Goal: Information Seeking & Learning: Learn about a topic

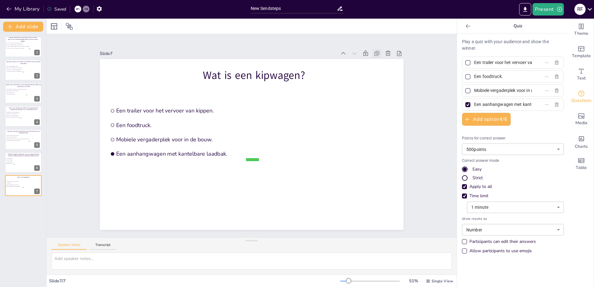
click at [375, 53] on icon at bounding box center [376, 54] width 3 height 3
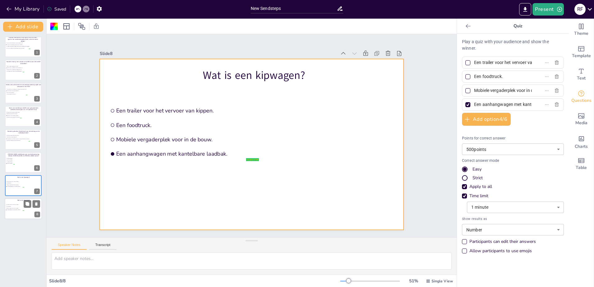
click at [21, 213] on div at bounding box center [23, 208] width 37 height 21
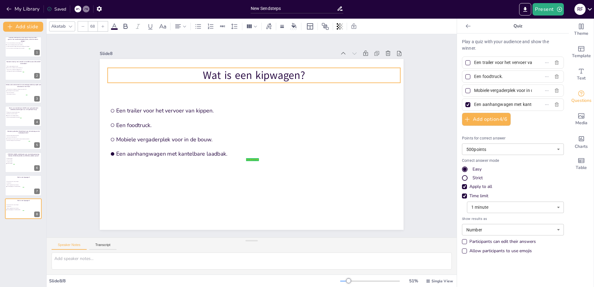
click at [227, 74] on p "Wat is een kipwagen?" at bounding box center [254, 75] width 293 height 15
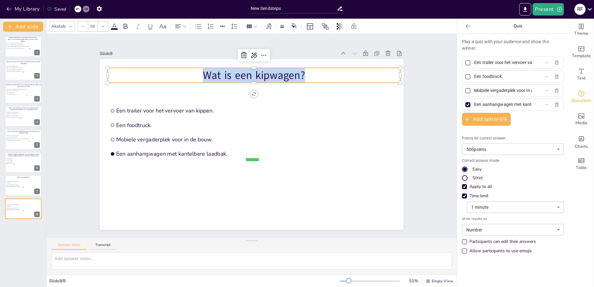
click at [227, 74] on p "Wat is een kipwagen?" at bounding box center [254, 75] width 293 height 15
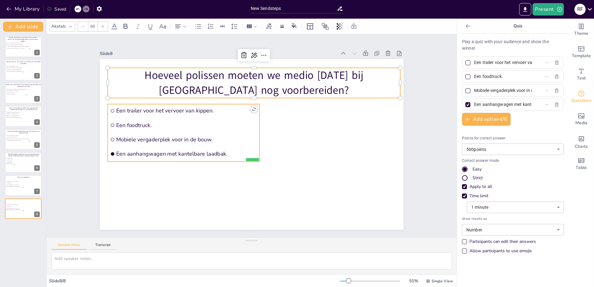
click at [205, 140] on span "Mobiele vergaderplek voor in de bouw." at bounding box center [186, 139] width 141 height 7
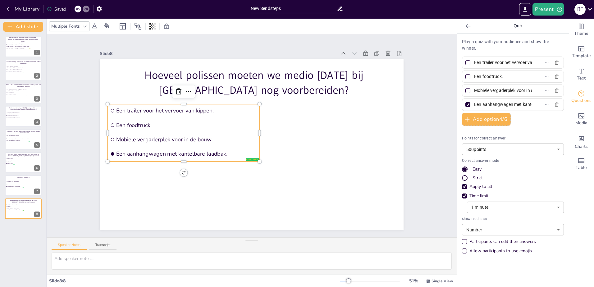
click at [490, 67] on div "Een trailer voor het vervoer van kippen." at bounding box center [513, 63] width 102 height 12
click at [490, 65] on input "Een trailer voor het vervoer van kippen." at bounding box center [503, 62] width 58 height 9
click at [490, 63] on input "Een trailer voor het vervoer van kippen." at bounding box center [503, 62] width 58 height 9
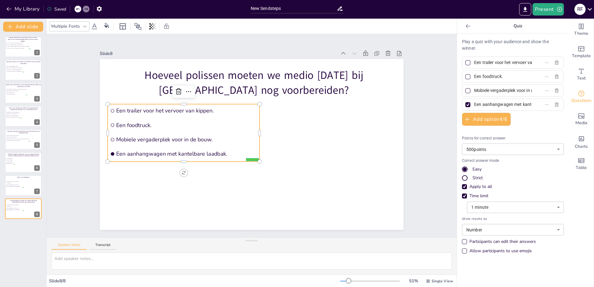
click at [490, 63] on input "Een trailer voor het vervoer van kippen." at bounding box center [503, 62] width 58 height 9
paste input "Tussen 27.500 en 32.500 poliss"
type input "Tussen 27.500 en 32.500 polissen."
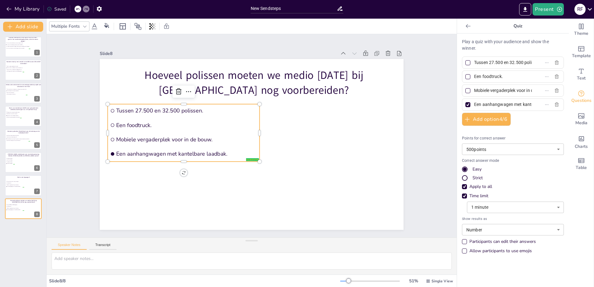
click at [488, 93] on input "Mobiele vergaderplek voor in de bouw." at bounding box center [503, 90] width 58 height 9
paste input "Tussen 32.500 en 37.500 polissen"
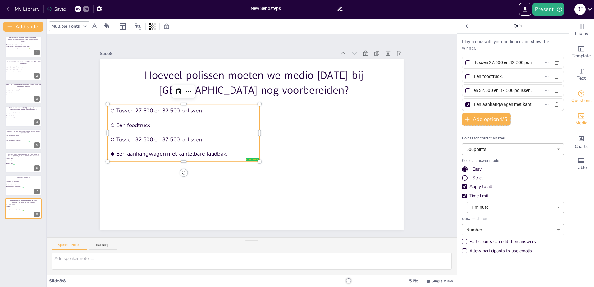
type input "Tussen 32.500 en 37.500 polissen."
drag, startPoint x: 482, startPoint y: 82, endPoint x: 482, endPoint y: 76, distance: 5.6
click at [482, 82] on div "Een foodtruck." at bounding box center [513, 77] width 102 height 12
click at [482, 76] on input "Een foodtruck." at bounding box center [503, 76] width 58 height 9
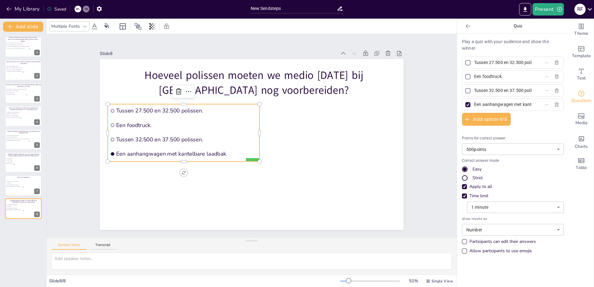
click at [482, 76] on input "Een foodtruck." at bounding box center [503, 76] width 58 height 9
paste input "Meer dan 37.500 polissen"
type input "Meer dan 37.500 polissen."
click at [487, 103] on input "Een aanhangwagen met kantelbare laadbak." at bounding box center [503, 104] width 58 height 9
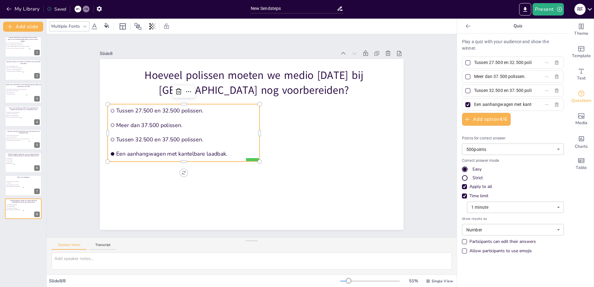
click at [487, 103] on input "Een aanhangwagen met kantelbare laadbak." at bounding box center [503, 104] width 58 height 9
paste input "Minder dan 27.500 polissen"
type input "Minder dan 27.500 polissen."
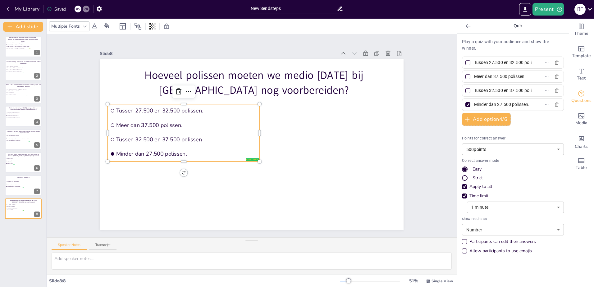
click at [467, 92] on div at bounding box center [468, 90] width 3 height 3
click at [474, 92] on input "Tussen 32.500 en 37.500 polissen." at bounding box center [503, 90] width 58 height 9
checkbox input "true"
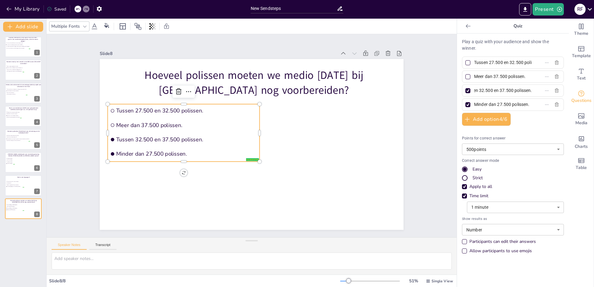
click at [466, 103] on div at bounding box center [468, 104] width 5 height 5
click at [474, 103] on input "Minder dan 27.500 polissen." at bounding box center [503, 104] width 58 height 9
checkbox input "false"
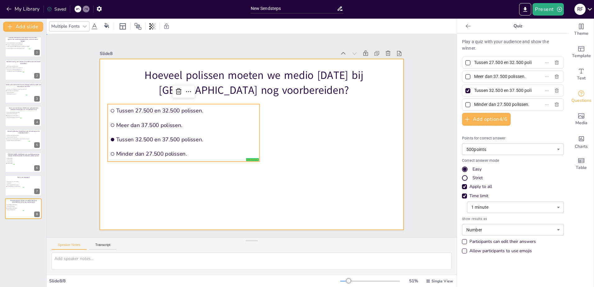
click at [240, 197] on div at bounding box center [252, 144] width 304 height 171
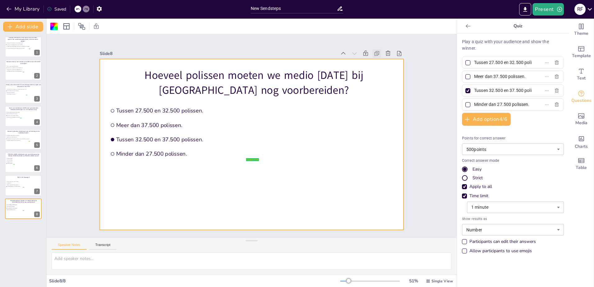
click at [374, 51] on icon at bounding box center [377, 53] width 6 height 6
click at [24, 238] on div at bounding box center [23, 231] width 37 height 21
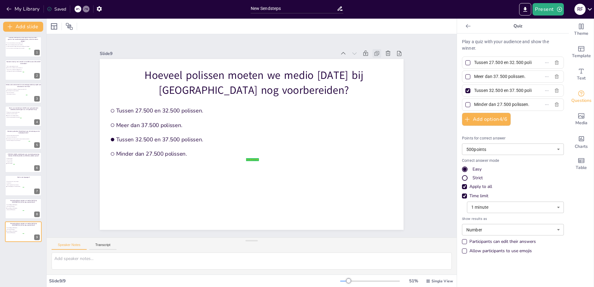
click at [374, 52] on icon at bounding box center [377, 53] width 6 height 6
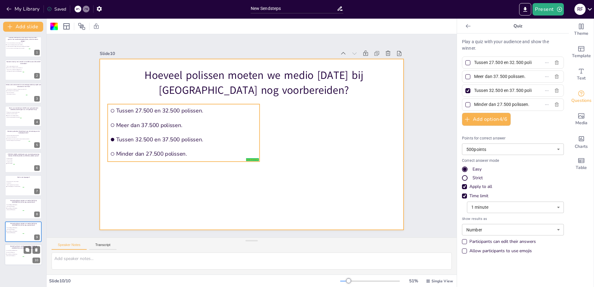
click at [18, 256] on span "Minder dan 27.500 polissen." at bounding box center [15, 256] width 17 height 1
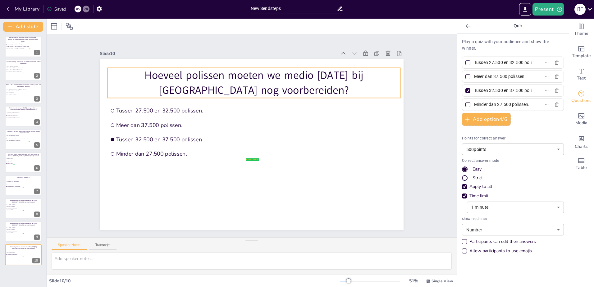
click at [200, 77] on p "Hoeveel polissen moeten we medio [DATE] bij [GEOGRAPHIC_DATA] nog voorbereiden?" at bounding box center [254, 83] width 293 height 30
click at [200, 78] on p "Hoeveel polissen moeten we medio [DATE] bij [GEOGRAPHIC_DATA] nog voorbereiden?" at bounding box center [254, 83] width 293 height 30
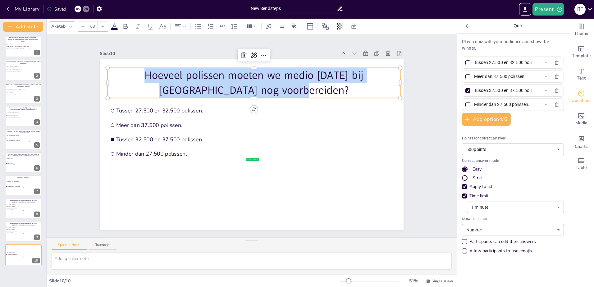
click at [200, 78] on p "Hoeveel polissen moeten we medio [DATE] bij [GEOGRAPHIC_DATA] nog voorbereiden?" at bounding box center [254, 83] width 293 height 30
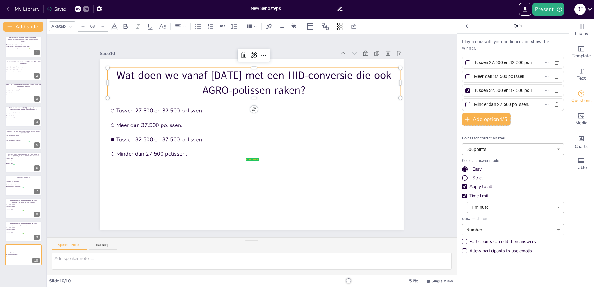
click at [486, 64] on input "Tussen 27.500 en 32.500 polissen." at bounding box center [503, 62] width 58 height 9
paste input "Onze AGRO-medewerker pakt ze op"
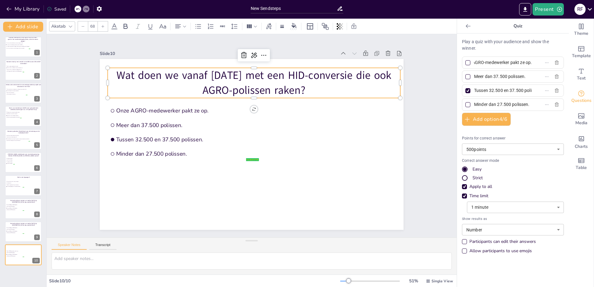
type input "Onze AGRO-medewerker pakt ze op."
click at [483, 77] on input "Meer dan 37.500 polissen." at bounding box center [503, 76] width 58 height 9
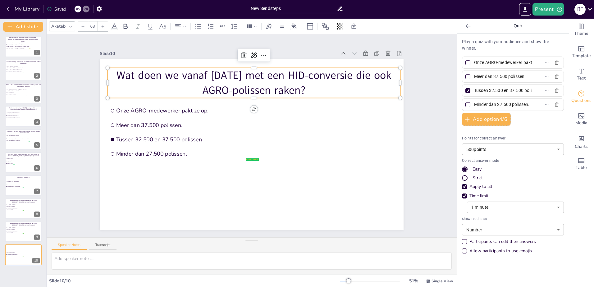
paste input "De HID-medewerker pakt ze zelf op"
type input "De HID-medewerker pakt ze zelf op."
click at [493, 92] on input "Tussen 32.500 en 37.500 polissen." at bounding box center [503, 90] width 58 height 9
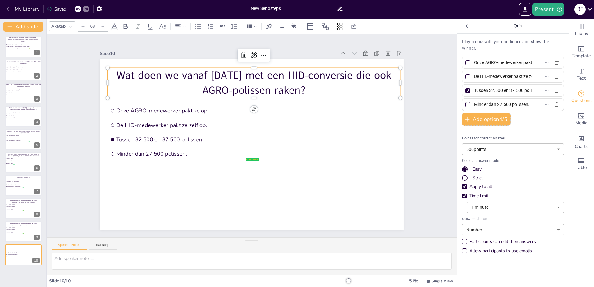
click at [493, 92] on input "Tussen 32.500 en 37.500 polissen." at bounding box center [503, 90] width 58 height 9
paste input "erugzetten naar de werkverdeler"
type input "Terugzetten naar de werkverdeler."
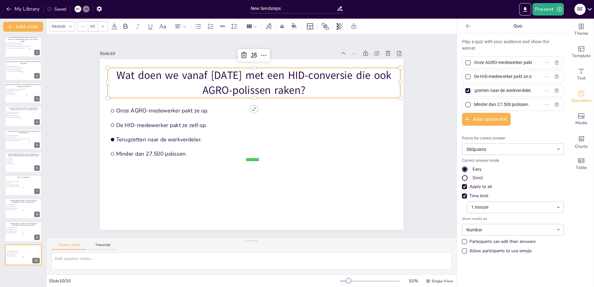
scroll to position [0, 0]
click at [484, 104] on input "Minder dan 27.500 polissen." at bounding box center [503, 104] width 58 height 9
click at [484, 105] on input "Minder dan 27.500 polissen." at bounding box center [503, 104] width 58 height 9
paste input "De verzekeringsadviseur beslist wie de voorbereiding oppakt"
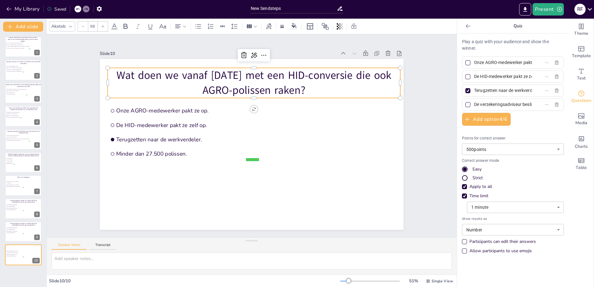
scroll to position [0, 68]
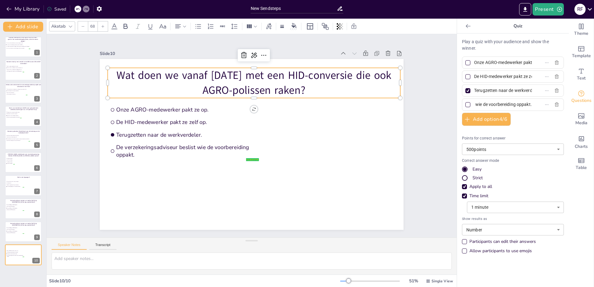
type input "De verzekeringsadviseur beslist wie de voorbereiding oppakt."
click at [466, 78] on div at bounding box center [468, 76] width 5 height 5
click at [474, 78] on input "De HID-medewerker pakt ze zelf op." at bounding box center [503, 76] width 58 height 9
checkbox input "true"
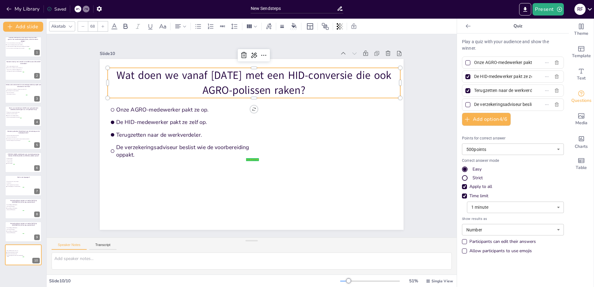
scroll to position [0, 18]
click at [467, 90] on div at bounding box center [468, 90] width 3 height 3
click at [474, 90] on input "Terugzetten naar de werkverdeler." at bounding box center [503, 90] width 58 height 9
checkbox input "false"
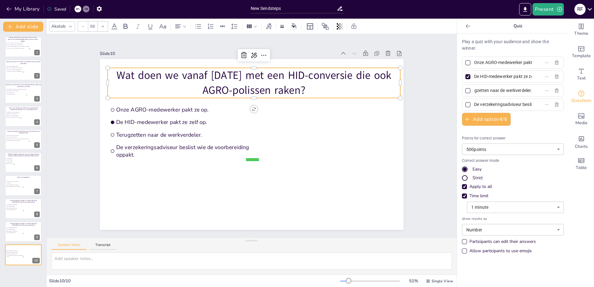
scroll to position [0, 0]
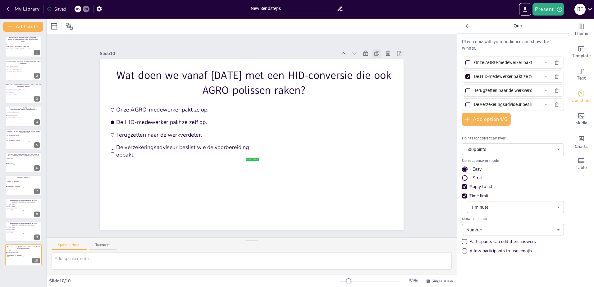
click at [375, 52] on icon at bounding box center [377, 53] width 6 height 6
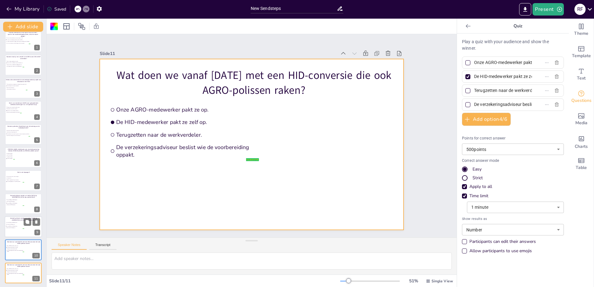
scroll to position [6, 0]
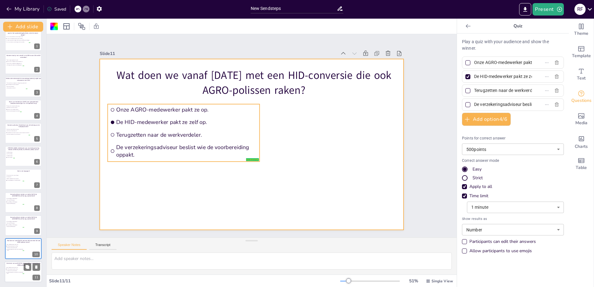
click at [18, 272] on span "De verzekeringsadviseur beslist wie de voorbereiding oppakt." at bounding box center [15, 273] width 17 height 2
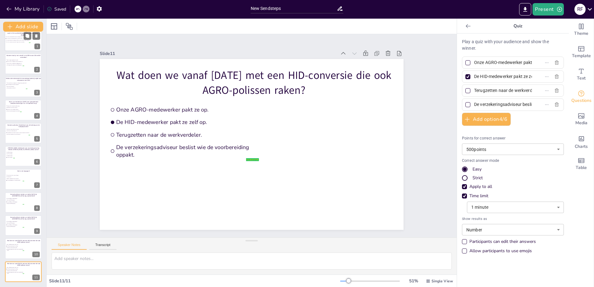
click at [13, 45] on div at bounding box center [23, 40] width 37 height 21
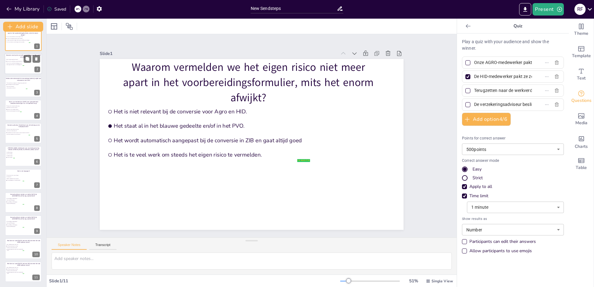
type input "Het is niet relevant bij de conversie voor Agro en HID."
type input "Het staat al in het blauwe gedeelte en/of in het PVO."
type input "Het wordt automatisch aangepast bij de conversie in ZIB en gaat altijd goed"
type input "Het is te veel werk om steeds het eigen risico te vermelden."
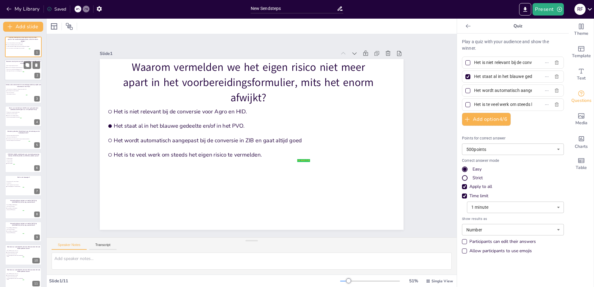
click at [11, 72] on div at bounding box center [23, 70] width 37 height 21
type input "Nooit, tenzij gevraagd door Interpolis."
type input "Alleen als het verschil bij de verzekerde objecten zit."
type input "Alleen als het verschil bij de bedrijfsgegevens zit."
type input "Altijd, ongeacht het object en de bedrijfsgegevens."
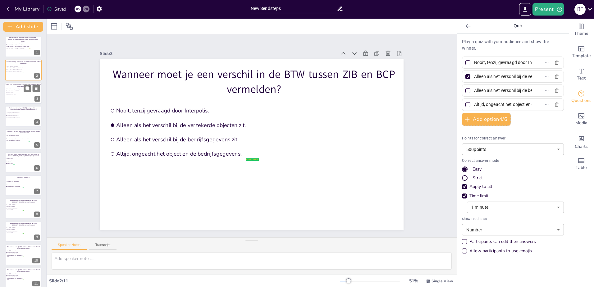
click at [13, 92] on span "Geen actie ondernemen." at bounding box center [17, 92] width 21 height 1
type input "Alles controleren en corrigeren net zo lang je het gevonden hebt."
type input "Aandachtspunten benoemen bij twijfel."
type input "Geen actie ondernemen."
type input "Alleen melden als het fout is."
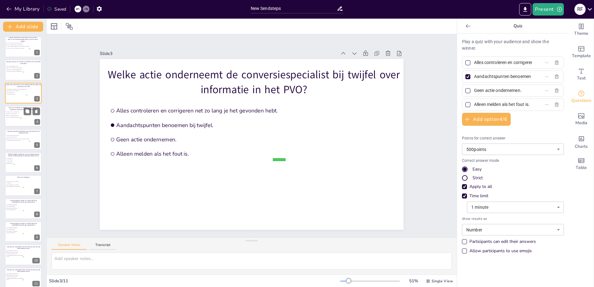
click at [11, 115] on span "Ze moeten een kentekenplaat hebben." at bounding box center [14, 115] width 15 height 1
type input "Ze mogen niet meer op de openbare weg."
type input "Ze worden automatisch verzekerd."
type input "Ze moeten een kentekenplaat hebben."
type input "Ze moeten opnieuw geregistreerd worden."
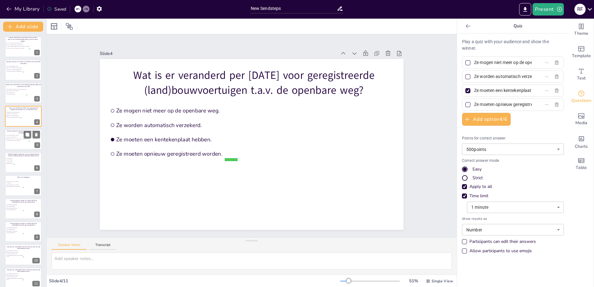
click at [11, 134] on div at bounding box center [23, 139] width 37 height 21
type input "StreetSmart toont altijd alle activiteiten."
type input "StreetSmart is leidend boven KvK."
type input "In StreetSmart zie je soms of er sprake is van meerdere/andere activiteiten"
type input "StreetSmart toont geen relevante informatie."
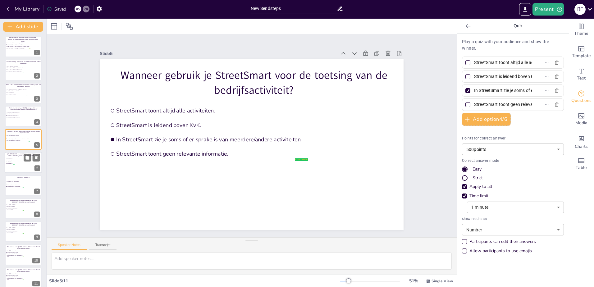
click at [10, 160] on span "Van 71 t/m 75 jaar." at bounding box center [11, 160] width 8 height 1
type input "Van 50 t/m 60 jaar."
type input "Van 71 t/m 75 jaar."
type input "Van 66 t/m 70 jaar."
type input "Van 61 t/m 65 jaar."
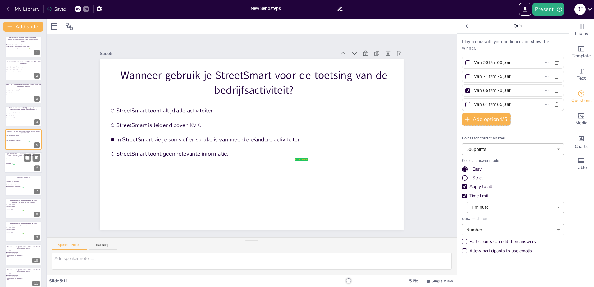
scroll to position [3, 0]
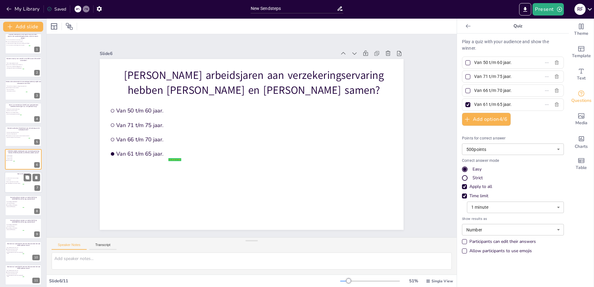
click at [8, 182] on span "Mobiele vergaderplek voor in de bouw." at bounding box center [15, 182] width 17 height 1
type input "Een trailer voor het vervoer van kippen."
type input "Een foodtruck."
type input "Mobiele vergaderplek voor in de bouw."
type input "Een aanhangwagen met kantelbare laadbak."
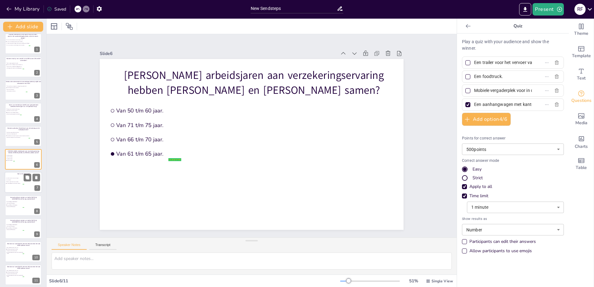
scroll to position [6, 0]
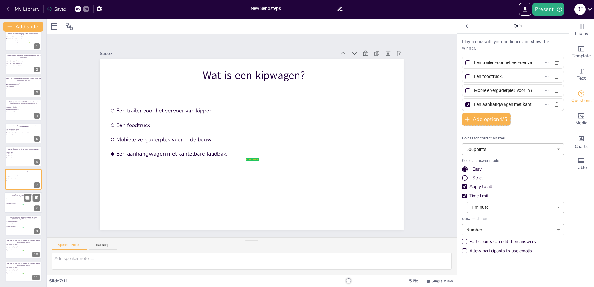
click at [9, 200] on span "Meer dan 37.500 polissen." at bounding box center [15, 200] width 17 height 1
type input "Tussen 27.500 en 32.500 polissen."
type input "Meer dan 37.500 polissen."
type input "Tussen 32.500 en 37.500 polissen."
type input "Minder dan 27.500 polissen."
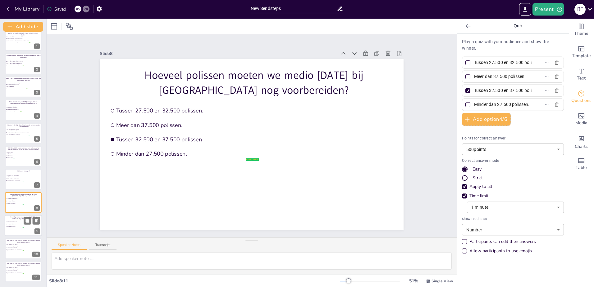
click at [9, 221] on span "Tussen 27.500 en 32.500 polissen." at bounding box center [15, 221] width 17 height 1
click at [35, 221] on icon at bounding box center [36, 221] width 4 height 4
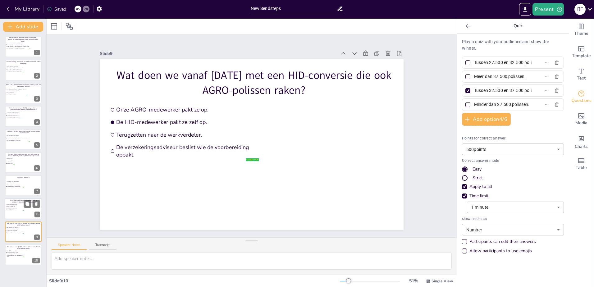
type input "Onze AGRO-medewerker pakt ze op."
type input "De HID-medewerker pakt ze zelf op."
type input "Terugzetten naar de werkverdeler."
type input "De verzekeringsadviseur beslist wie de voorbereiding oppakt."
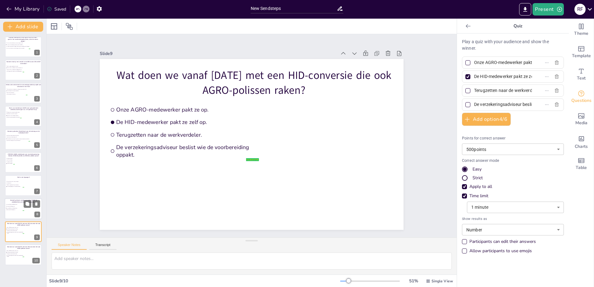
click at [10, 217] on div at bounding box center [23, 208] width 37 height 21
type input "Tussen 27.500 en 32.500 polissen."
type input "Meer dan 37.500 polissen."
type input "Tussen 32.500 en 37.500 polissen."
type input "Minder dan 27.500 polissen."
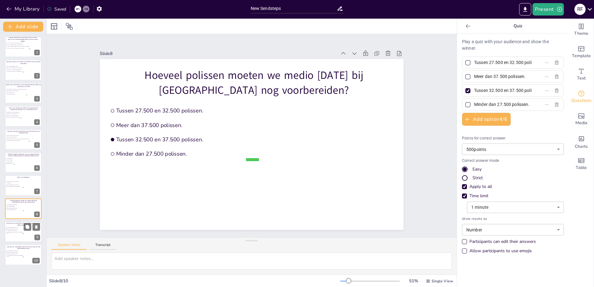
click at [11, 233] on span "De verzekeringsadviseur beslist wie de voorbereiding oppakt." at bounding box center [15, 233] width 17 height 2
type input "Onze AGRO-medewerker pakt ze op."
type input "De HID-medewerker pakt ze zelf op."
type input "Terugzetten naar de werkverdeler."
type input "De verzekeringsadviseur beslist wie de voorbereiding oppakt."
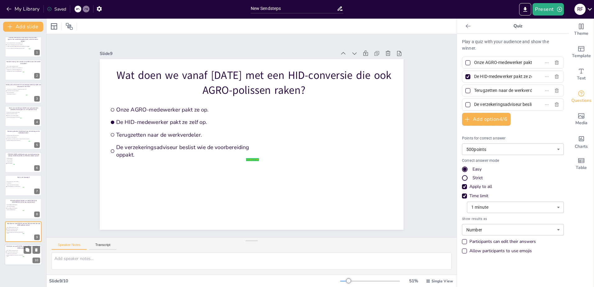
click at [12, 251] on span "Onze AGRO-medewerker pakt ze op." at bounding box center [15, 250] width 17 height 1
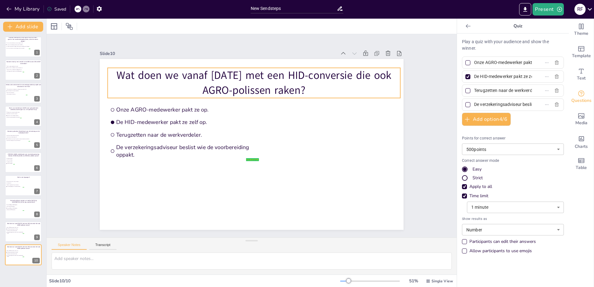
drag, startPoint x: 192, startPoint y: 82, endPoint x: 202, endPoint y: 81, distance: 9.7
click at [192, 82] on p "Wat doen we vanaf [DATE] met een HID-conversie die ook AGRO-polissen raken?" at bounding box center [254, 83] width 293 height 30
click at [203, 81] on p "Wat doen we vanaf [DATE] met een HID-conversie die ook AGRO-polissen raken?" at bounding box center [254, 83] width 293 height 30
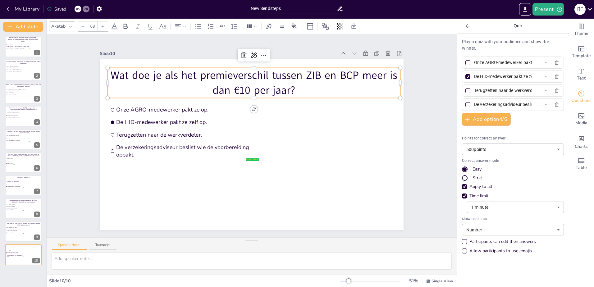
click at [483, 63] on input "Onze AGRO-medewerker pakt ze op." at bounding box center [503, 62] width 58 height 9
paste input "Vermelden in het tabblad 'verschillen en aannames'"
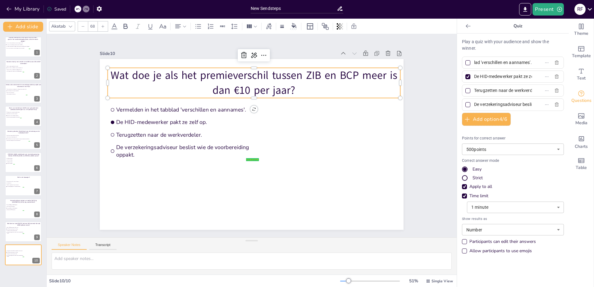
type input "Vermelden in het tabblad 'verschillen en aannames'."
click at [487, 72] on input "De HID-medewerker pakt ze zelf op." at bounding box center [503, 76] width 58 height 9
click at [487, 75] on input "De HID-medewerker pakt ze zelf op." at bounding box center [503, 76] width 58 height 9
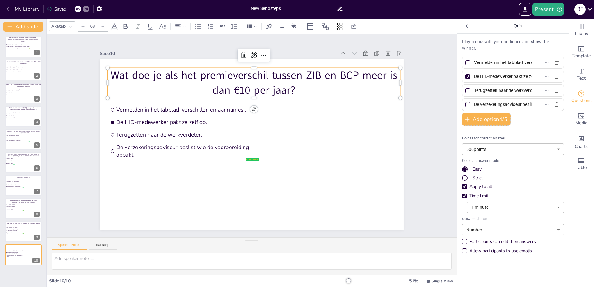
click at [487, 75] on input "De HID-medewerker pakt ze zelf op." at bounding box center [503, 76] width 58 height 9
paste input "Nieuwe conversieofferte aanvragen bij Interpolis"
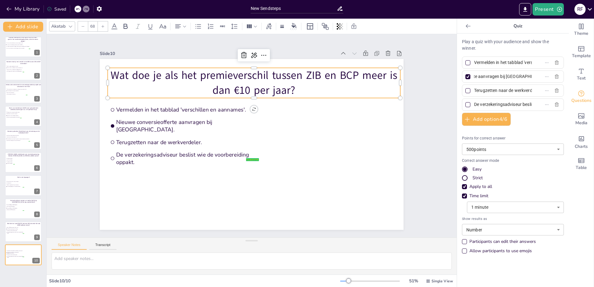
type input "Nieuwe conversieofferte aanvragen bij [GEOGRAPHIC_DATA]."
click at [466, 76] on div at bounding box center [468, 76] width 5 height 5
click at [474, 76] on input "Nieuwe conversieofferte aanvragen bij [GEOGRAPHIC_DATA]." at bounding box center [503, 76] width 58 height 9
checkbox input "false"
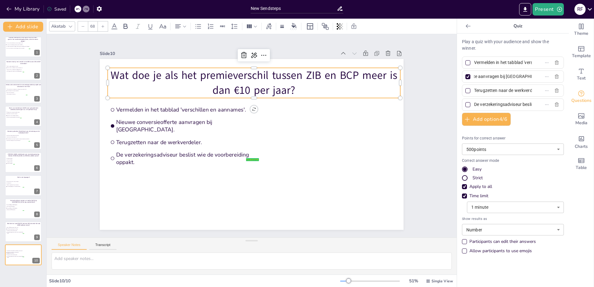
scroll to position [0, 44]
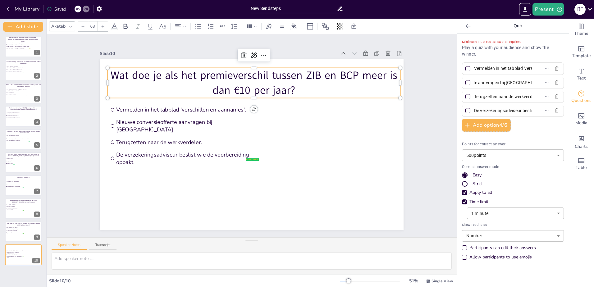
click at [466, 67] on div at bounding box center [468, 68] width 5 height 5
click at [474, 67] on input "Vermelden in het tabblad 'verschillen en aannames'." at bounding box center [503, 68] width 58 height 9
checkbox input "true"
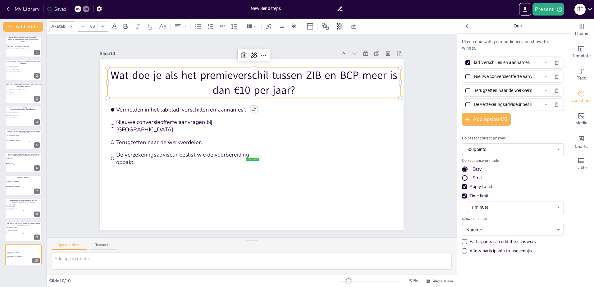
scroll to position [0, 0]
click at [485, 89] on input "Terugzetten naar de werkverdeler." at bounding box center [503, 90] width 58 height 9
paste input "Niets, omdat het verschil onder de € 25,00 euro verschil ligt"
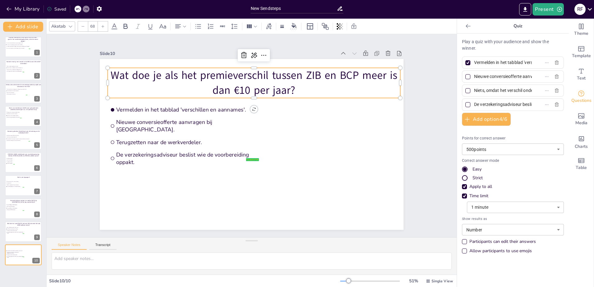
scroll to position [0, 66]
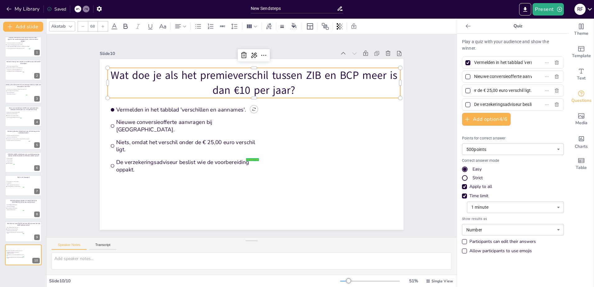
type input "Niets, omdat het verschil onder de € 25,00 euro verschil ligt."
click at [508, 102] on input "De verzekeringsadviseur beslist wie de voorbereiding oppakt." at bounding box center [503, 104] width 58 height 9
click at [507, 103] on input "De verzekeringsadviseur beslist wie de voorbereiding oppakt." at bounding box center [503, 104] width 58 height 9
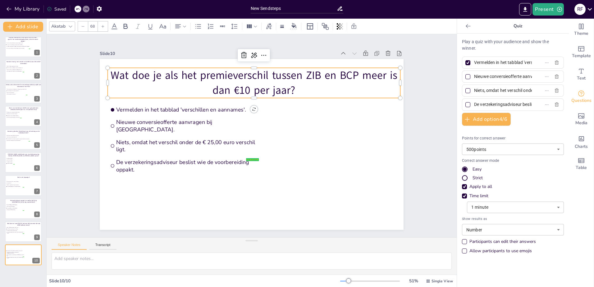
paste input "Niets, tenzij de verzekeringsadviseur er naar vraag"
type input "Niets, tenzij de verzekeringsadviseur er naar vraagt."
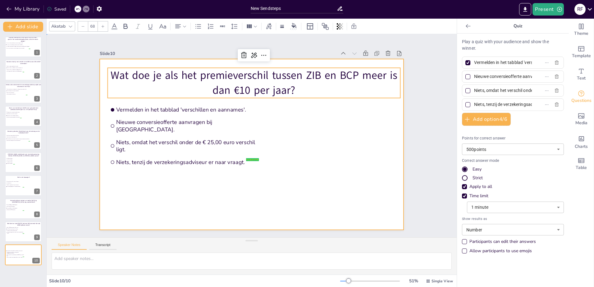
click at [205, 206] on div at bounding box center [252, 144] width 304 height 171
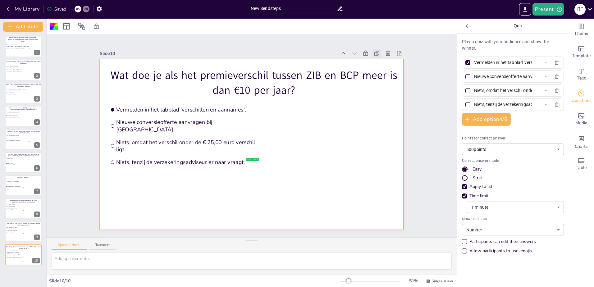
click at [374, 53] on icon at bounding box center [377, 53] width 6 height 6
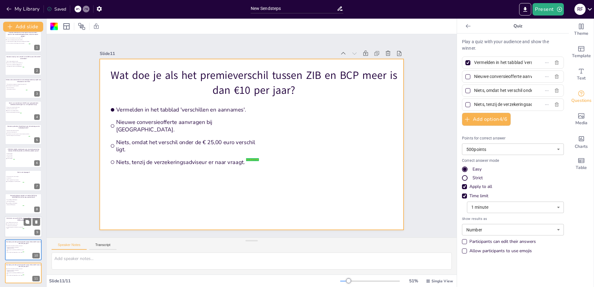
scroll to position [6, 0]
click at [16, 275] on div at bounding box center [23, 271] width 37 height 21
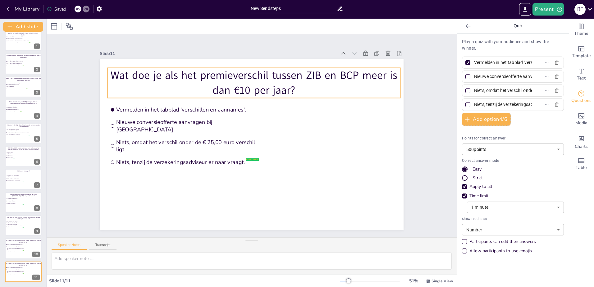
click at [232, 84] on p "Wat doe je als het premieverschil tussen ZIB en BCP meer is dan €10 per jaar?" at bounding box center [254, 83] width 293 height 30
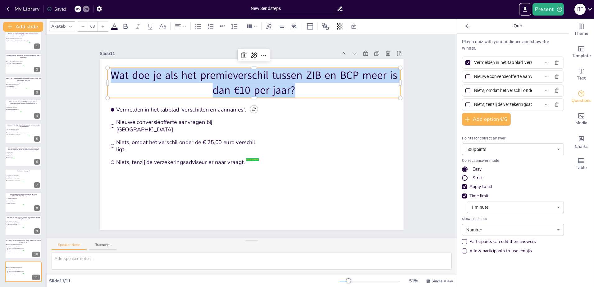
click at [232, 84] on p "Wat doe je als het premieverschil tussen ZIB en BCP meer is dan €10 per jaar?" at bounding box center [254, 83] width 293 height 30
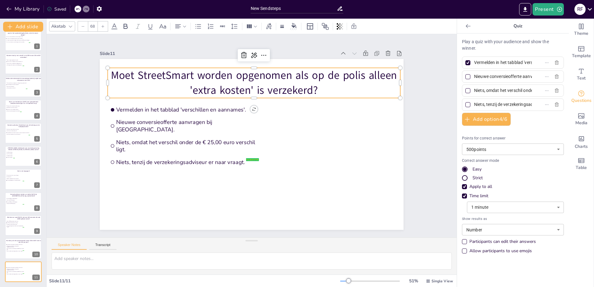
click at [496, 66] on input "Vermelden in het tabblad 'verschillen en aannames'." at bounding box center [503, 62] width 58 height 9
paste input "Nee, want er is geen bedrijfsschade"
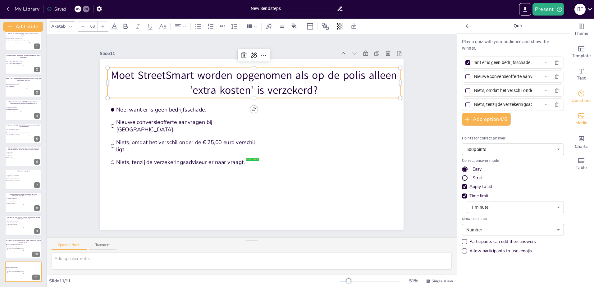
type input "Nee, want er is geen bedrijfsschade."
click at [497, 79] on input "Nieuwe conversieofferte aanvragen bij [GEOGRAPHIC_DATA]." at bounding box center [503, 76] width 58 height 9
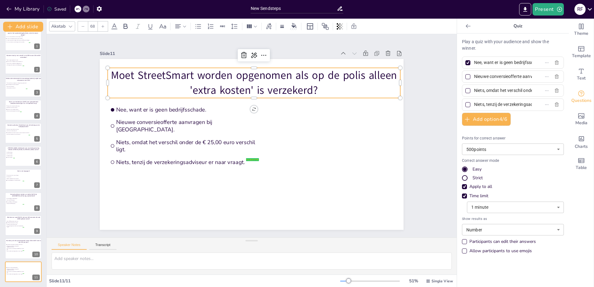
paste input "Alleen als de adviseur dit aan ons vraagt"
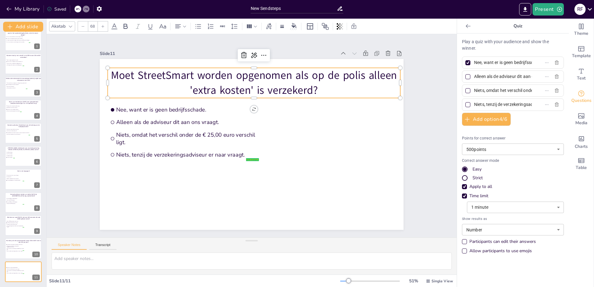
scroll to position [0, 29]
type input "Alleen als de adviseur dit aan ons vraagt."
click at [479, 90] on input "Niets, omdat het verschil onder de € 25,00 euro verschil ligt." at bounding box center [503, 90] width 58 height 9
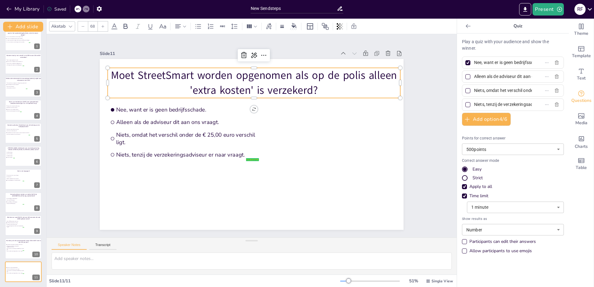
click at [479, 90] on input "Niets, omdat het verschil onder de € 25,00 euro verschil ligt." at bounding box center [503, 90] width 58 height 9
paste input "Ja, want extra kosten vallen onder 'Locatie'"
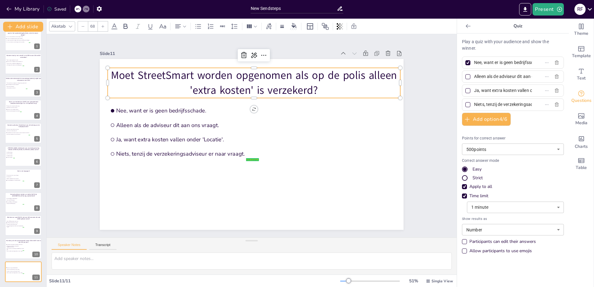
scroll to position [0, 33]
type input "Ja, want extra kosten vallen onder 'Locatie'."
click at [491, 106] on input "Niets, tenzij de verzekeringsadviseur er naar vraagt." at bounding box center [503, 104] width 58 height 9
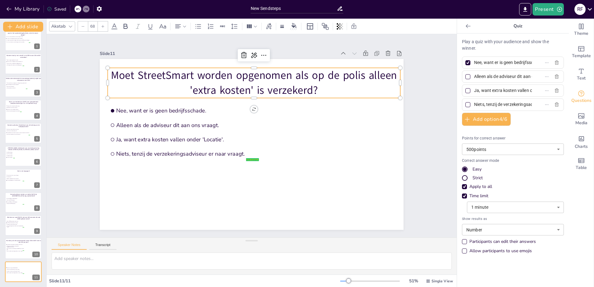
click at [490, 106] on input "Niets, tenzij de verzekeringsadviseur er naar vraagt." at bounding box center [503, 104] width 58 height 9
paste input "Alleen bij een schade boven €10.000"
type input "Alleen bij een schade boven €10.000."
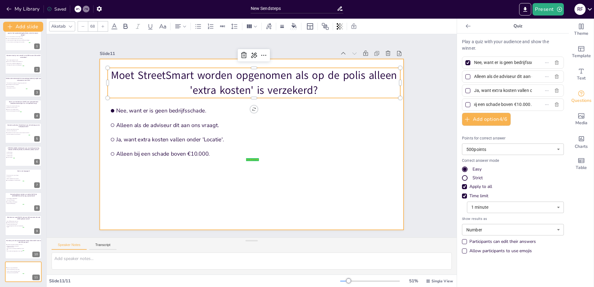
scroll to position [0, 0]
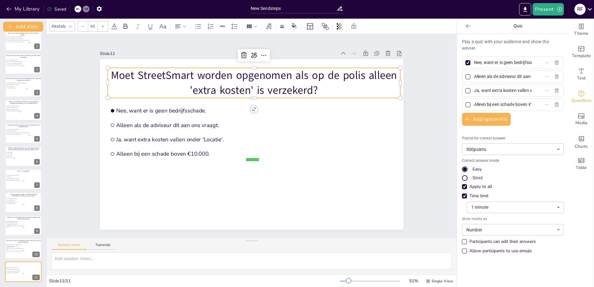
click at [466, 90] on div at bounding box center [468, 90] width 5 height 5
click at [474, 90] on input "Ja, want extra kosten vallen onder 'Locatie'." at bounding box center [503, 90] width 58 height 9
checkbox input "true"
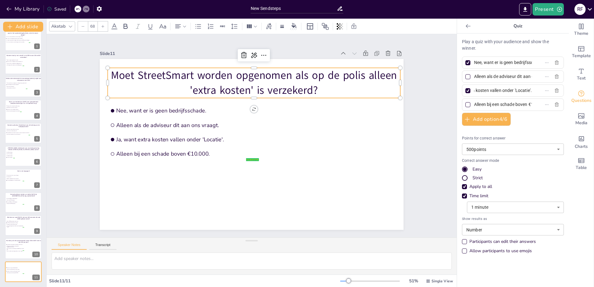
click at [466, 61] on div at bounding box center [468, 62] width 5 height 5
click at [474, 61] on input "Nee, want er is geen bedrijfsschade." at bounding box center [503, 62] width 58 height 9
checkbox input "false"
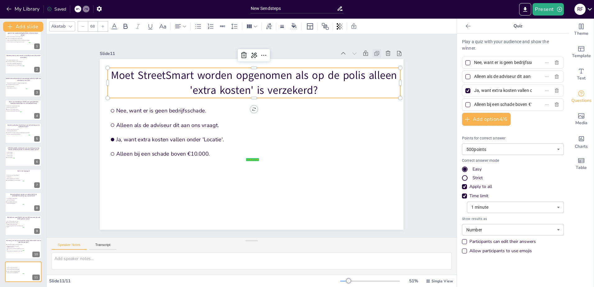
click at [374, 53] on icon at bounding box center [377, 53] width 6 height 6
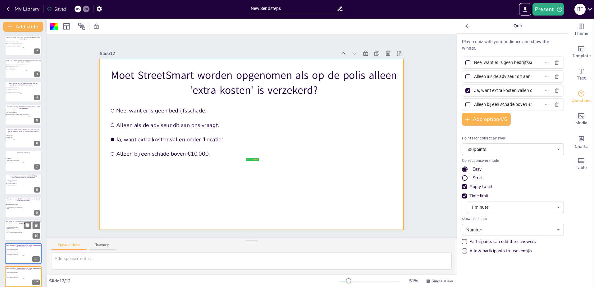
scroll to position [30, 0]
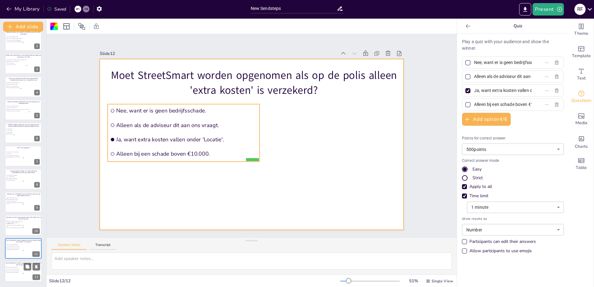
click at [12, 267] on span "Nee, want er is geen bedrijfsschade." at bounding box center [15, 267] width 17 height 1
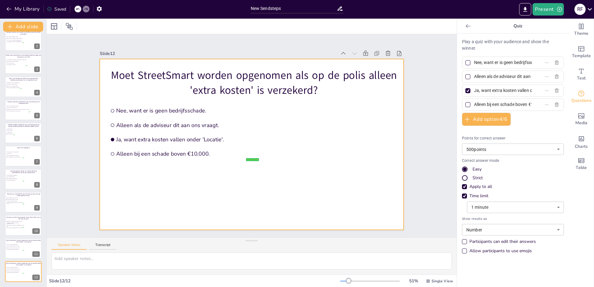
click at [215, 80] on p "Moet StreetSmart worden opgenomen als op de polis alleen 'extra kosten' is verz…" at bounding box center [254, 83] width 293 height 30
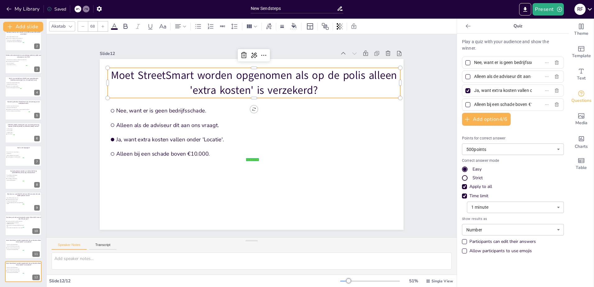
click at [215, 80] on p "Moet StreetSmart worden opgenomen als op de polis alleen 'extra kosten' is verz…" at bounding box center [254, 83] width 293 height 30
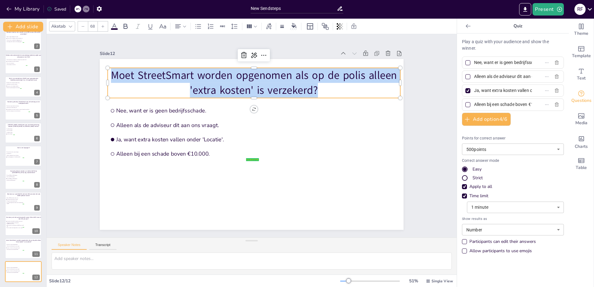
click at [215, 80] on p "Moet StreetSmart worden opgenomen als op de polis alleen 'extra kosten' is verz…" at bounding box center [254, 83] width 293 height 30
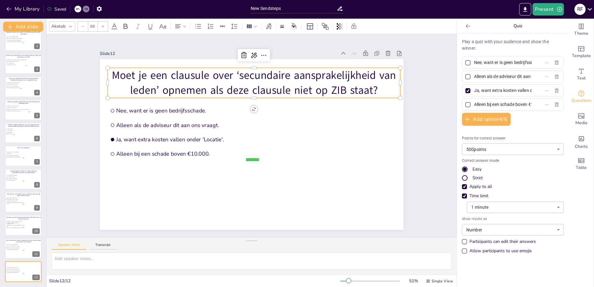
click at [480, 60] on input "Nee, want er is geen bedrijfsschade." at bounding box center [503, 62] width 58 height 9
paste input "Ja, altijd"
type input "Ja, altijd."
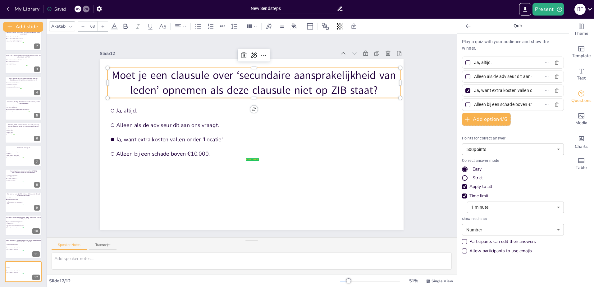
click at [502, 76] on input "Alleen als de adviseur dit aan ons vraagt." at bounding box center [503, 76] width 58 height 9
paste input "Nee, want dit staat al in de voorwaarden"
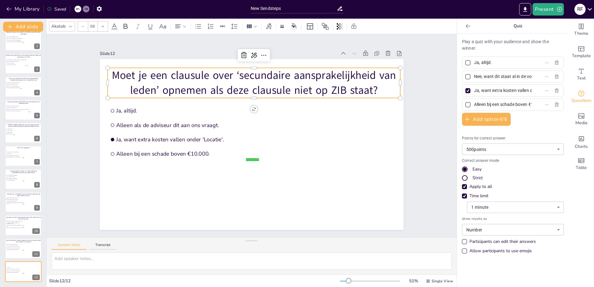
scroll to position [0, 28]
type input "Nee, want dit staat al in de voorwaarden."
click at [499, 87] on input "Ja, want extra kosten vallen onder 'Locatie'." at bounding box center [503, 90] width 58 height 9
click at [498, 90] on input "Ja, want extra kosten vallen onder 'Locatie'." at bounding box center [503, 90] width 58 height 9
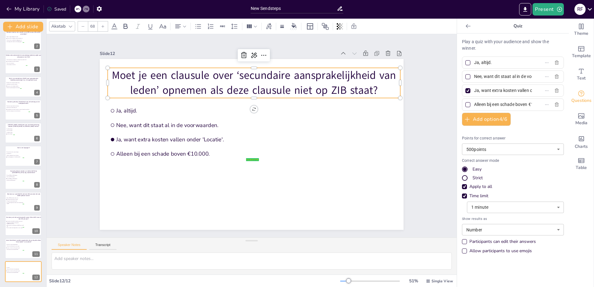
click at [498, 90] on input "Ja, want extra kosten vallen onder 'Locatie'." at bounding box center [503, 90] width 58 height 9
paste input "Alleen bij AVB-polissen"
type input "Alleen bij AVB-polissen."
click at [466, 76] on div at bounding box center [468, 76] width 5 height 5
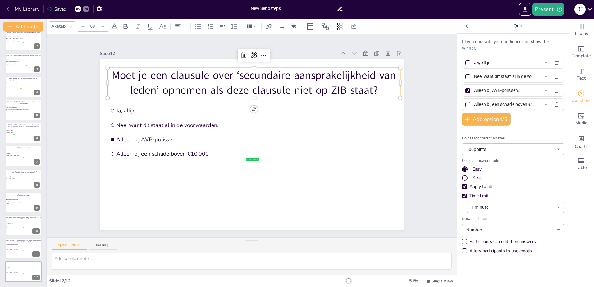
click at [474, 76] on input "Nee, want dit staat al in de voorwaarden." at bounding box center [503, 76] width 58 height 9
checkbox input "true"
click at [466, 89] on div at bounding box center [468, 90] width 5 height 5
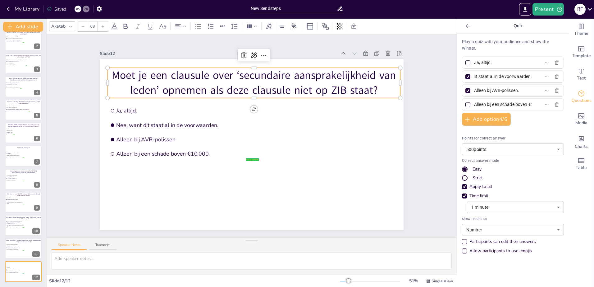
click at [474, 89] on input "Alleen bij AVB-polissen." at bounding box center [503, 90] width 58 height 9
checkbox input "false"
click at [479, 105] on input "Alleen bij een schade boven €10.000." at bounding box center [503, 104] width 58 height 9
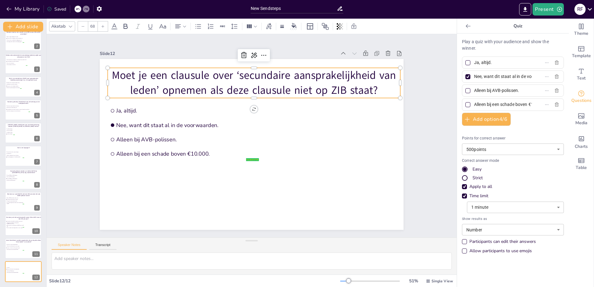
click at [479, 105] on input "Alleen bij een schade boven €10.000." at bounding box center [503, 104] width 58 height 9
paste input "als de adviseur dit wil"
type input "Alleen als de adviseur dit wil."
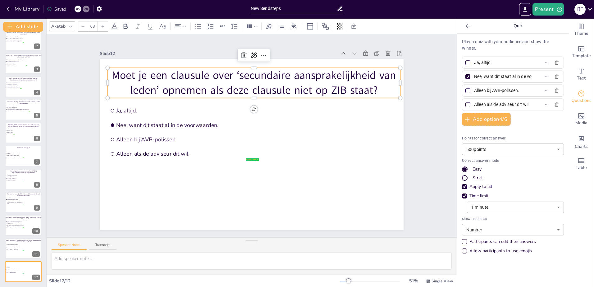
scroll to position [0, 0]
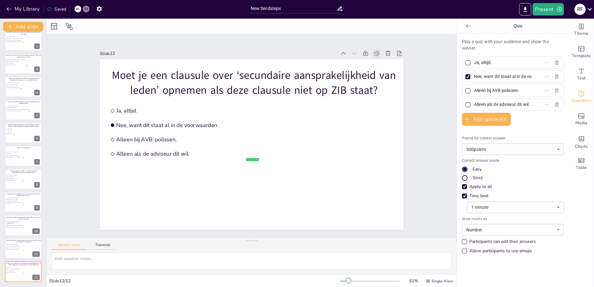
click at [374, 54] on icon at bounding box center [377, 53] width 6 height 6
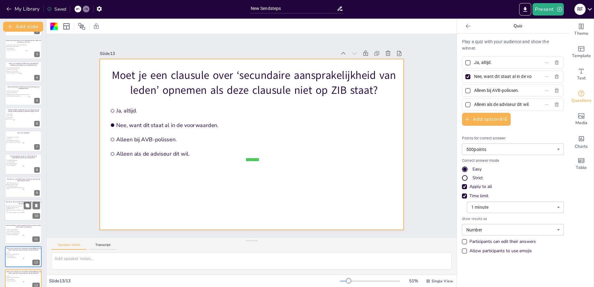
scroll to position [53, 0]
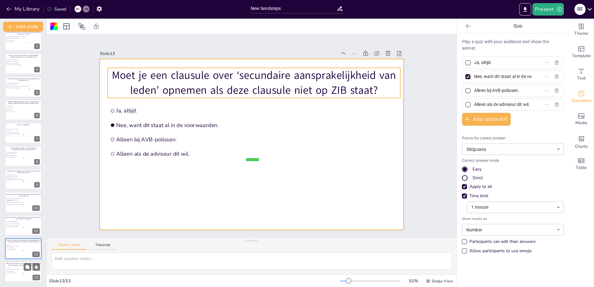
click at [11, 265] on p "Moet je een clausule over ‘secundaire aansprakelijkheid van leden’ opnemen als …" at bounding box center [24, 264] width 36 height 4
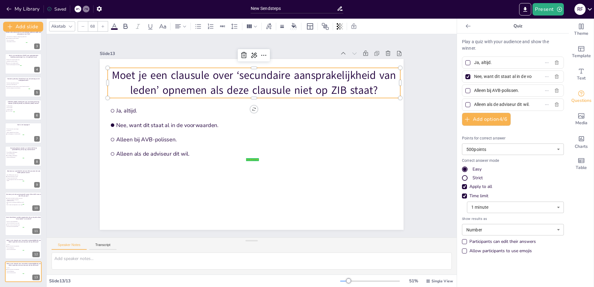
click at [234, 76] on p "Moet je een clausule over ‘secundaire aansprakelijkheid van leden’ opnemen als …" at bounding box center [254, 83] width 293 height 30
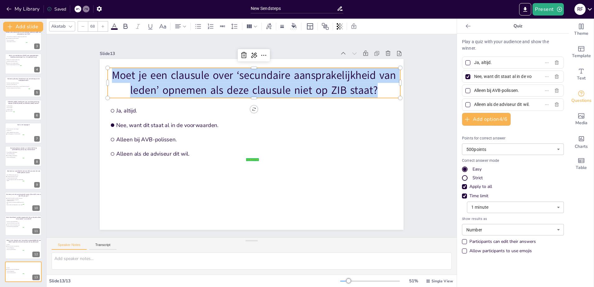
click at [234, 76] on p "Moet je een clausule over ‘secundaire aansprakelijkheid van leden’ opnemen als …" at bounding box center [254, 83] width 293 height 30
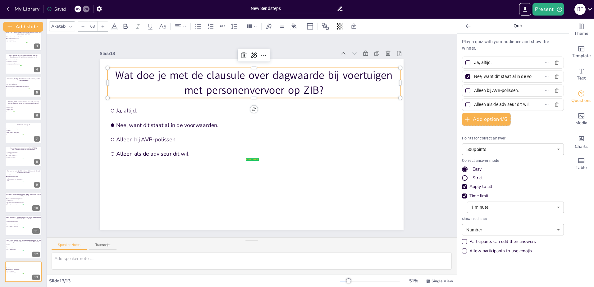
drag, startPoint x: 488, startPoint y: 62, endPoint x: 463, endPoint y: 64, distance: 25.3
click at [464, 64] on label "Ja, altijd." at bounding box center [503, 62] width 78 height 9
click at [474, 64] on input "Ja, altijd." at bounding box center [503, 62] width 58 height 9
paste input "Niet opnemen, want dit staat ook in de BCP-voorwaarden"
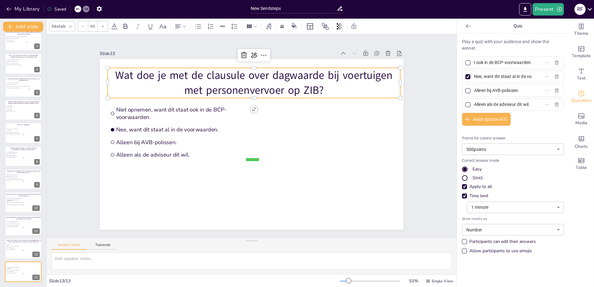
type input "Niet opnemen, want dit staat ook in de BCP-voorwaarden."
drag, startPoint x: 462, startPoint y: 62, endPoint x: 463, endPoint y: 69, distance: 7.3
click at [466, 62] on div at bounding box center [468, 62] width 5 height 5
click at [474, 62] on input "Niet opnemen, want dit staat ook in de BCP-voorwaarden." at bounding box center [503, 62] width 58 height 9
checkbox input "true"
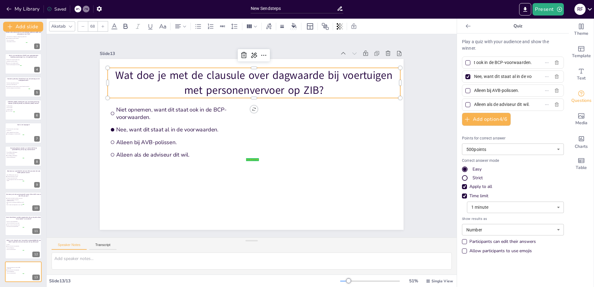
checkbox input "true"
click at [466, 76] on div at bounding box center [468, 76] width 5 height 5
click at [474, 76] on input "Nee, want dit staat al in de voorwaarden." at bounding box center [503, 76] width 58 height 9
checkbox input "false"
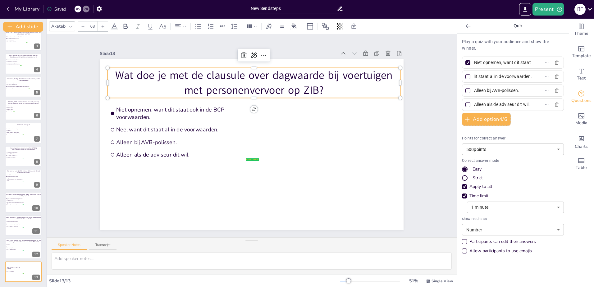
scroll to position [0, 0]
click at [520, 78] on input "Nee, want dit staat al in de voorwaarden." at bounding box center [503, 76] width 58 height 9
click at [517, 78] on input "Nee, want dit staat al in de voorwaarden." at bounding box center [503, 76] width 58 height 9
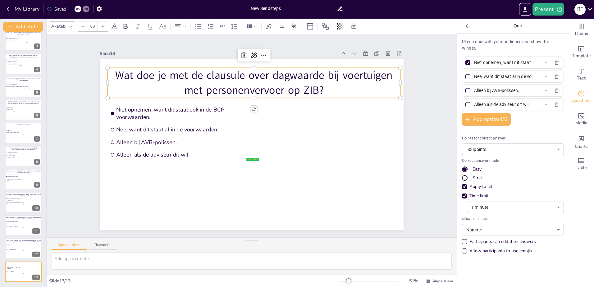
paste input "We nemen alleen de cataloguswaarde op"
type input "We nemen alleen de cataloguswaarde op."
click at [485, 93] on input "Alleen bij AVB-polissen." at bounding box center [503, 90] width 58 height 9
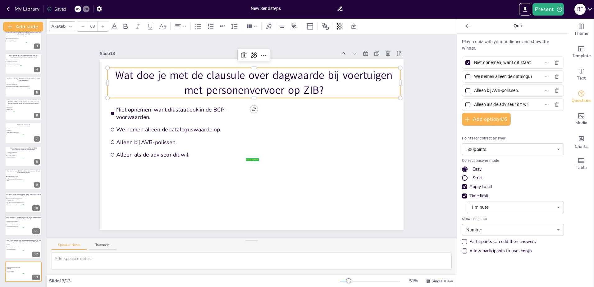
click at [485, 93] on input "Alleen bij AVB-polissen." at bounding box center [503, 90] width 58 height 9
paste input "tijd opnemen in het formulier"
type input "Altijd opnemen in het formulier."
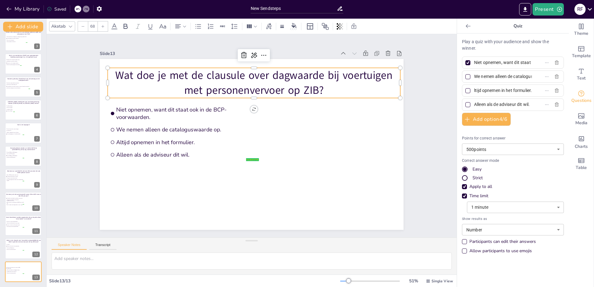
scroll to position [0, 0]
click at [492, 104] on input "Alleen als de adviseur dit wil." at bounding box center [503, 104] width 58 height 9
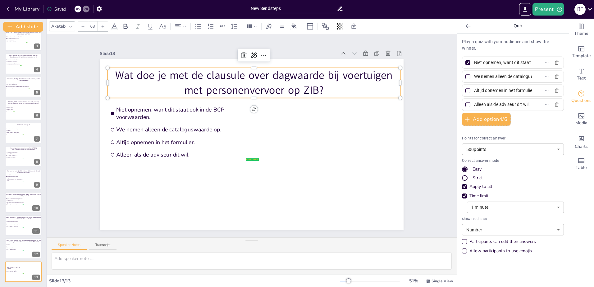
paste input "vermelden bij een afwijking / versch"
type input "Alleen vermelden bij een afwijking / verschil."
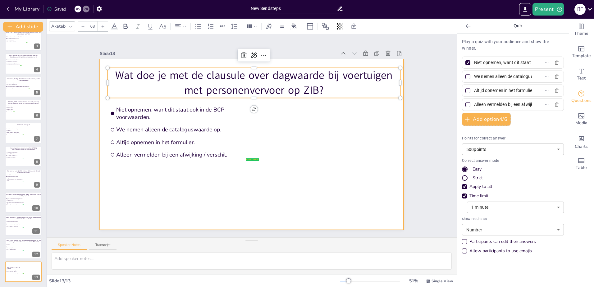
click at [288, 187] on div at bounding box center [252, 144] width 304 height 171
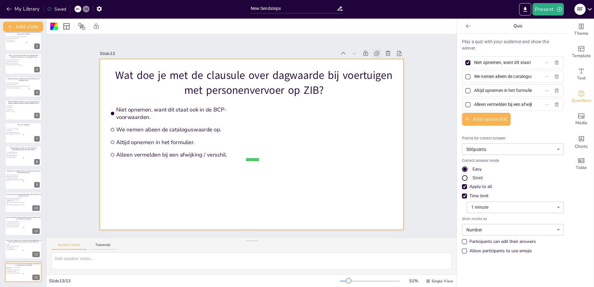
click at [374, 52] on icon at bounding box center [377, 53] width 6 height 6
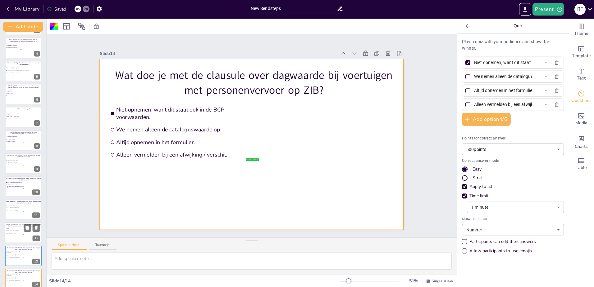
scroll to position [76, 0]
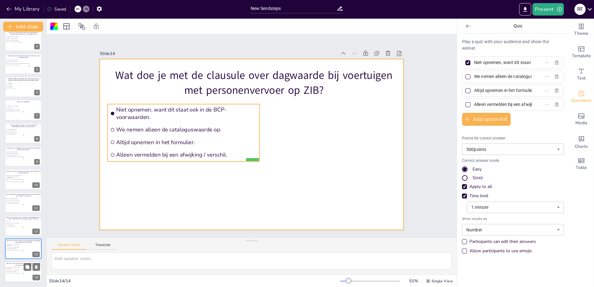
click at [18, 273] on span "Alleen vermelden bij een afwijking / verschil." at bounding box center [15, 273] width 17 height 1
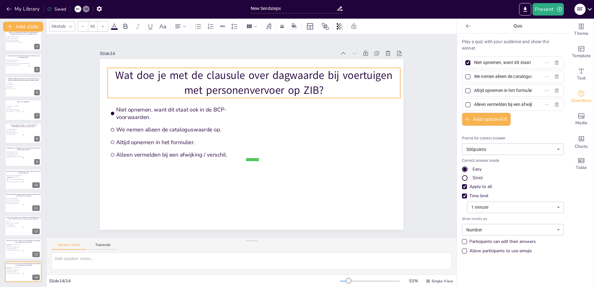
click at [231, 87] on p "Wat doe je met de clausule over dagwaarde bij voertuigen met personenvervoer op…" at bounding box center [254, 83] width 293 height 30
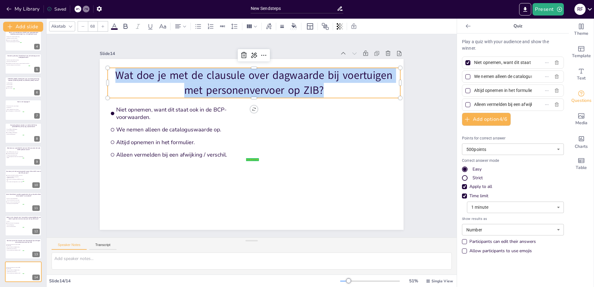
click at [231, 87] on p "Wat doe je met de clausule over dagwaarde bij voertuigen met personenvervoer op…" at bounding box center [254, 83] width 293 height 30
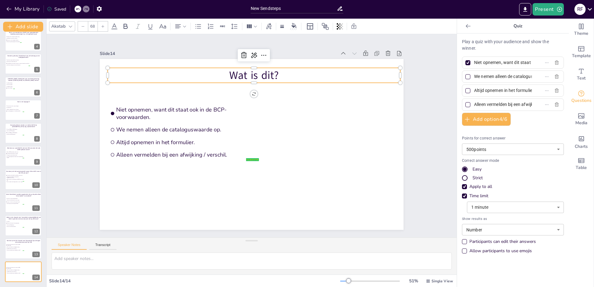
click at [508, 65] on input "Niet opnemen, want dit staat ook in de BCP-voorwaarden." at bounding box center [503, 62] width 58 height 9
click at [514, 63] on input "Niet opnemen, want dit staat ook in de BCP-voorwaarden." at bounding box center [503, 62] width 58 height 9
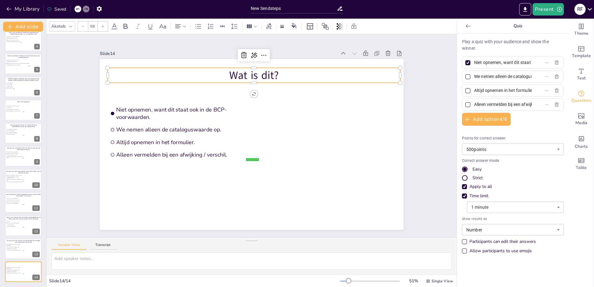
paste input "Een klimaatregelingssysteem"
type input "Een klimaatregelingssysteem."
click at [483, 77] on input "We nemen alleen de cataloguswaarde op." at bounding box center [503, 76] width 58 height 9
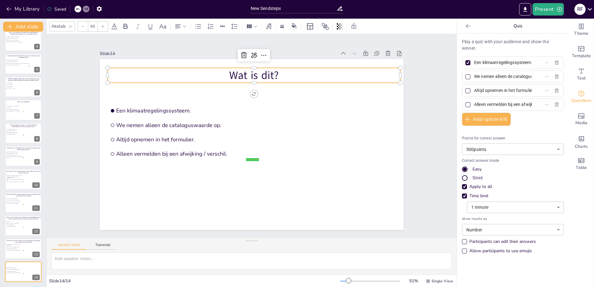
click at [483, 77] on input "We nemen alleen de cataloguswaarde op." at bounding box center [503, 76] width 58 height 9
paste input "Een EOS (Energie Opslag Systeem – batterij)"
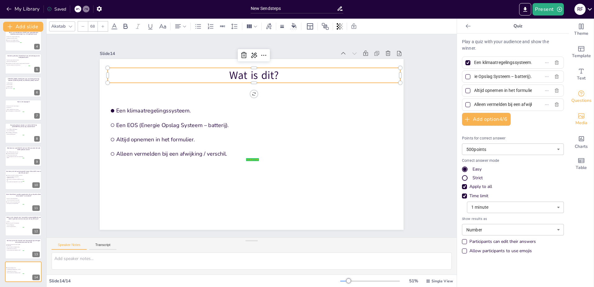
type input "Een EOS (Energie Opslag Systeem – batterij)."
click at [491, 90] on input "Altijd opnemen in het formulier." at bounding box center [503, 90] width 58 height 9
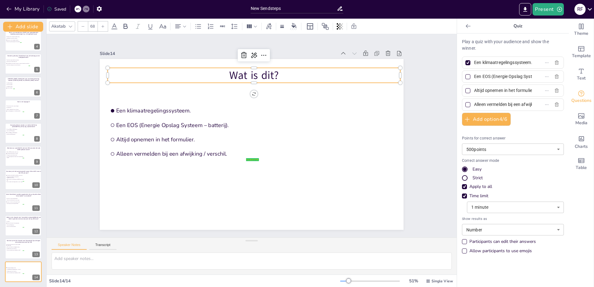
paste input "Een acculaadstation voor elektrisch werkmaterieel"
type input "Een acculaadstation voor elektrisch werkmaterieel."
click at [464, 91] on div at bounding box center [467, 90] width 7 height 7
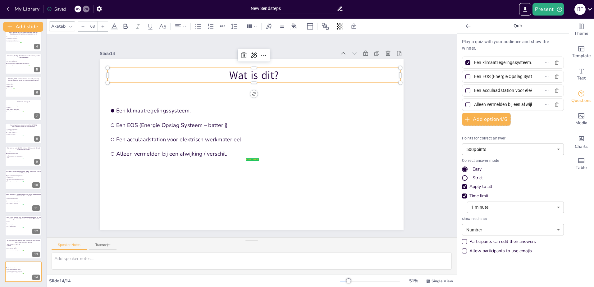
click at [474, 91] on input "Een acculaadstation voor elektrisch werkmaterieel." at bounding box center [503, 90] width 58 height 9
checkbox input "true"
click at [466, 62] on div at bounding box center [468, 62] width 5 height 5
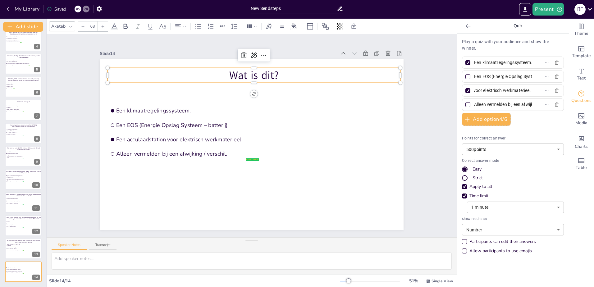
click at [474, 62] on input "Een klimaatregelingssysteem." at bounding box center [503, 62] width 58 height 9
checkbox input "false"
click at [487, 106] on input "Alleen vermelden bij een afwijking / verschil." at bounding box center [503, 104] width 58 height 9
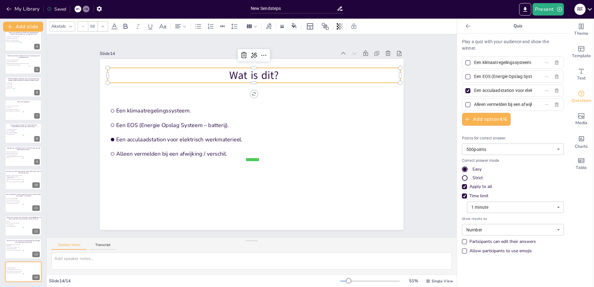
click at [487, 106] on input "Alleen vermelden bij een afwijking / verschil." at bounding box center [503, 104] width 58 height 9
paste input "Data Warehouse"
type input "Data Warehouse."
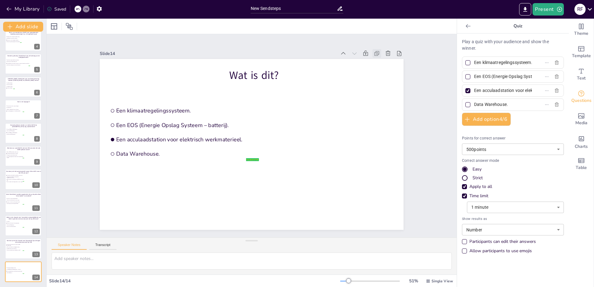
click at [373, 55] on div at bounding box center [377, 53] width 9 height 9
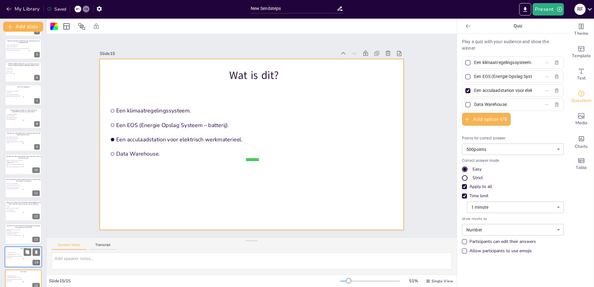
scroll to position [99, 0]
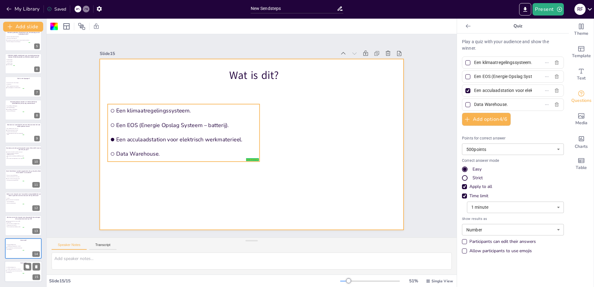
click at [12, 273] on span "Data Warehouse." at bounding box center [15, 273] width 17 height 1
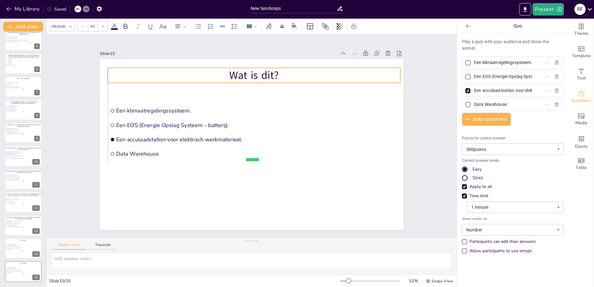
click at [261, 74] on p "Wat is dit?" at bounding box center [254, 75] width 293 height 15
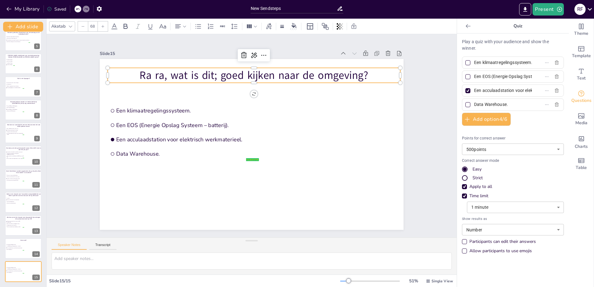
click at [491, 62] on input "Een klimaatregelingssysteem." at bounding box center [503, 62] width 58 height 9
paste input "EOS (Energie Opslag Systeem – batterij)"
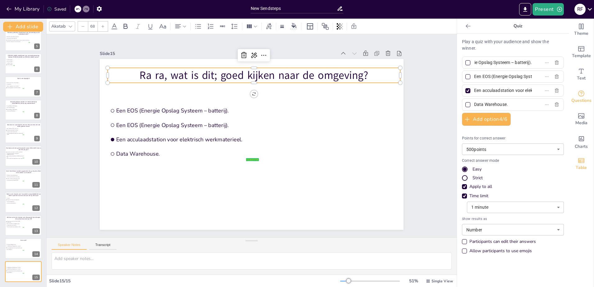
type input "Een EOS (Energie Opslag Systeem – batterij)."
click at [499, 76] on input "Een EOS (Energie Opslag Systeem – batterij)." at bounding box center [503, 76] width 58 height 9
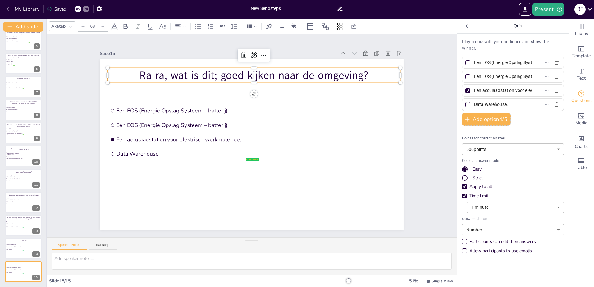
paste input "ventilatorsysteem voor een parkeergarage"
type input "Een ventilatorsysteem voor een parkeergarage."
click at [506, 92] on input "Een acculaadstation voor elektrisch werkmaterieel." at bounding box center [503, 90] width 58 height 9
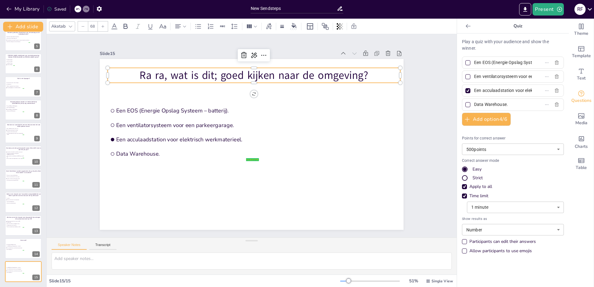
click at [506, 92] on input "Een acculaadstation voor elektrisch werkmaterieel." at bounding box center [503, 90] width 58 height 9
paste input "klimaatregelingssysteem"
type input "Een klimaatregelingssysteem."
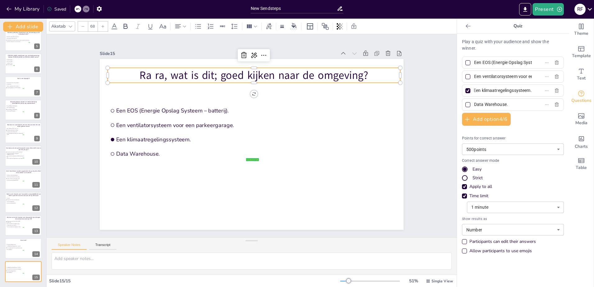
click at [467, 62] on div at bounding box center [468, 62] width 3 height 3
click at [474, 62] on input "Een EOS (Energie Opslag Systeem – batterij)." at bounding box center [503, 62] width 58 height 9
checkbox input "true"
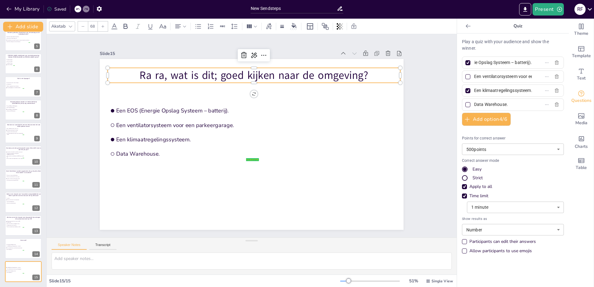
click at [466, 90] on div at bounding box center [468, 90] width 5 height 5
click at [474, 90] on input "Een klimaatregelingssysteem." at bounding box center [503, 90] width 58 height 9
checkbox input "false"
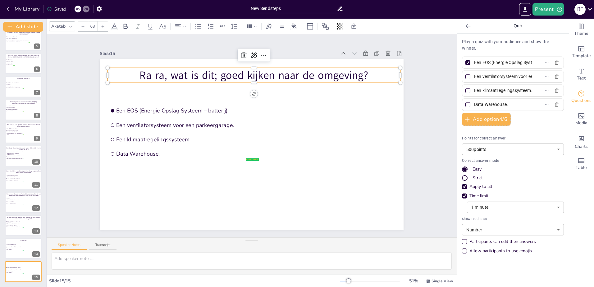
click at [482, 104] on input "Data Warehouse." at bounding box center [503, 104] width 58 height 9
paste input "Een noodaggregaat"
type input "Een noodaggregaat."
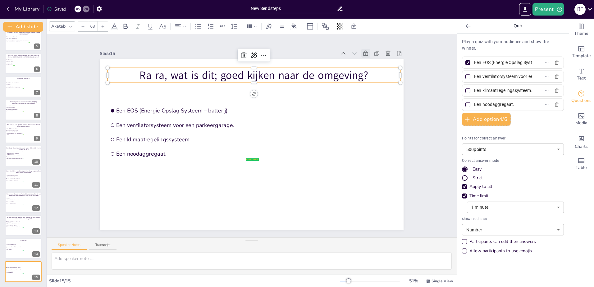
click at [363, 51] on icon at bounding box center [365, 53] width 5 height 5
click at [374, 50] on icon at bounding box center [377, 53] width 6 height 6
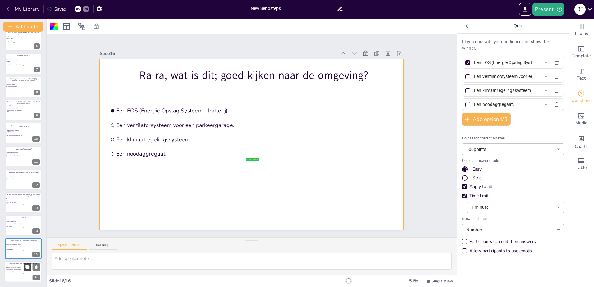
click at [30, 267] on icon at bounding box center [27, 267] width 4 height 4
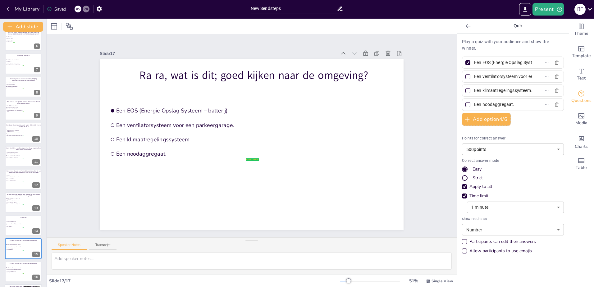
scroll to position [145, 0]
click at [17, 248] on span "Een klimaatregelingssysteem." at bounding box center [15, 248] width 17 height 1
click at [12, 273] on span "Een noodaggregaat." at bounding box center [15, 273] width 17 height 1
click at [14, 248] on span "Een klimaatregelingssysteem." at bounding box center [15, 248] width 17 height 1
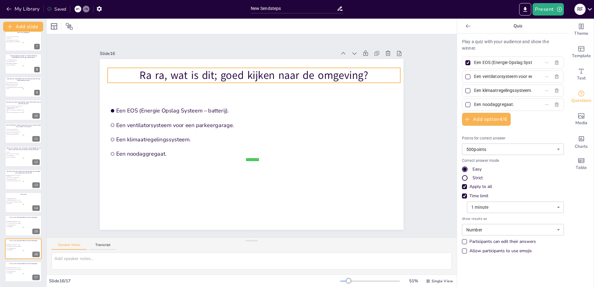
click at [224, 74] on p "Ra ra, wat is dit; goed kijken naar de omgeving?" at bounding box center [254, 75] width 293 height 15
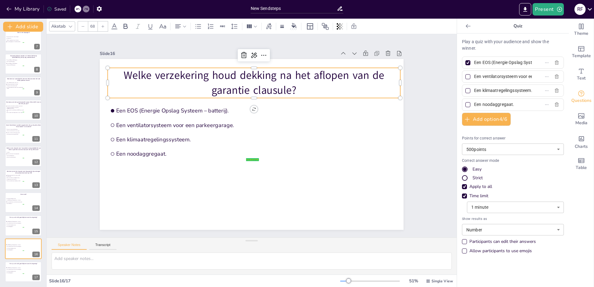
click at [493, 64] on input "Een EOS (Energie Opslag Systeem – batterij)." at bounding box center [503, 62] width 58 height 9
paste input "Alleen op de MSV"
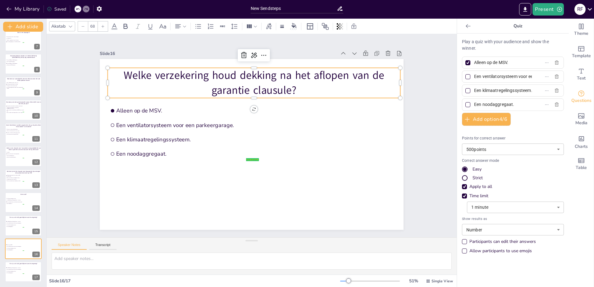
click at [488, 63] on input "Alleen op de MSV." at bounding box center [503, 62] width 58 height 9
type input "Alleen de MSV."
click at [484, 76] on input "Een ventilatorsysteem voor een parkeergarage." at bounding box center [503, 76] width 58 height 9
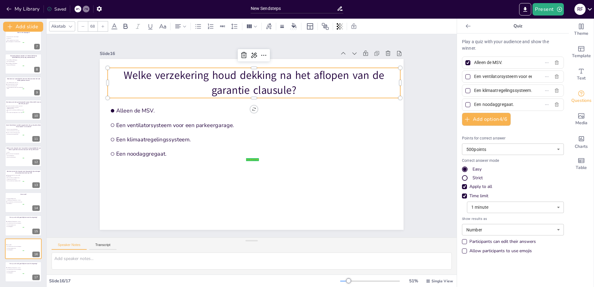
paste input "Alleen op de Bedrijfsschadeverzekering"
drag, startPoint x: 490, startPoint y: 92, endPoint x: 490, endPoint y: 85, distance: 6.9
click at [490, 92] on input "Een klimaatregelingssysteem." at bounding box center [503, 90] width 58 height 9
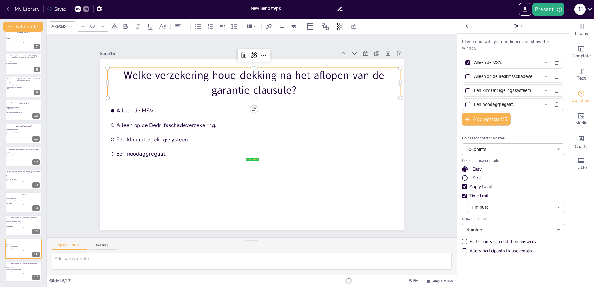
drag, startPoint x: 489, startPoint y: 74, endPoint x: 484, endPoint y: 79, distance: 6.4
click at [484, 79] on input "Alleen op de Bedrijfsschadeverzekering." at bounding box center [503, 76] width 58 height 9
type input "Alleen de Bedrijfsschadeverzekering."
click at [497, 90] on input "Een klimaatregelingssysteem." at bounding box center [503, 90] width 58 height 9
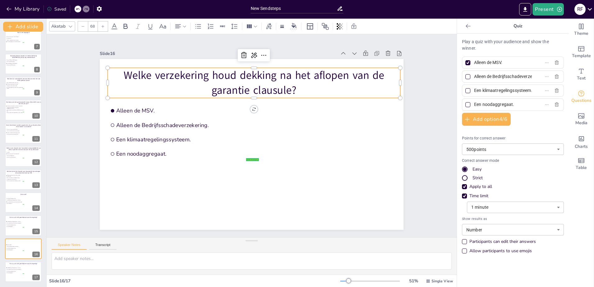
click at [497, 90] on input "Een klimaatregelingssysteem." at bounding box center [503, 90] width 58 height 9
paste input "Op beide objecten vervalt de dekking na afloop van de garantie clausule"
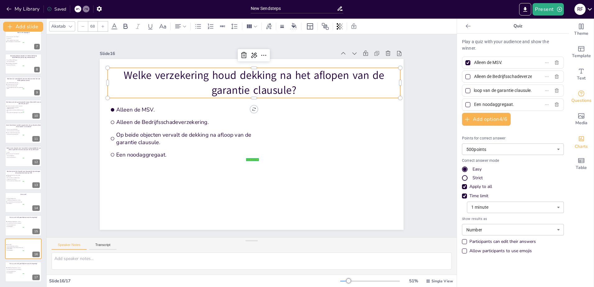
type input "Op beide objecten vervalt de dekking na afloop van de garantie clausule."
click at [482, 104] on input "Een noodaggregaat." at bounding box center [503, 104] width 58 height 9
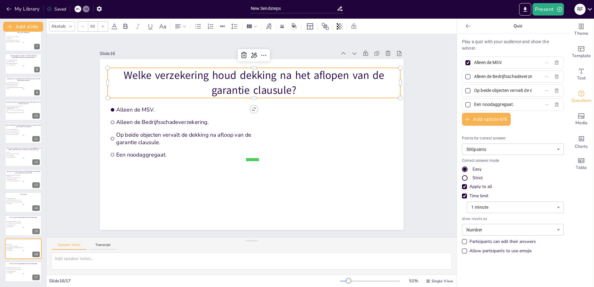
paste input "Op beide objecten blijft er dekking, ook na afloop van de garantiecl"
type input "Op beide objecten blijft er dekking, ook na afloop van de garantiecl."
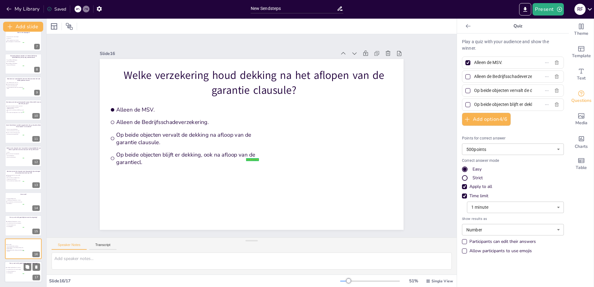
click at [21, 274] on div at bounding box center [23, 271] width 37 height 21
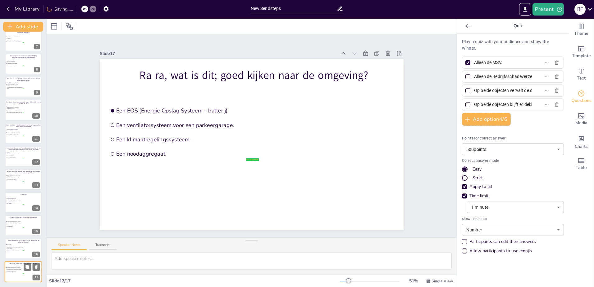
type input "Een EOS (Energie Opslag Systeem – batterij)."
type input "Een ventilatorsysteem voor een parkeergarage."
type input "Een klimaatregelingssysteem."
type input "Een noodaggregaat."
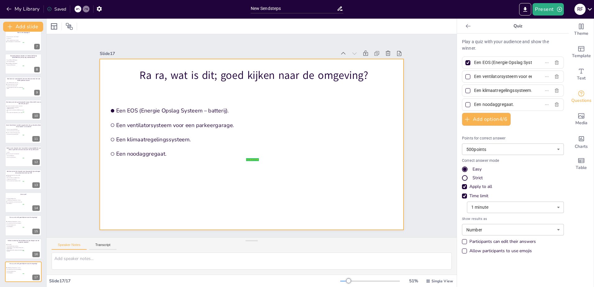
click at [239, 72] on p "Ra ra, wat is dit; goed kijken naar de omgeving?" at bounding box center [254, 75] width 293 height 15
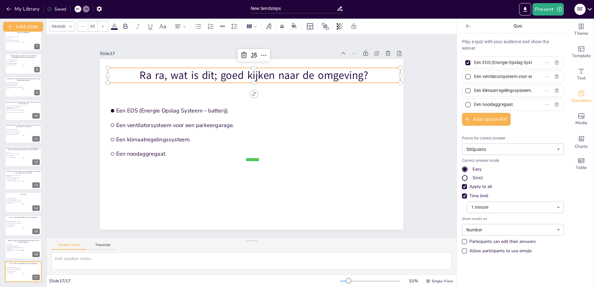
click at [239, 72] on p "Ra ra, wat is dit; goed kijken naar de omgeving?" at bounding box center [254, 75] width 293 height 15
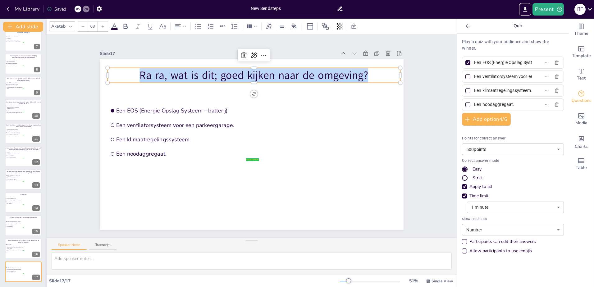
click at [239, 72] on p "Ra ra, wat is dit; goed kijken naar de omgeving?" at bounding box center [254, 75] width 293 height 15
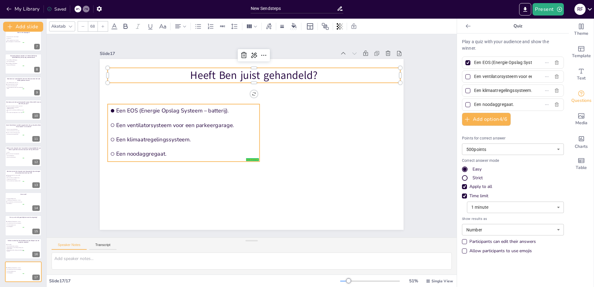
click at [152, 107] on span "Een EOS (Energie Opslag Systeem – batterij)." at bounding box center [186, 110] width 141 height 7
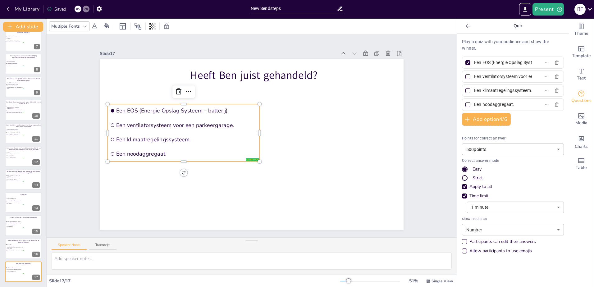
click at [152, 107] on span "Een EOS (Energie Opslag Systeem – batterij)." at bounding box center [186, 110] width 141 height 7
click at [504, 62] on input "Een EOS (Energie Opslag Systeem – batterij)." at bounding box center [503, 62] width 58 height 9
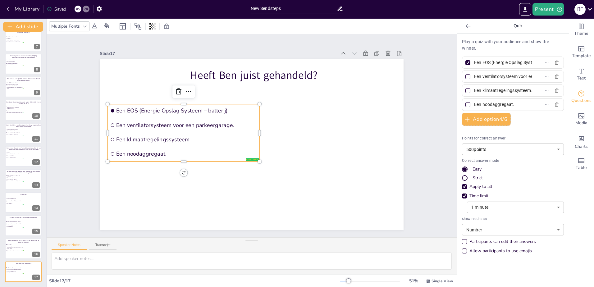
click at [504, 62] on input "Een EOS (Energie Opslag Systeem – batterij)." at bounding box center [503, 62] width 58 height 9
paste input "Ja, Ger en Ben gaan al jaren met elkaar om en kennen elkaar door en door"
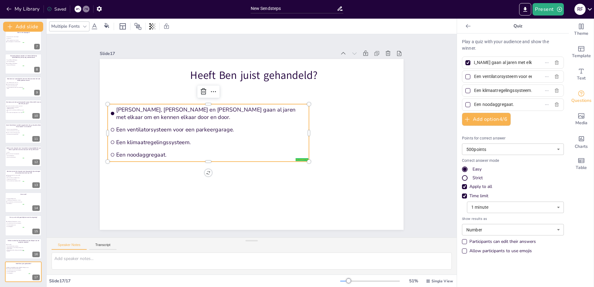
type input "[PERSON_NAME], [PERSON_NAME] en [PERSON_NAME] gaan al jaren met elkaar om en ke…"
click at [484, 77] on input "Een ventilatorsysteem voor een parkeergarage." at bounding box center [503, 76] width 58 height 9
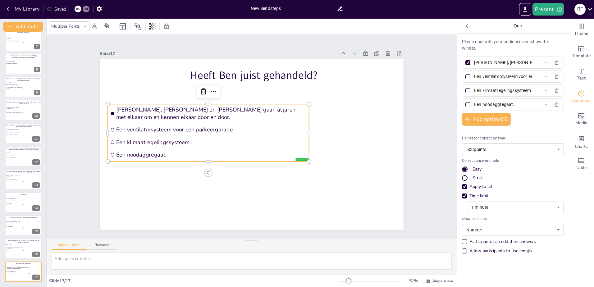
click at [484, 77] on input "Een ventilatorsysteem voor een parkeergarage." at bounding box center [503, 76] width 58 height 9
paste input "Nee, Ben toont ongepast gedrag en had het verzoek via Siebel moeten doen"
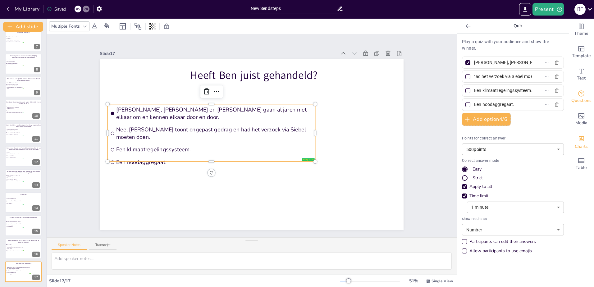
type input "Nee, [PERSON_NAME] toont ongepast gedrag en had het verzoek via Siebel moeten d…"
click at [485, 92] on input "Een klimaatregelingssysteem." at bounding box center [503, 90] width 58 height 9
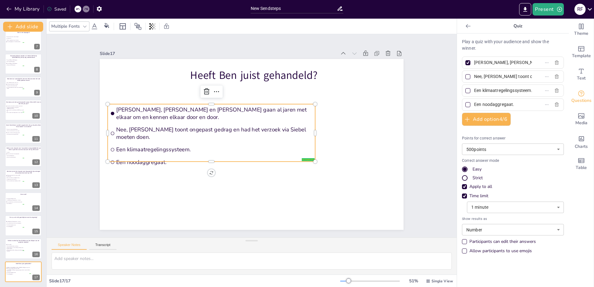
click at [485, 92] on input "Een klimaatregelingssysteem." at bounding box center [503, 90] width 58 height 9
paste input "Ja, Ben zegt altijd wat hij denkt zonder filter en dat weet iedereen"
type input "Ja, [PERSON_NAME] zegt altijd wat hij denkt zonder filter en dat weet iedereen."
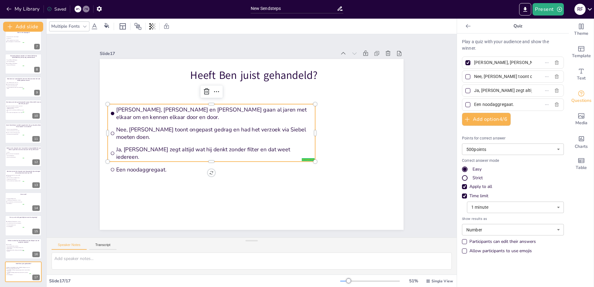
click at [480, 103] on input "Een noodaggregaat." at bounding box center [503, 104] width 58 height 9
click at [479, 103] on input "Een noodaggregaat." at bounding box center [503, 104] width 58 height 9
paste input "Ja, Ben is correct, vriendelijk en duidelijk naar Gerda"
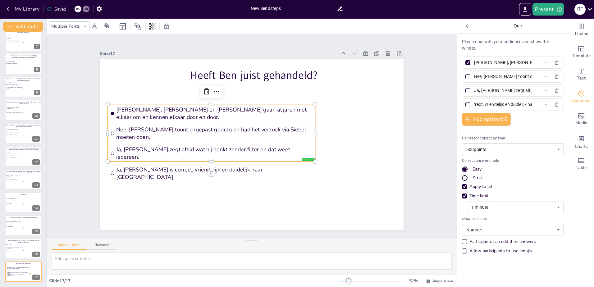
type input "Ja, [PERSON_NAME] is correct, vriendelijk en duidelijk naar [GEOGRAPHIC_DATA]."
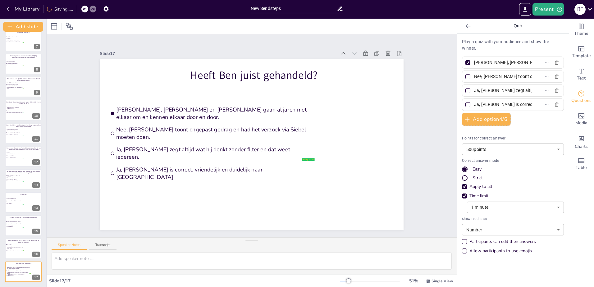
drag, startPoint x: 462, startPoint y: 75, endPoint x: 464, endPoint y: 68, distance: 7.7
click at [466, 75] on div at bounding box center [468, 76] width 5 height 5
click at [474, 75] on input "Nee, [PERSON_NAME] toont ongepast gedrag en had het verzoek via Siebel moeten d…" at bounding box center [503, 76] width 58 height 9
checkbox input "true"
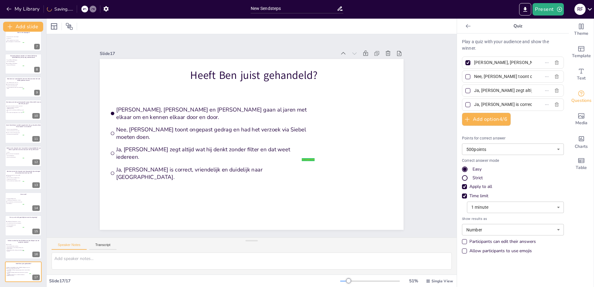
scroll to position [0, 98]
click at [464, 65] on div at bounding box center [467, 62] width 7 height 7
click at [474, 65] on input "[PERSON_NAME], [PERSON_NAME] en [PERSON_NAME] gaan al jaren met elkaar om en ke…" at bounding box center [503, 62] width 58 height 9
checkbox input "false"
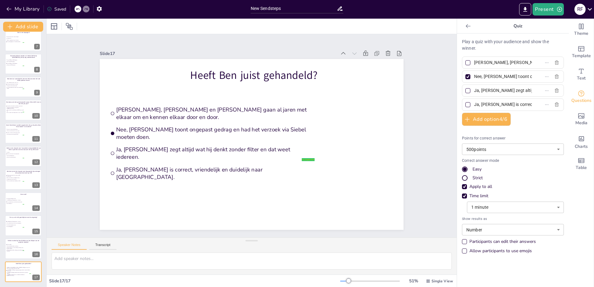
scroll to position [0, 0]
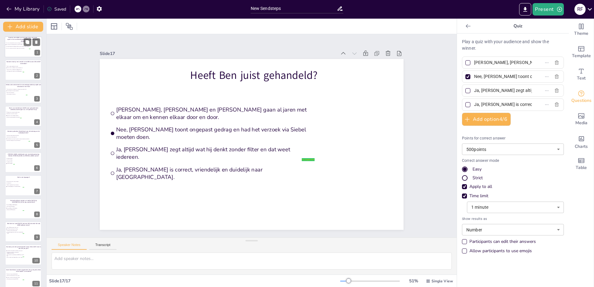
click at [19, 53] on div at bounding box center [23, 46] width 37 height 21
type input "Het is niet relevant bij de conversie voor Agro en HID."
type input "Het staat al in het blauwe gedeelte en/of in het PVO."
type input "Het wordt automatisch aangepast bij de conversie in ZIB en gaat altijd goed"
type input "Het is te veel werk om steeds het eigen risico te vermelden."
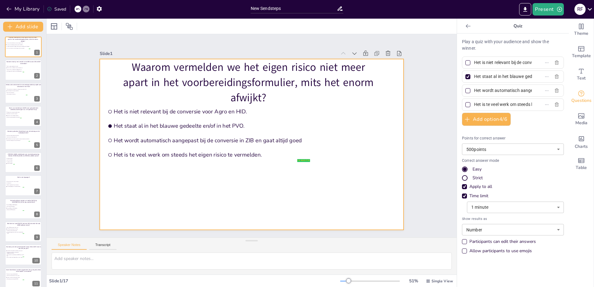
click at [334, 174] on div at bounding box center [252, 144] width 304 height 171
click at [585, 29] on div "Theme" at bounding box center [581, 30] width 25 height 22
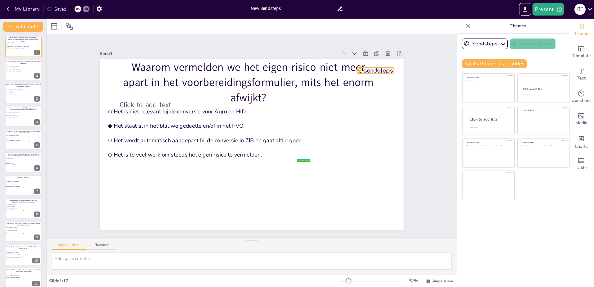
click at [379, 68] on div at bounding box center [376, 70] width 36 height 6
click at [378, 55] on icon at bounding box center [381, 55] width 6 height 6
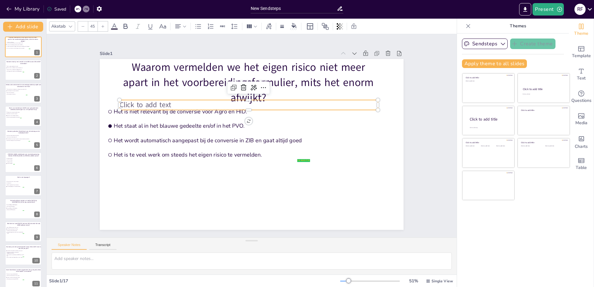
click at [143, 101] on span "Click to add text" at bounding box center [146, 105] width 52 height 10
click at [240, 87] on icon at bounding box center [243, 87] width 7 height 7
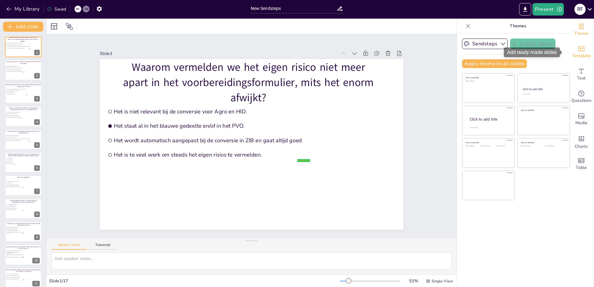
click at [579, 51] on icon "Add ready made slides" at bounding box center [581, 48] width 7 height 7
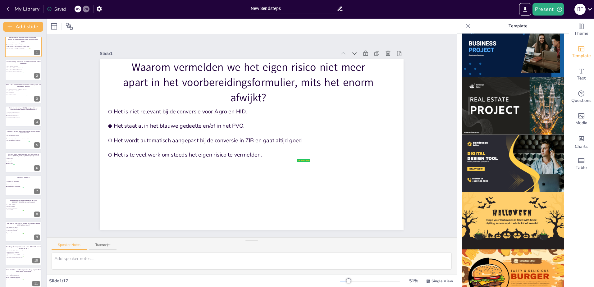
scroll to position [536, 0]
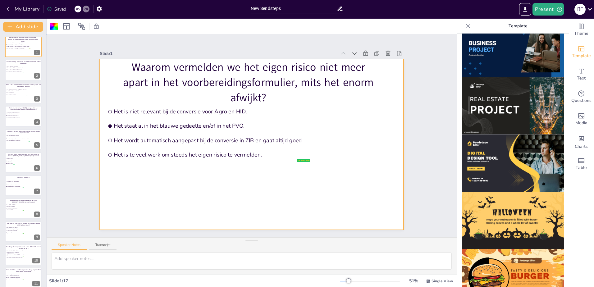
click at [436, 140] on div "Slide 1 Waarom vermelden we het eigen risico niet meer apart in het voorbereidi…" at bounding box center [252, 135] width 410 height 203
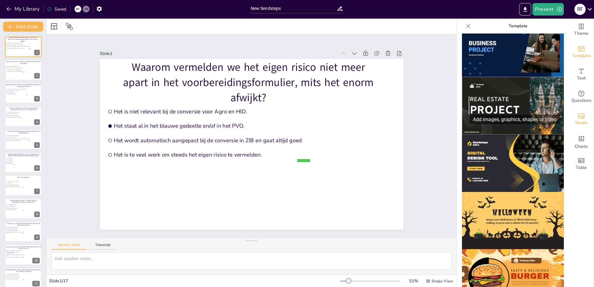
click at [580, 121] on span "Media" at bounding box center [582, 123] width 12 height 7
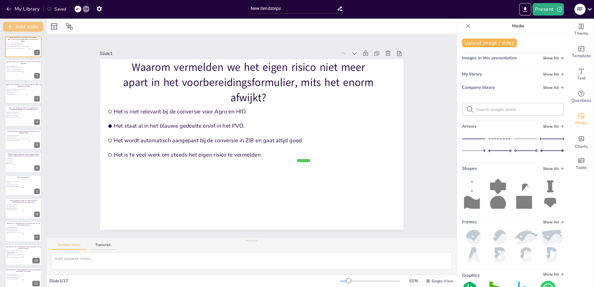
click at [25, 28] on button "Add slide" at bounding box center [23, 27] width 40 height 10
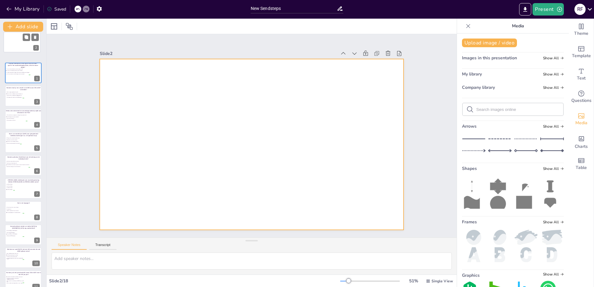
drag, startPoint x: 21, startPoint y: 72, endPoint x: 20, endPoint y: 42, distance: 29.9
click at [20, 42] on div at bounding box center [22, 42] width 37 height 21
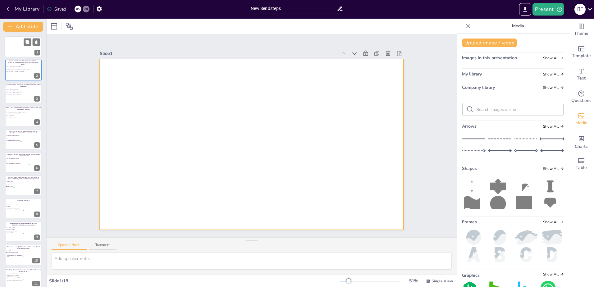
click at [13, 48] on div at bounding box center [23, 46] width 37 height 21
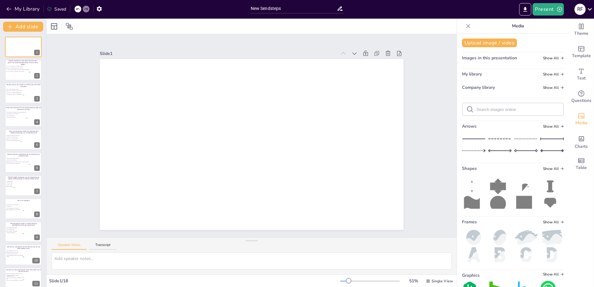
click at [551, 77] on div "My library Show All" at bounding box center [513, 75] width 102 height 8
click at [551, 74] on span "Show All" at bounding box center [553, 74] width 21 height 4
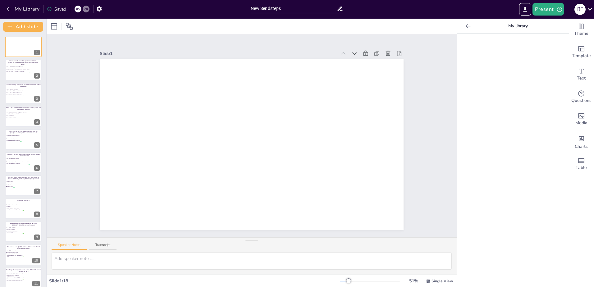
click at [466, 27] on icon at bounding box center [468, 26] width 5 height 4
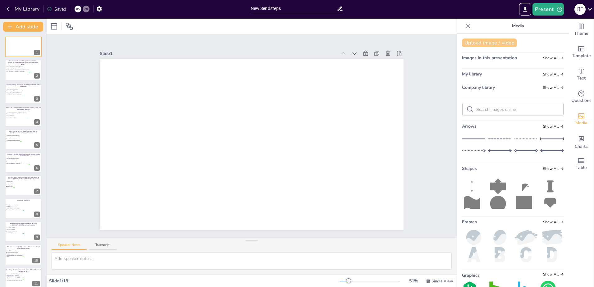
click at [484, 43] on button "Upload image / video" at bounding box center [489, 43] width 55 height 9
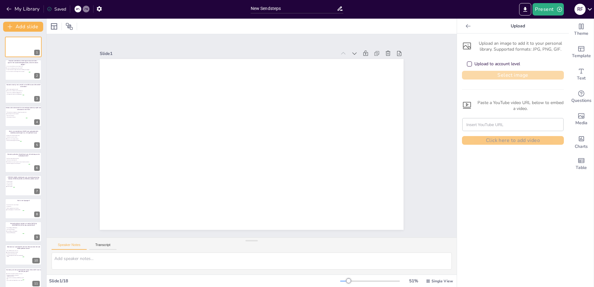
click at [497, 76] on button "Select image" at bounding box center [513, 75] width 102 height 9
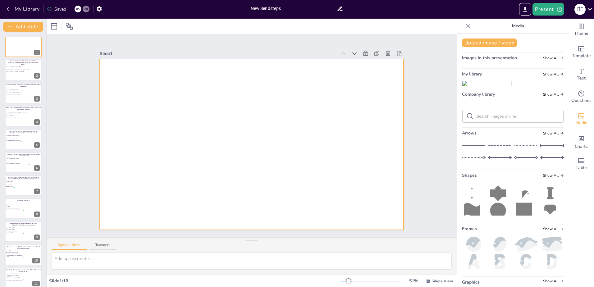
drag, startPoint x: 484, startPoint y: 112, endPoint x: 259, endPoint y: 134, distance: 225.9
click at [259, 134] on div "Document fonts Akatab Recently used Akatab Popular fonts Lato Montserrat Open S…" at bounding box center [297, 153] width 594 height 269
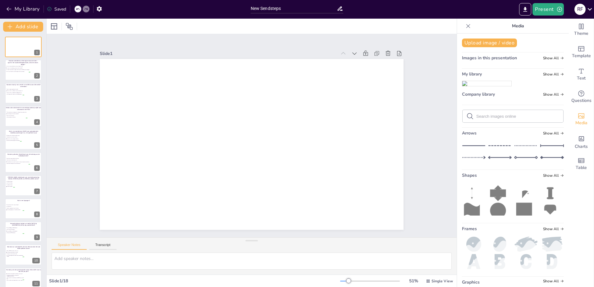
click at [488, 86] on img at bounding box center [487, 83] width 49 height 5
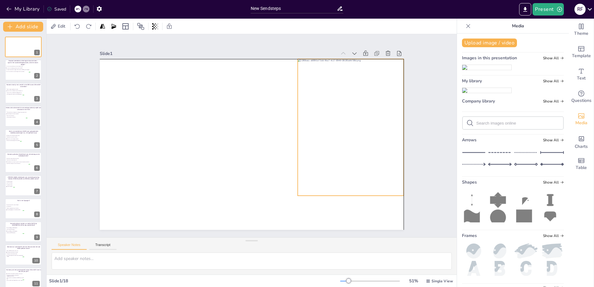
drag, startPoint x: 255, startPoint y: 144, endPoint x: 351, endPoint y: 128, distance: 98.0
click at [351, 128] on div at bounding box center [351, 127] width 106 height 137
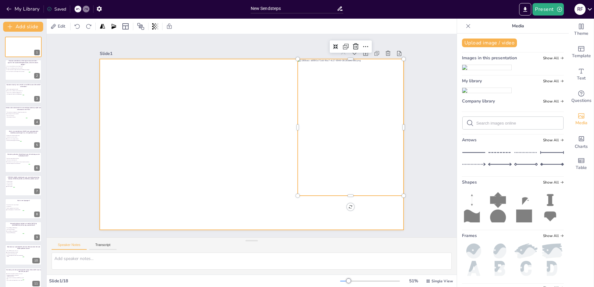
click at [247, 134] on div at bounding box center [252, 144] width 304 height 171
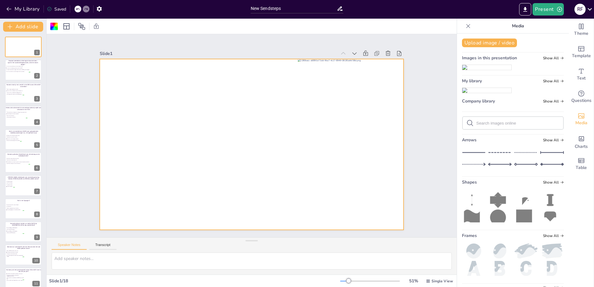
click at [465, 27] on icon at bounding box center [468, 26] width 6 height 6
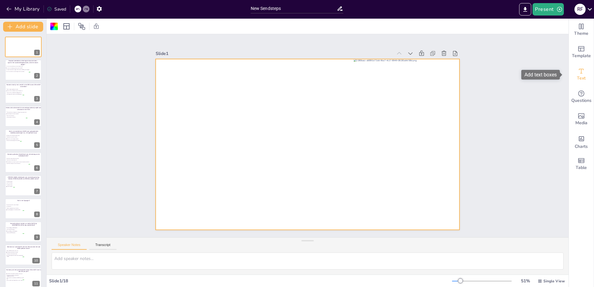
click at [586, 71] on div "Text" at bounding box center [581, 74] width 25 height 22
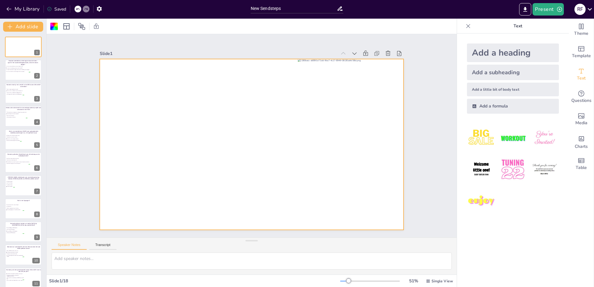
click at [501, 52] on div "Add a heading" at bounding box center [513, 53] width 92 height 19
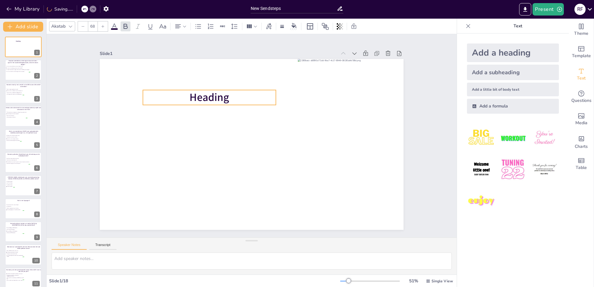
drag, startPoint x: 244, startPoint y: 142, endPoint x: 202, endPoint y: 94, distance: 63.6
click at [202, 94] on span "Heading" at bounding box center [209, 97] width 39 height 15
click at [202, 75] on icon at bounding box center [205, 77] width 6 height 6
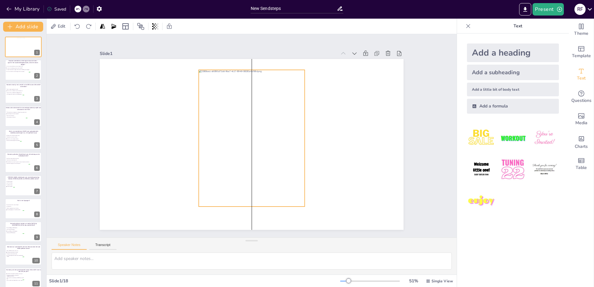
drag, startPoint x: 363, startPoint y: 102, endPoint x: 265, endPoint y: 113, distance: 99.1
click at [265, 113] on div at bounding box center [252, 138] width 106 height 137
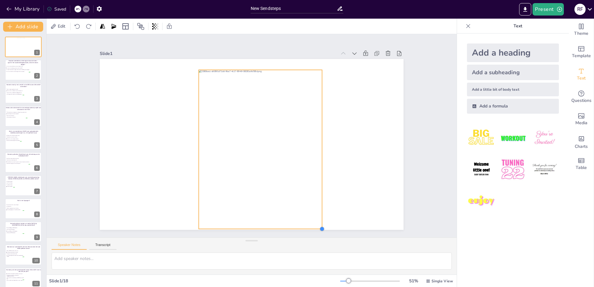
drag, startPoint x: 301, startPoint y: 205, endPoint x: 318, endPoint y: 218, distance: 21.4
click at [318, 218] on div at bounding box center [252, 144] width 304 height 171
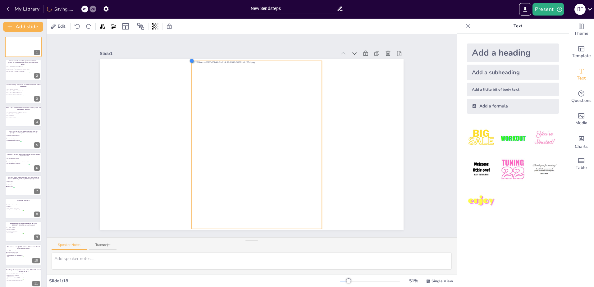
drag, startPoint x: 194, startPoint y: 69, endPoint x: 191, endPoint y: 60, distance: 9.6
click at [191, 60] on div at bounding box center [252, 144] width 304 height 171
click at [199, 42] on div "Slide 1 Slide 2 Waarom vermelden we het eigen risico niet meer apart in het voo…" at bounding box center [252, 136] width 304 height 188
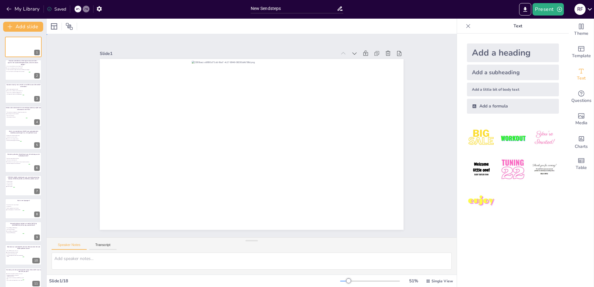
click at [419, 121] on div "Slide 1 Slide 2 Waarom vermelden we het eigen risico niet meer apart in het voo…" at bounding box center [252, 135] width 410 height 203
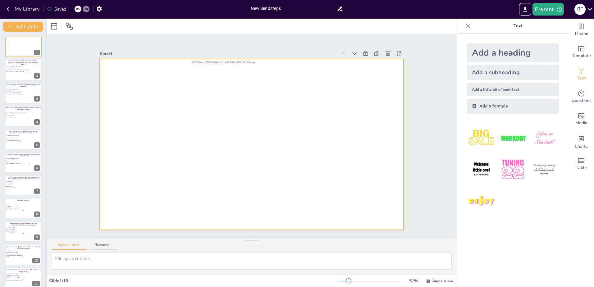
click at [373, 118] on div at bounding box center [252, 144] width 304 height 171
click at [465, 26] on icon at bounding box center [468, 26] width 6 height 6
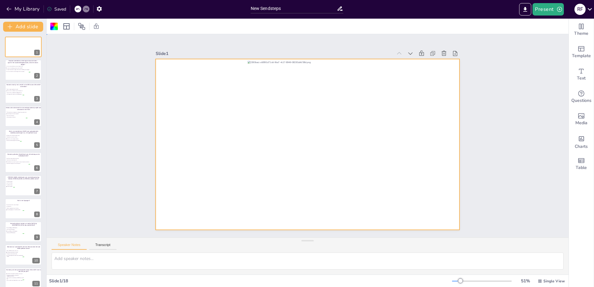
click at [436, 77] on div at bounding box center [308, 144] width 304 height 171
click at [441, 67] on div at bounding box center [308, 144] width 304 height 171
click at [586, 26] on div "Theme" at bounding box center [581, 30] width 25 height 22
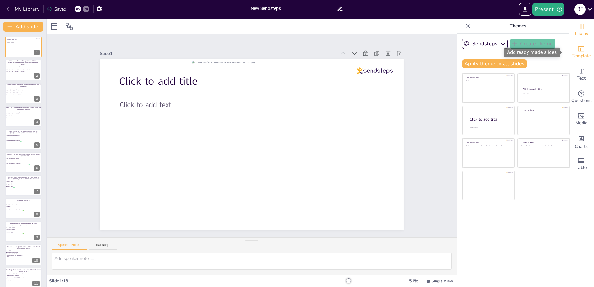
click at [580, 48] on icon "Add ready made slides" at bounding box center [581, 48] width 7 height 7
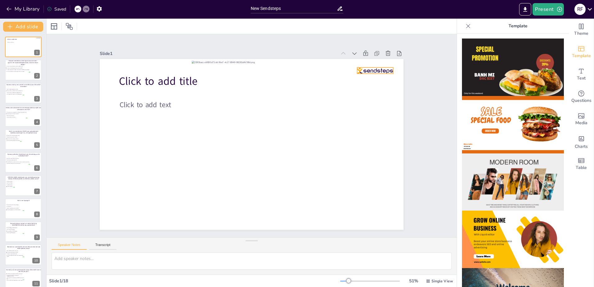
click at [370, 67] on div at bounding box center [376, 70] width 36 height 6
click at [377, 51] on icon at bounding box center [380, 54] width 7 height 7
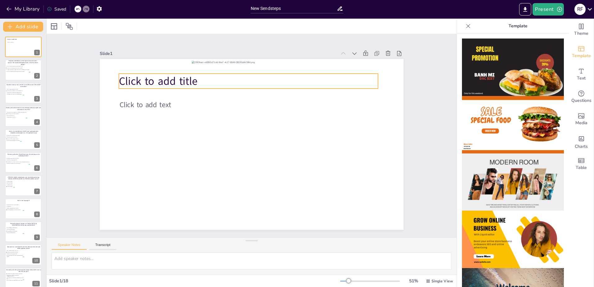
click at [164, 80] on span "Click to add title" at bounding box center [158, 81] width 79 height 15
click at [240, 59] on icon at bounding box center [243, 61] width 7 height 7
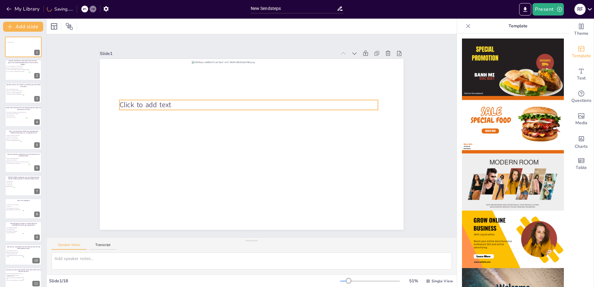
click at [152, 100] on span "Click to add text" at bounding box center [146, 105] width 52 height 10
click at [241, 86] on icon at bounding box center [244, 87] width 6 height 6
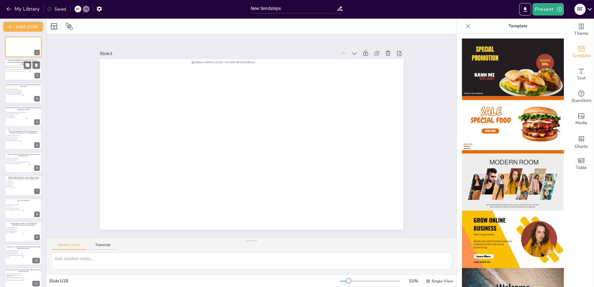
click at [12, 73] on div at bounding box center [23, 70] width 37 height 21
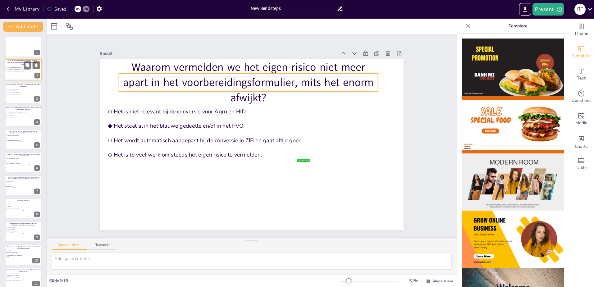
click at [12, 63] on p "Waarom vermelden we het eigen risico niet meer apart in het voorbereidingsformu…" at bounding box center [23, 63] width 32 height 6
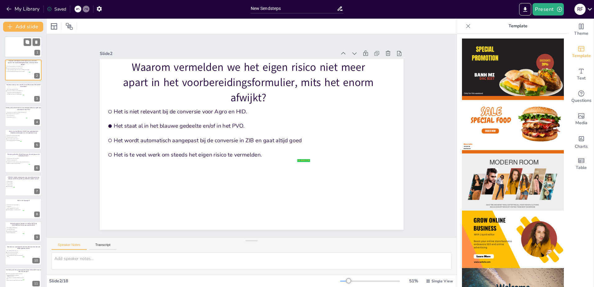
click at [16, 48] on div at bounding box center [24, 47] width 16 height 21
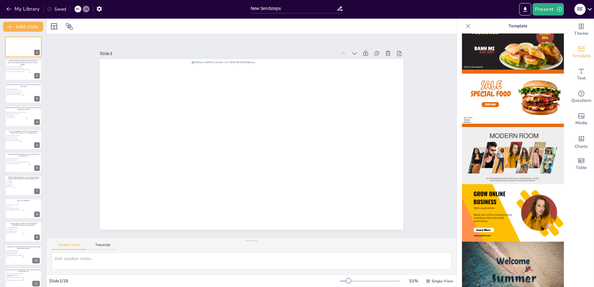
scroll to position [0, 0]
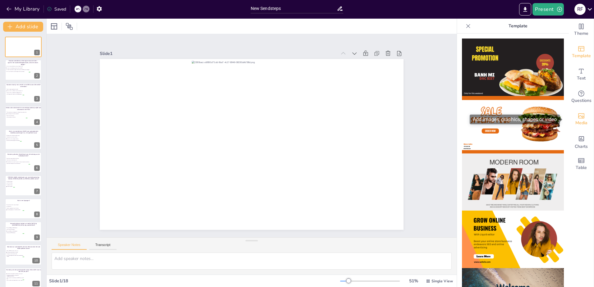
click at [571, 118] on div "Media" at bounding box center [581, 119] width 25 height 22
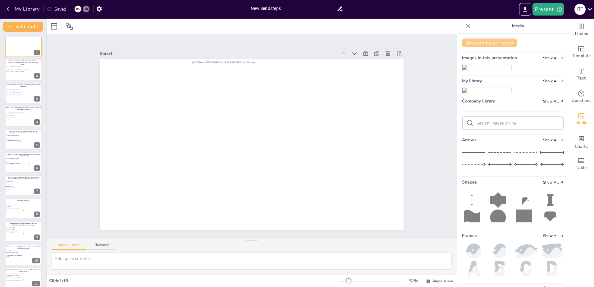
click at [496, 44] on button "Upload image / video" at bounding box center [489, 43] width 55 height 9
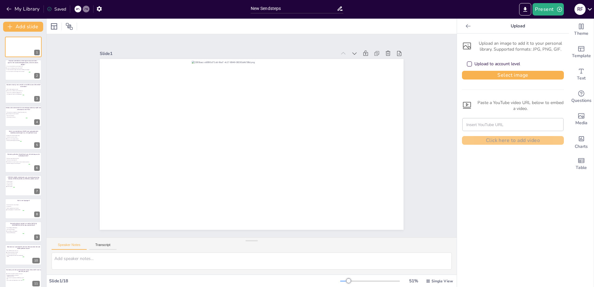
click at [465, 24] on icon at bounding box center [468, 26] width 6 height 6
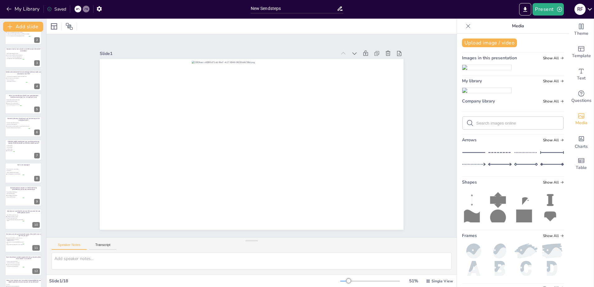
scroll to position [168, 0]
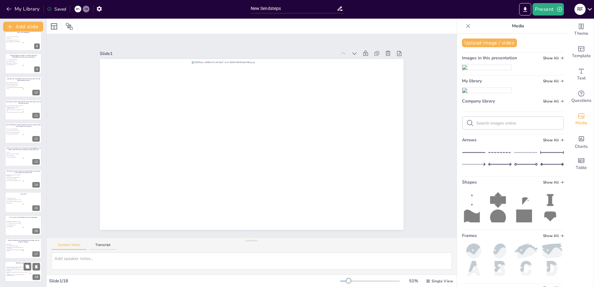
click at [18, 279] on div at bounding box center [23, 271] width 37 height 21
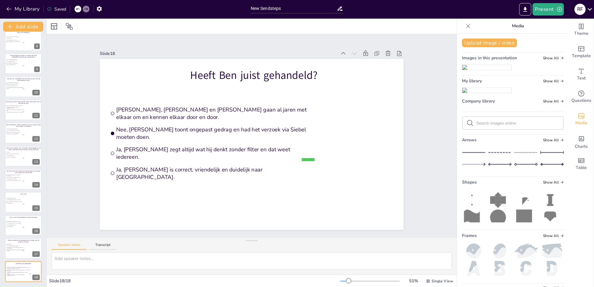
click at [500, 47] on div "Upload image / video Images in this presentation Show All My library Show All C…" at bounding box center [513, 161] width 112 height 254
click at [498, 43] on button "Upload image / video" at bounding box center [489, 43] width 55 height 9
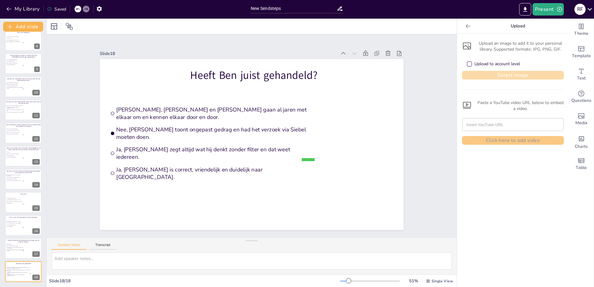
click at [507, 76] on button "Select image" at bounding box center [513, 75] width 102 height 9
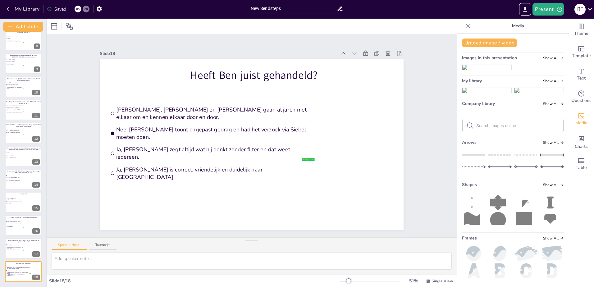
click at [492, 93] on img at bounding box center [487, 90] width 49 height 5
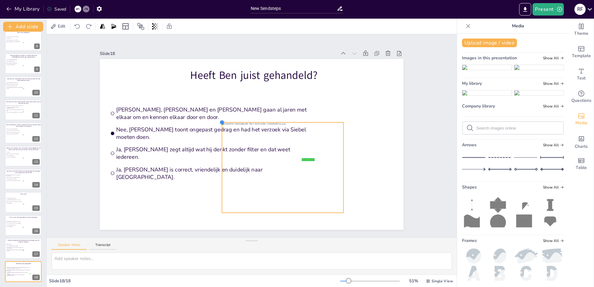
drag, startPoint x: 154, startPoint y: 75, endPoint x: 238, endPoint y: 121, distance: 95.9
click at [238, 121] on div "Heeft Ben juist gehandeld? false | editor Ja, Ger en Ben gaan al jaren met elka…" at bounding box center [252, 144] width 304 height 171
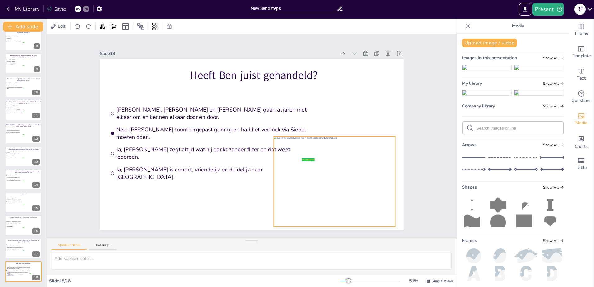
drag, startPoint x: 285, startPoint y: 167, endPoint x: 326, endPoint y: 183, distance: 44.3
click at [326, 183] on div at bounding box center [335, 181] width 122 height 90
drag, startPoint x: 270, startPoint y: 135, endPoint x: 279, endPoint y: 146, distance: 14.2
click at [279, 146] on div "Heeft Ben juist gehandeld? false | editor Ja, Ger en Ben gaan al jaren met elka…" at bounding box center [252, 144] width 304 height 171
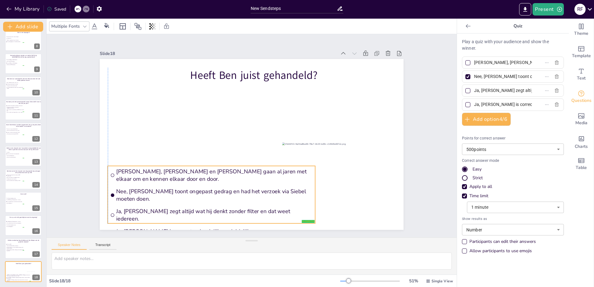
drag, startPoint x: 197, startPoint y: 128, endPoint x: 196, endPoint y: 190, distance: 61.9
click at [196, 190] on li "Nee, [PERSON_NAME] toont ongepast gedrag en had het verzoek via Siebel moeten d…" at bounding box center [212, 195] width 208 height 19
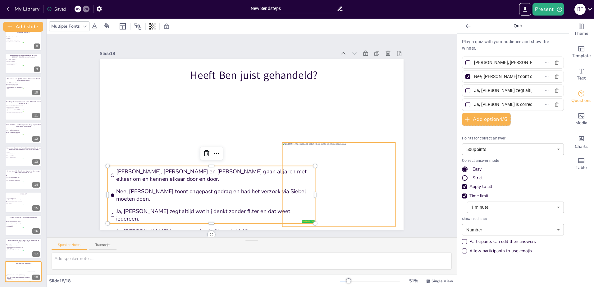
click at [364, 180] on div at bounding box center [339, 185] width 113 height 84
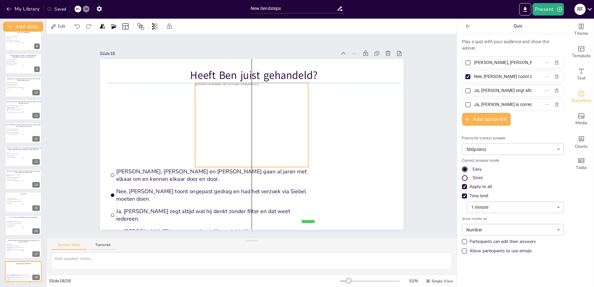
drag, startPoint x: 359, startPoint y: 177, endPoint x: 271, endPoint y: 114, distance: 108.0
click at [271, 114] on div at bounding box center [251, 125] width 113 height 84
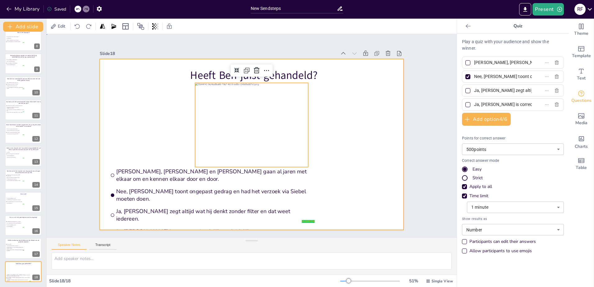
click at [357, 99] on div at bounding box center [252, 144] width 304 height 171
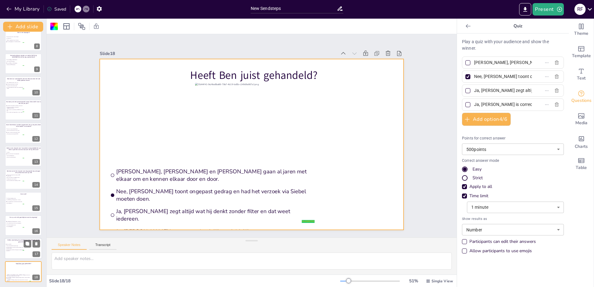
click at [10, 250] on span "Op beide objecten blijft er dekking, ook na afloop van de garantiecl." at bounding box center [15, 251] width 17 height 2
type input "Alleen de MSV."
type input "Alleen de Bedrijfsschadeverzekering."
type input "Op beide objecten vervalt de dekking na afloop van de garantie clausule."
type input "Op beide objecten blijft er dekking, ook na afloop van de garantiecl."
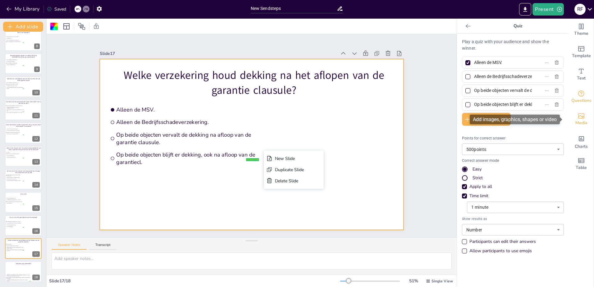
click at [580, 118] on icon "Add images, graphics, shapes or video" at bounding box center [581, 115] width 7 height 7
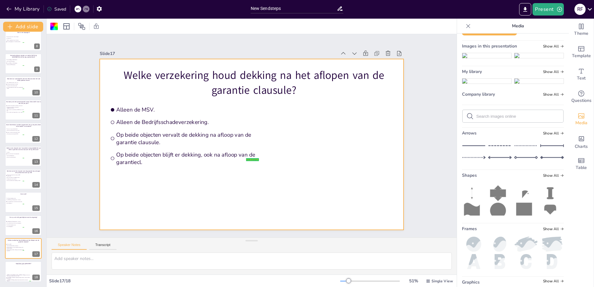
scroll to position [31, 0]
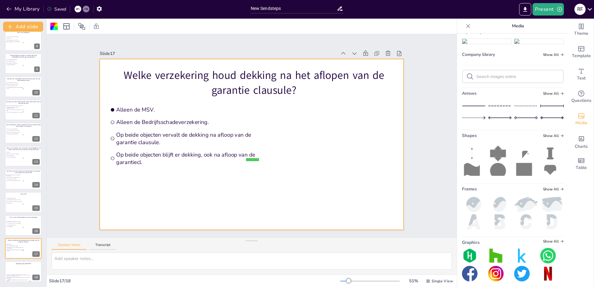
click at [548, 183] on div "Upload image / video Images in this presentation Show All My library Show All C…" at bounding box center [513, 161] width 112 height 254
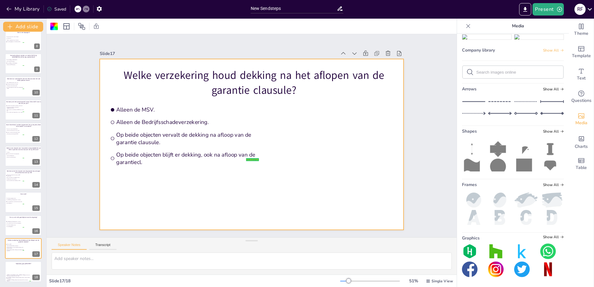
click at [547, 53] on span "Show All" at bounding box center [553, 50] width 21 height 4
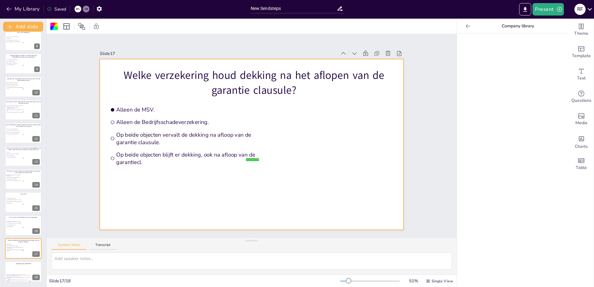
click at [464, 28] on div at bounding box center [469, 26] width 10 height 10
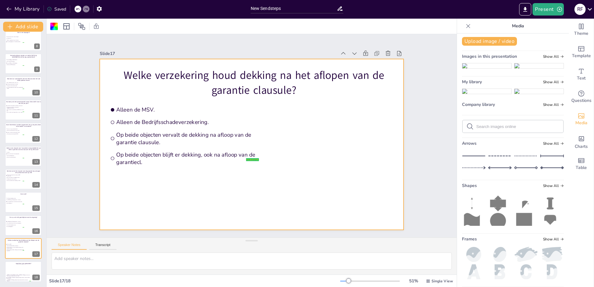
scroll to position [0, 0]
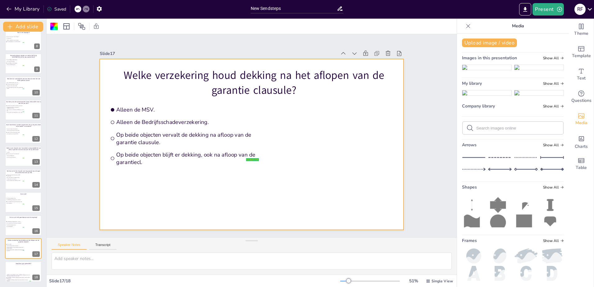
click at [495, 37] on div "Upload image / video Images in this presentation Show All My library Show All C…" at bounding box center [513, 161] width 112 height 254
click at [494, 42] on button "Upload image / video" at bounding box center [489, 43] width 55 height 9
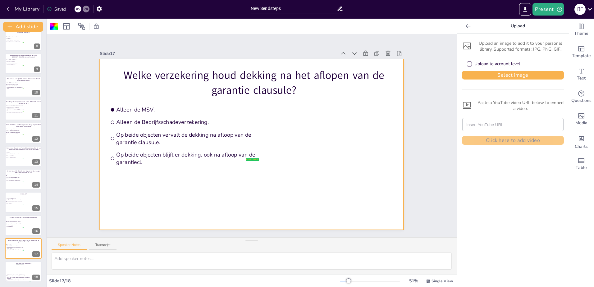
click at [497, 70] on div "Upload to account level" at bounding box center [513, 64] width 102 height 14
click at [497, 76] on button "Select image" at bounding box center [513, 75] width 102 height 9
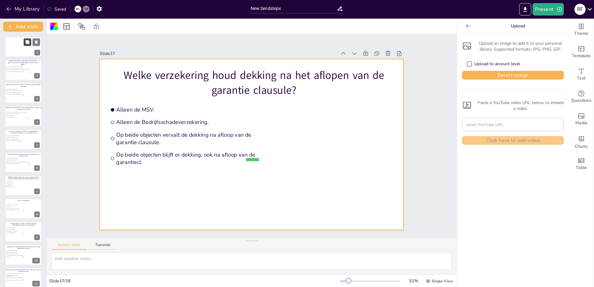
click at [21, 48] on div at bounding box center [24, 47] width 16 height 21
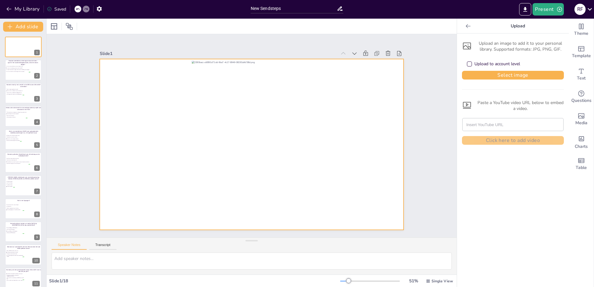
click at [122, 83] on div at bounding box center [252, 144] width 304 height 171
click at [57, 25] on div at bounding box center [53, 26] width 7 height 7
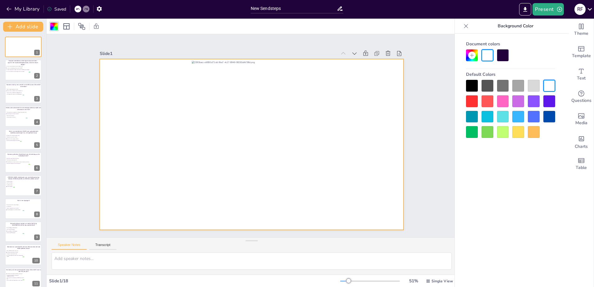
click at [536, 117] on div at bounding box center [534, 117] width 12 height 12
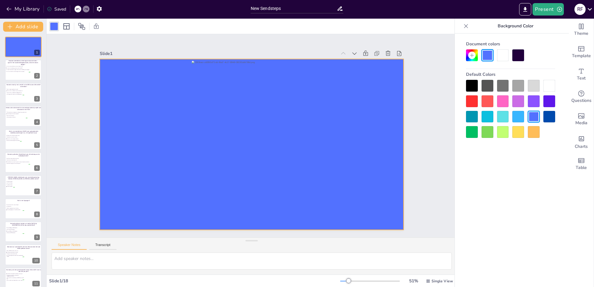
click at [523, 118] on div at bounding box center [519, 117] width 12 height 12
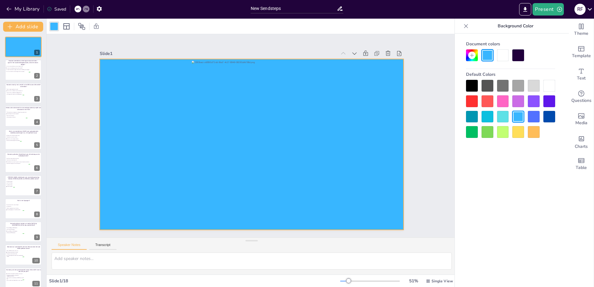
click at [533, 131] on div at bounding box center [534, 132] width 12 height 12
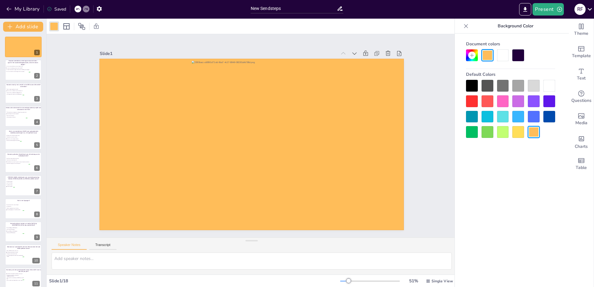
drag, startPoint x: 519, startPoint y: 118, endPoint x: 544, endPoint y: 118, distance: 24.9
click at [519, 118] on div at bounding box center [519, 117] width 12 height 12
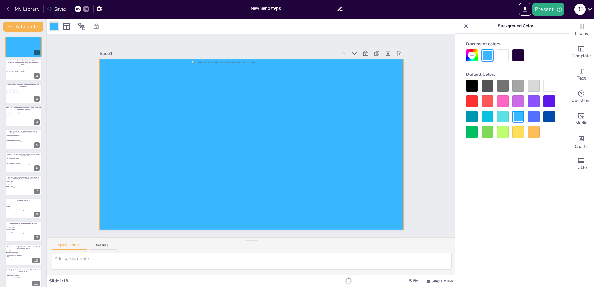
click at [544, 118] on div at bounding box center [550, 117] width 12 height 12
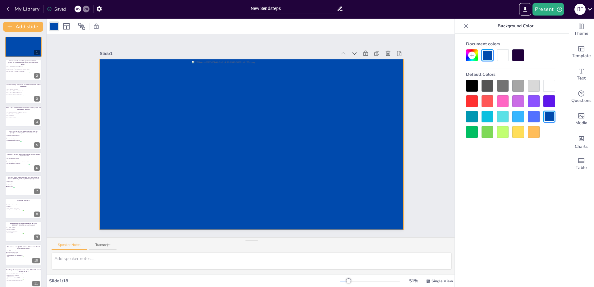
click at [538, 118] on div at bounding box center [534, 117] width 12 height 12
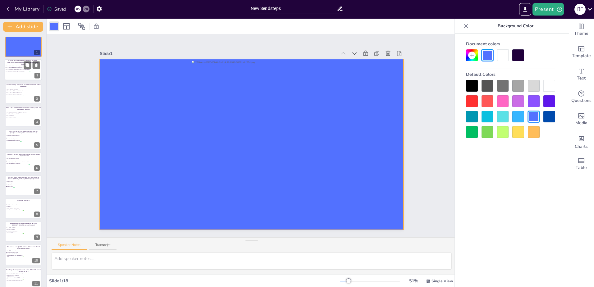
click at [15, 76] on div at bounding box center [23, 70] width 37 height 21
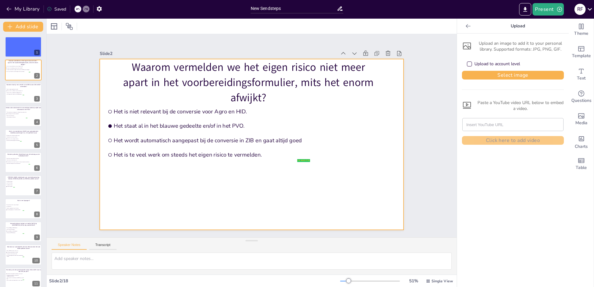
click at [149, 209] on div at bounding box center [252, 144] width 304 height 171
click at [55, 28] on div at bounding box center [53, 26] width 7 height 7
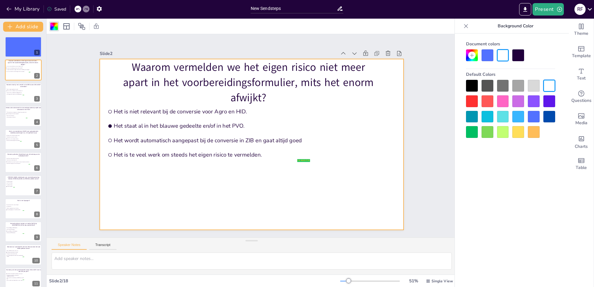
click at [534, 116] on div at bounding box center [534, 117] width 12 height 12
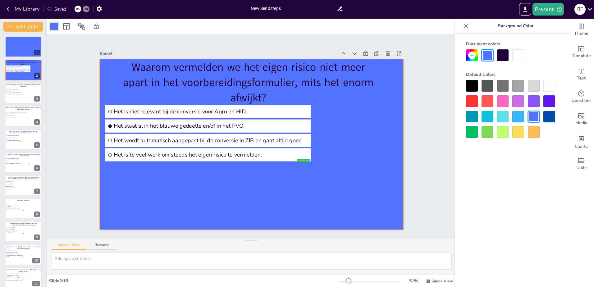
click at [534, 116] on div at bounding box center [534, 117] width 12 height 12
click at [549, 88] on div at bounding box center [550, 86] width 12 height 12
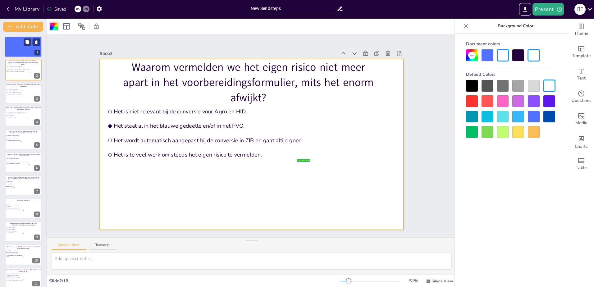
click at [22, 50] on div at bounding box center [24, 47] width 16 height 21
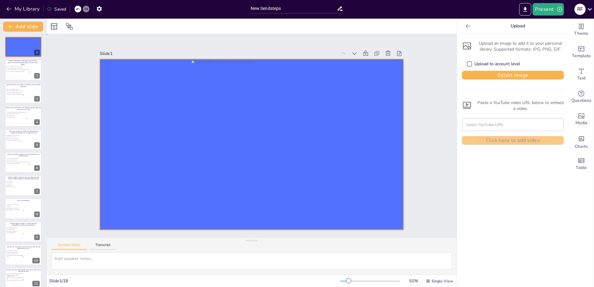
click at [159, 113] on div at bounding box center [252, 144] width 304 height 171
click at [53, 29] on div at bounding box center [53, 26] width 7 height 7
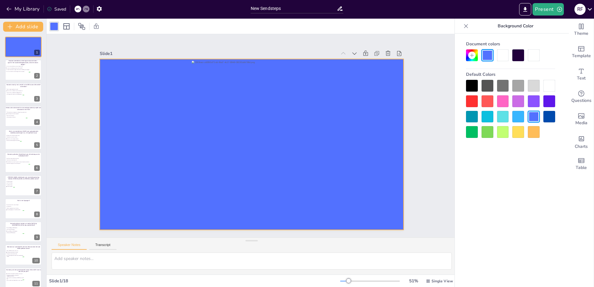
click at [506, 58] on div at bounding box center [503, 55] width 12 height 12
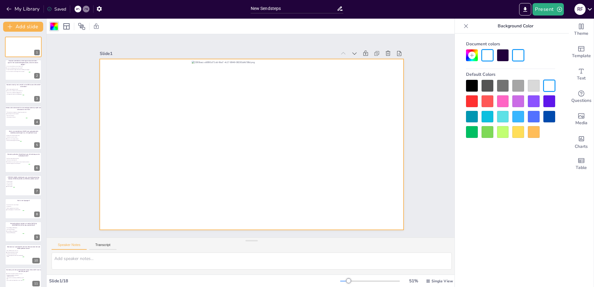
click at [426, 132] on div "Slide 1 Slide 2 Waarom vermelden we het eigen risico niet meer apart in het voo…" at bounding box center [252, 135] width 410 height 203
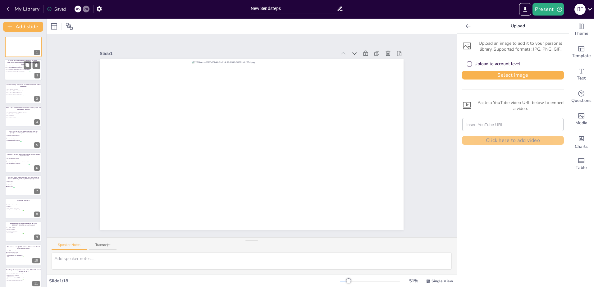
click at [13, 71] on span "Het is te veel werk om steeds het eigen risico te vermelden." at bounding box center [18, 71] width 24 height 1
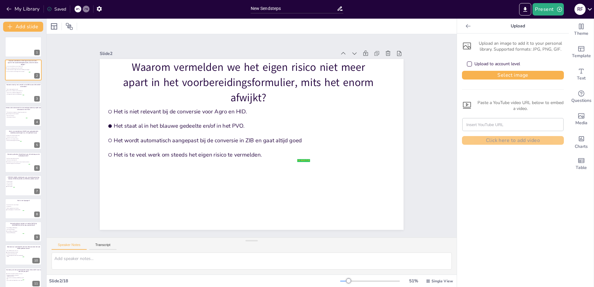
click at [508, 80] on div "Upload an image to add it to your personal library. Supported formats: JPG, PNG…" at bounding box center [513, 92] width 102 height 106
click at [510, 76] on button "Select image" at bounding box center [513, 75] width 102 height 9
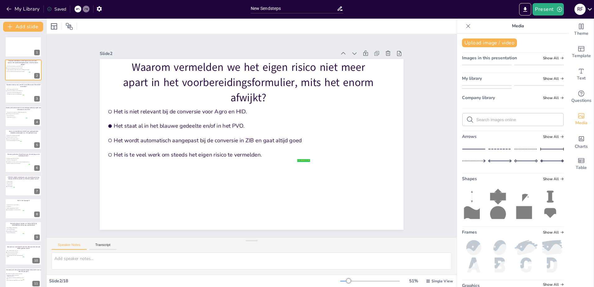
click at [483, 95] on img at bounding box center [487, 92] width 49 height 5
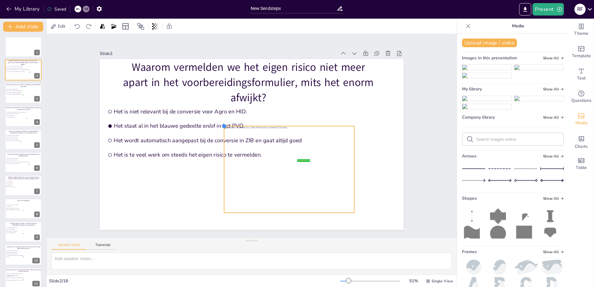
drag, startPoint x: 145, startPoint y: 74, endPoint x: 254, endPoint y: 124, distance: 119.5
click at [254, 124] on div "Waarom vermelden we het eigen risico niet meer apart in het voorbereidingsformu…" at bounding box center [252, 144] width 304 height 171
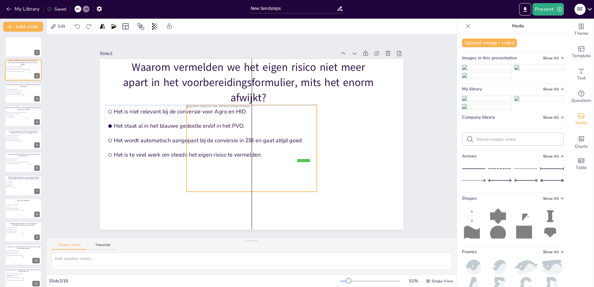
drag, startPoint x: 283, startPoint y: 179, endPoint x: 246, endPoint y: 159, distance: 42.5
click at [246, 159] on div at bounding box center [252, 148] width 130 height 87
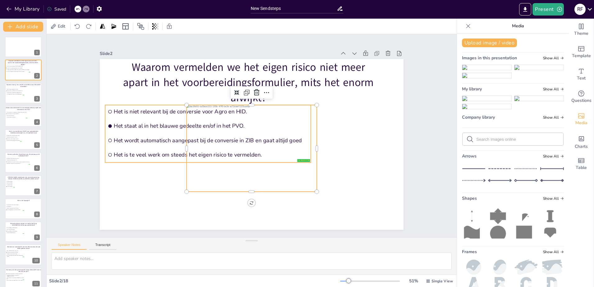
click at [137, 139] on span "Het wordt automatisch aangepast bij de conversie in ZIB en gaat altijd goed" at bounding box center [211, 140] width 195 height 7
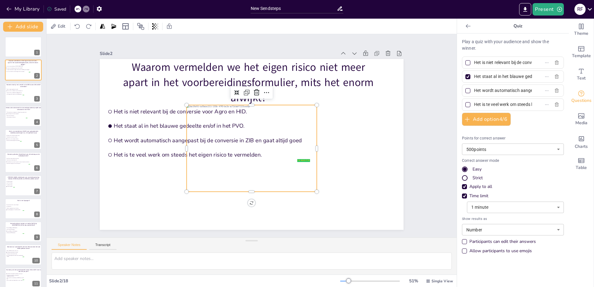
drag, startPoint x: 255, startPoint y: 184, endPoint x: 284, endPoint y: 187, distance: 29.5
click at [256, 184] on div at bounding box center [252, 148] width 130 height 87
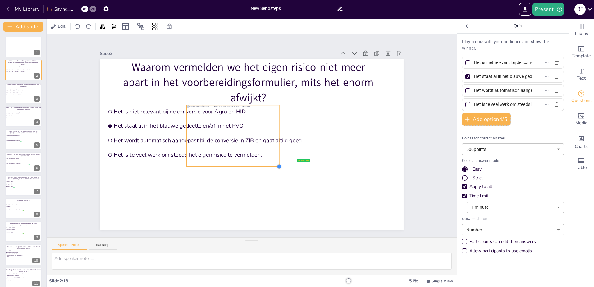
drag, startPoint x: 312, startPoint y: 191, endPoint x: 256, endPoint y: 151, distance: 68.5
click at [270, 157] on div "Waarom vermelden we het eigen risico niet meer apart in het voorbereidingsformu…" at bounding box center [252, 144] width 304 height 171
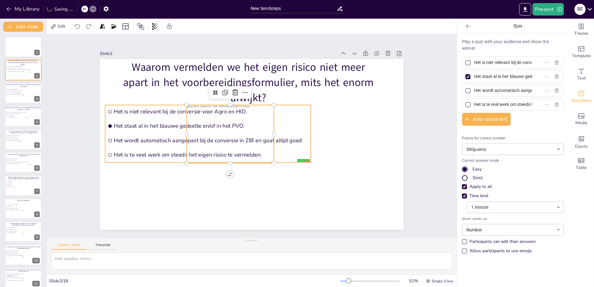
click at [139, 124] on span "Het staat al in het blauwe gedeelte en/of in het PVO." at bounding box center [211, 125] width 195 height 7
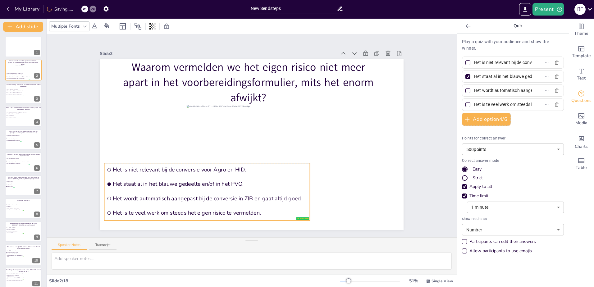
drag, startPoint x: 141, startPoint y: 123, endPoint x: 141, endPoint y: 181, distance: 58.5
click at [141, 181] on span "Het staat al in het blauwe gedeelte en/of in het PVO." at bounding box center [210, 184] width 195 height 7
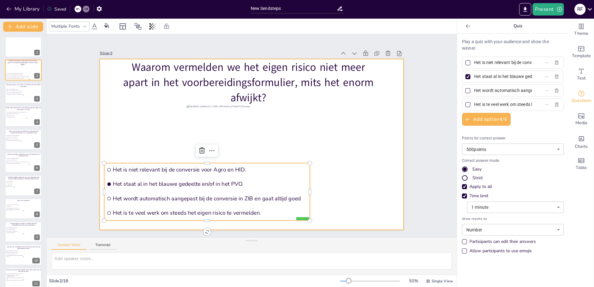
click at [136, 118] on div at bounding box center [252, 144] width 304 height 171
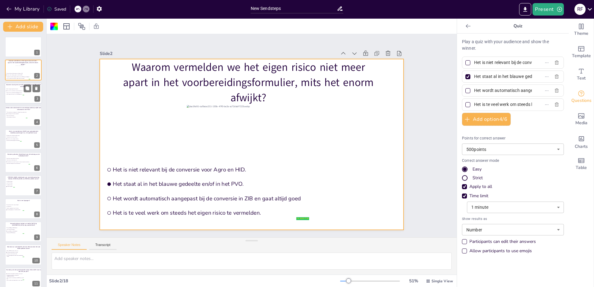
click at [22, 91] on span "Alleen als het verschil bij de verzekerde objecten zit." at bounding box center [15, 90] width 17 height 1
type input "Nooit, tenzij gevraagd door Interpolis."
type input "Alleen als het verschil bij de verzekerde objecten zit."
type input "Alleen als het verschil bij de bedrijfsgegevens zit."
type input "Altijd, ongeacht het object en de bedrijfsgegevens."
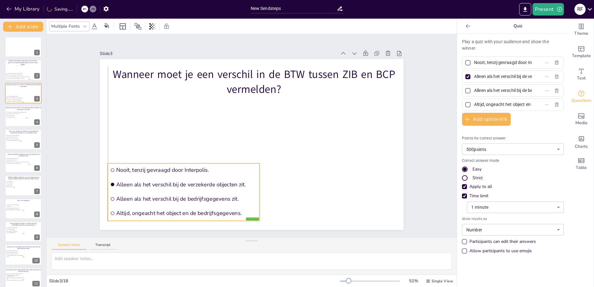
drag, startPoint x: 182, startPoint y: 136, endPoint x: 182, endPoint y: 193, distance: 56.6
click at [182, 193] on li "Alleen als het verschil bij de bedrijfsgegevens zit." at bounding box center [184, 198] width 152 height 13
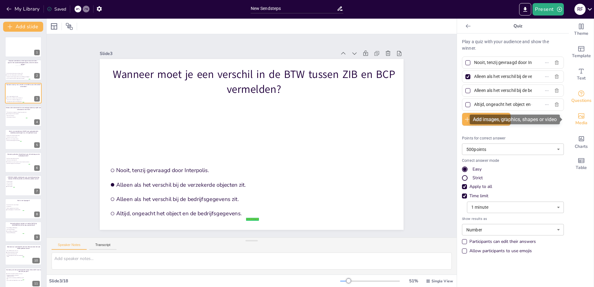
click at [587, 116] on div "Media" at bounding box center [581, 119] width 25 height 22
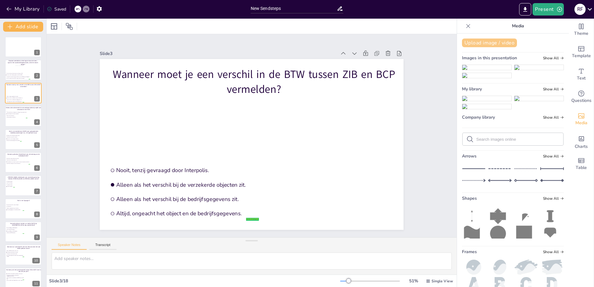
click at [494, 42] on button "Upload image / video" at bounding box center [489, 43] width 55 height 9
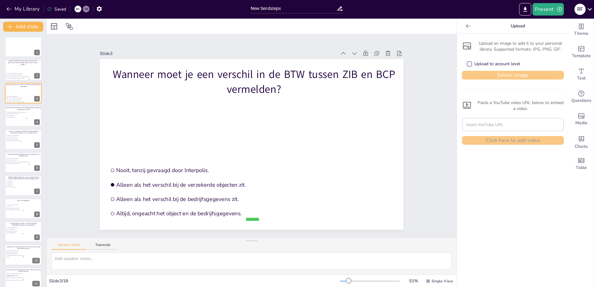
click at [511, 73] on button "Select image" at bounding box center [513, 75] width 102 height 9
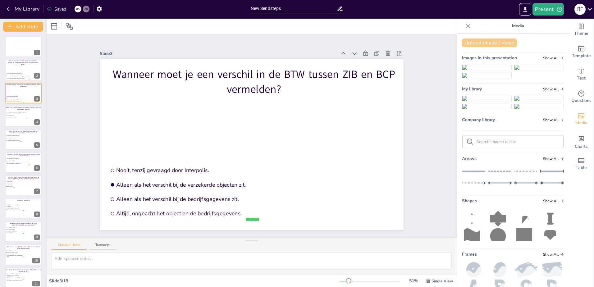
click at [489, 41] on button "Upload image / video" at bounding box center [489, 43] width 55 height 9
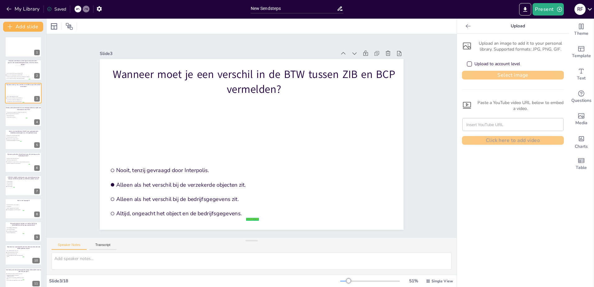
click at [493, 75] on button "Select image" at bounding box center [513, 75] width 102 height 9
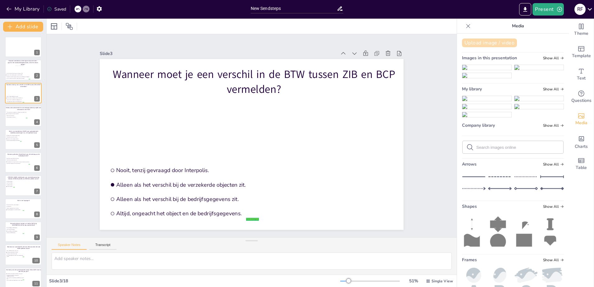
click at [494, 43] on button "Upload image / video" at bounding box center [489, 43] width 55 height 9
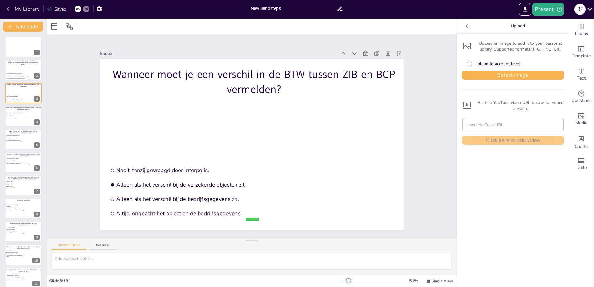
click at [497, 81] on div "Upload an image to add it to your personal library. Supported formats: JPG, PNG…" at bounding box center [513, 92] width 102 height 106
click at [493, 76] on button "Select image" at bounding box center [513, 75] width 102 height 9
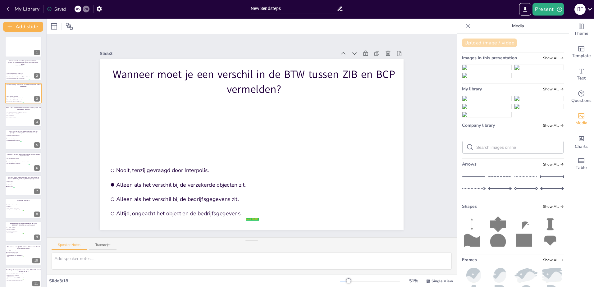
click at [487, 43] on button "Upload image / video" at bounding box center [489, 43] width 55 height 9
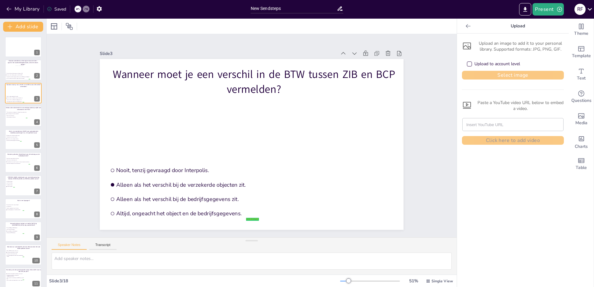
click at [488, 72] on button "Select image" at bounding box center [513, 75] width 102 height 9
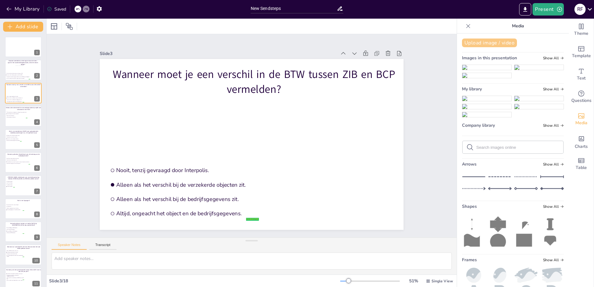
click at [493, 45] on button "Upload image / video" at bounding box center [489, 43] width 55 height 9
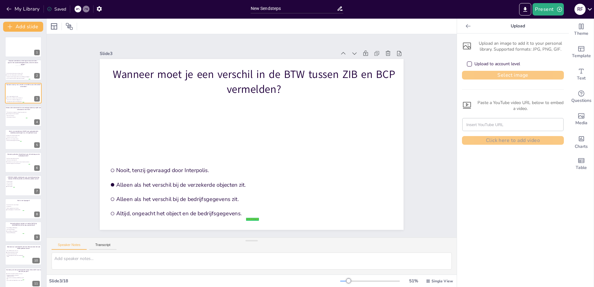
click at [504, 72] on button "Select image" at bounding box center [513, 75] width 102 height 9
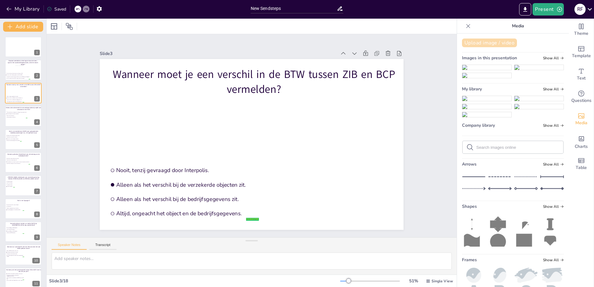
click at [483, 42] on button "Upload image / video" at bounding box center [489, 43] width 55 height 9
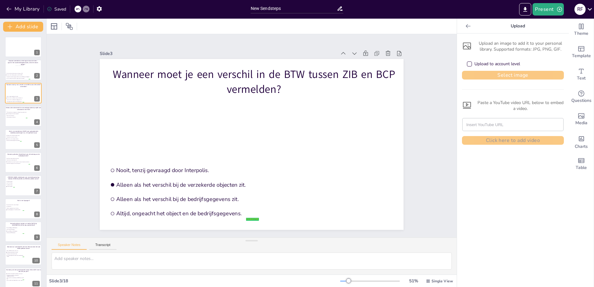
click at [494, 78] on button "Select image" at bounding box center [513, 75] width 102 height 9
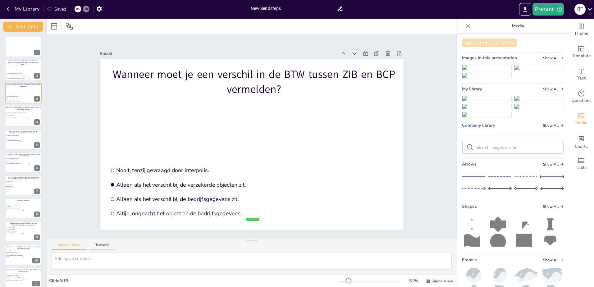
click at [500, 41] on button "Upload image / video" at bounding box center [489, 43] width 55 height 9
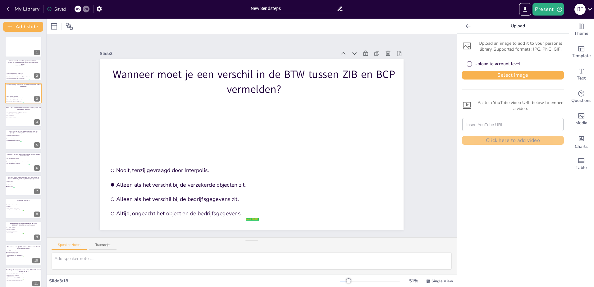
click at [503, 71] on div "Upload to account level" at bounding box center [513, 64] width 102 height 14
click at [497, 76] on button "Select image" at bounding box center [513, 75] width 102 height 9
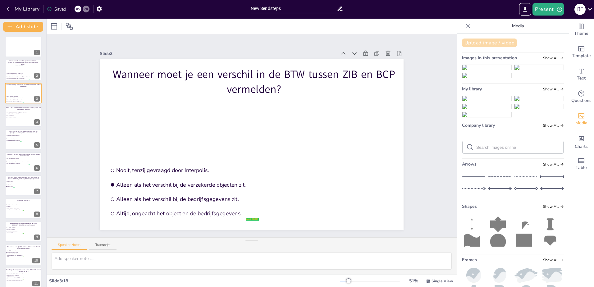
click at [491, 43] on button "Upload image / video" at bounding box center [489, 43] width 55 height 9
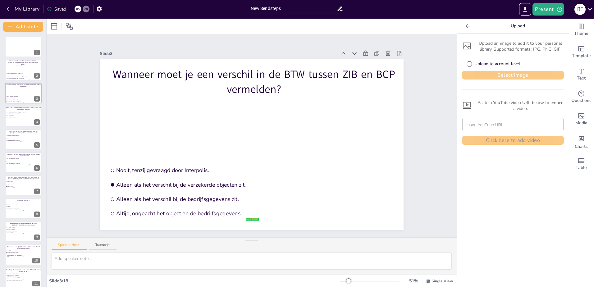
click at [530, 76] on button "Select image" at bounding box center [513, 75] width 102 height 9
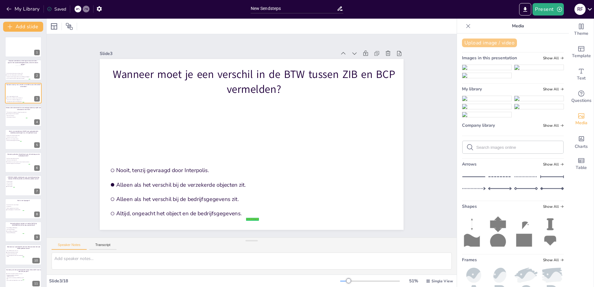
click at [494, 39] on button "Upload image / video" at bounding box center [489, 43] width 55 height 9
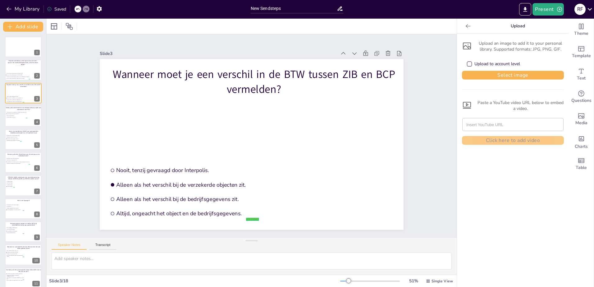
click at [495, 70] on div "Upload to account level" at bounding box center [513, 64] width 102 height 14
click at [492, 76] on button "Select image" at bounding box center [513, 75] width 102 height 9
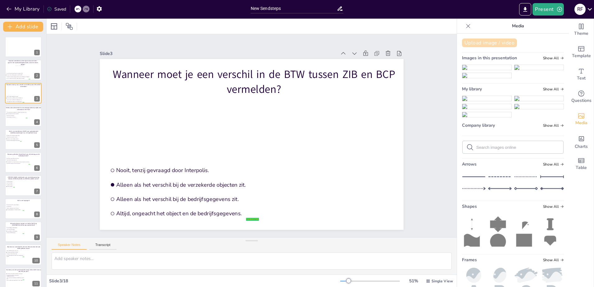
click at [495, 47] on button "Upload image / video" at bounding box center [489, 43] width 55 height 9
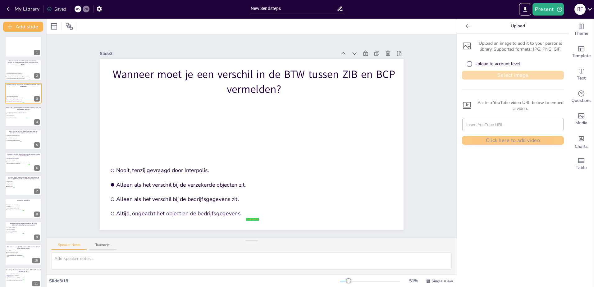
click at [489, 76] on button "Select image" at bounding box center [513, 75] width 102 height 9
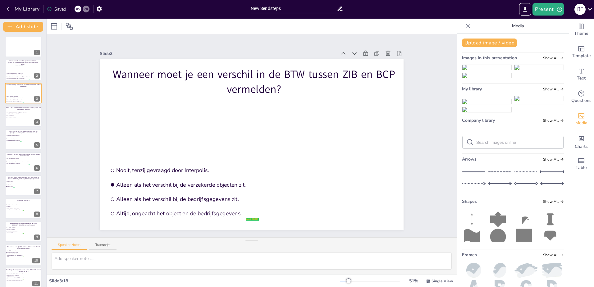
click at [482, 38] on div "Upload image / video Images in this presentation Show All My library Show All C…" at bounding box center [513, 161] width 112 height 254
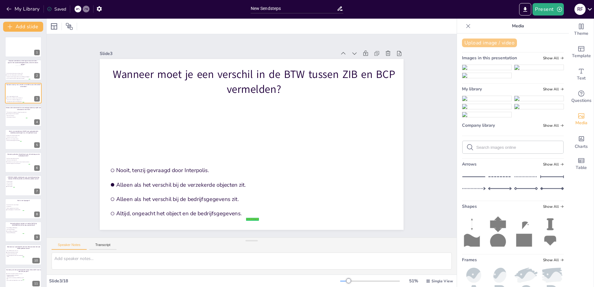
click at [484, 43] on button "Upload image / video" at bounding box center [489, 43] width 55 height 9
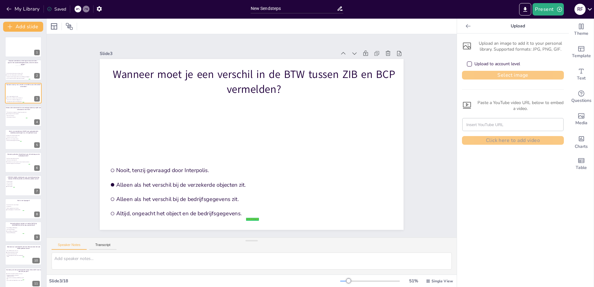
click at [494, 77] on button "Select image" at bounding box center [513, 75] width 102 height 9
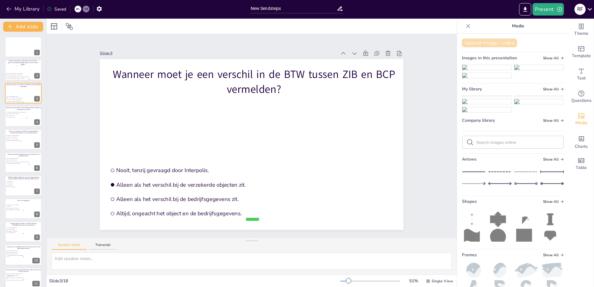
click at [495, 43] on button "Upload image / video" at bounding box center [489, 43] width 55 height 9
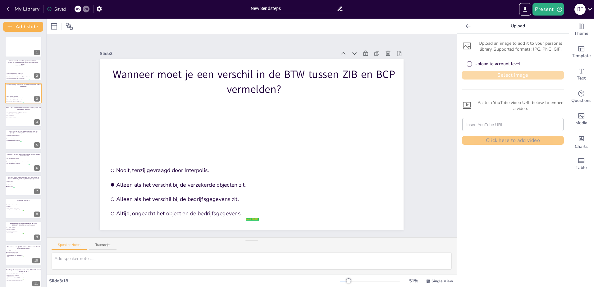
click at [490, 74] on button "Select image" at bounding box center [513, 75] width 102 height 9
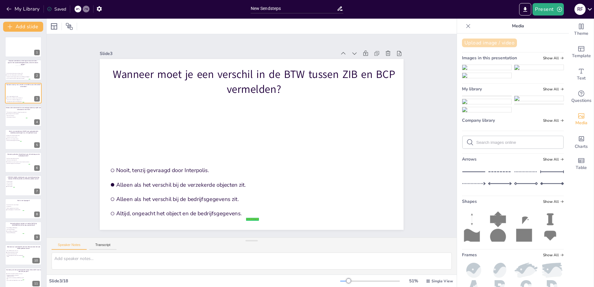
click at [500, 43] on button "Upload image / video" at bounding box center [489, 43] width 55 height 9
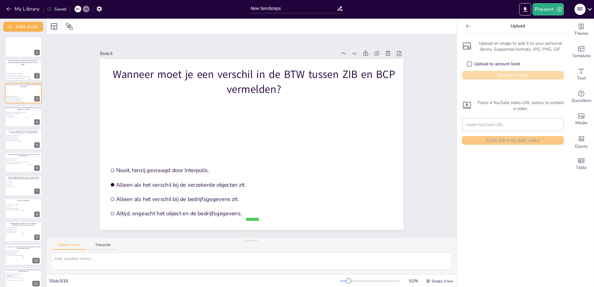
click at [497, 73] on button "Select image" at bounding box center [513, 75] width 102 height 9
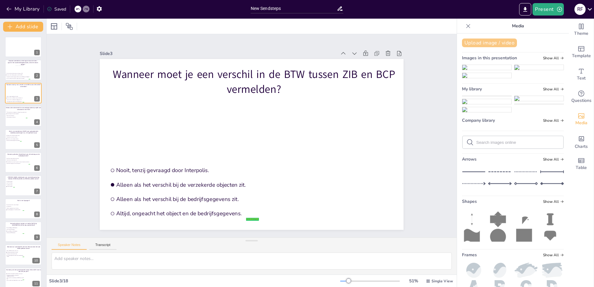
click at [488, 44] on button "Upload image / video" at bounding box center [489, 43] width 55 height 9
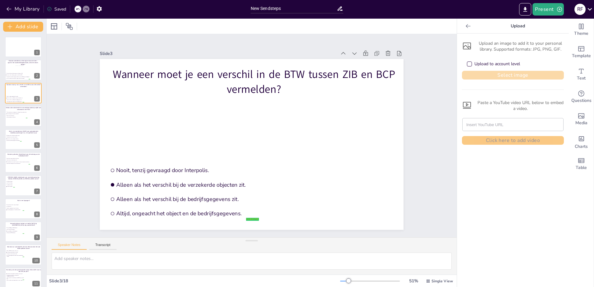
click at [478, 73] on button "Select image" at bounding box center [513, 75] width 102 height 9
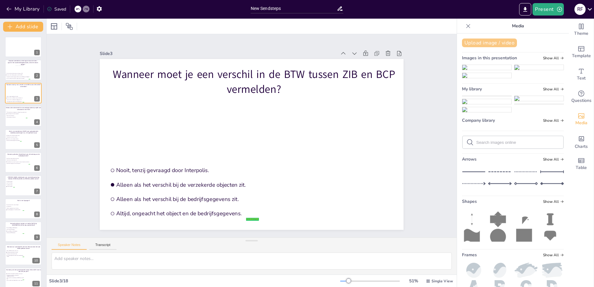
click at [493, 45] on button "Upload image / video" at bounding box center [489, 43] width 55 height 9
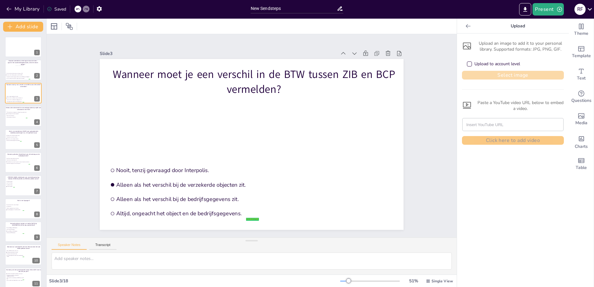
click at [488, 75] on button "Select image" at bounding box center [513, 75] width 102 height 9
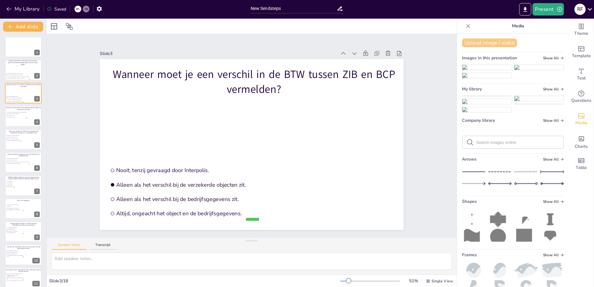
click at [502, 42] on button "Upload image / video" at bounding box center [489, 43] width 55 height 9
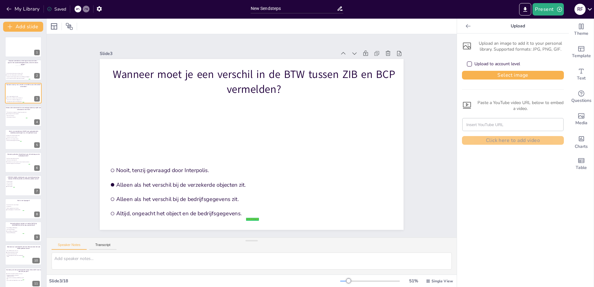
click at [510, 84] on div "Upload an image to add it to your personal library. Supported formats: JPG, PNG…" at bounding box center [513, 92] width 102 height 106
click at [509, 76] on button "Select image" at bounding box center [513, 75] width 102 height 9
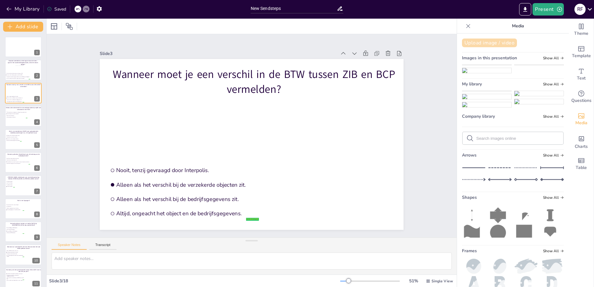
click at [495, 44] on button "Upload image / video" at bounding box center [489, 43] width 55 height 9
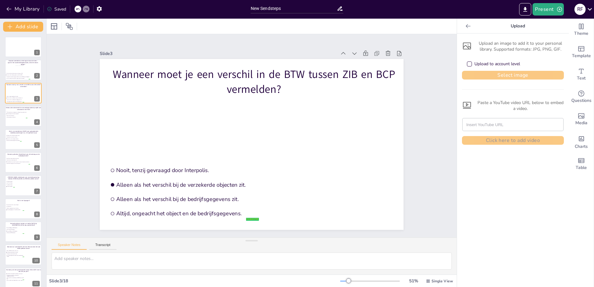
click at [522, 76] on button "Select image" at bounding box center [513, 75] width 102 height 9
click at [466, 26] on icon at bounding box center [468, 26] width 5 height 4
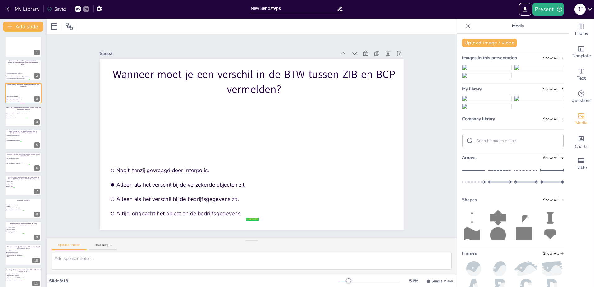
click at [512, 117] on img at bounding box center [487, 114] width 49 height 5
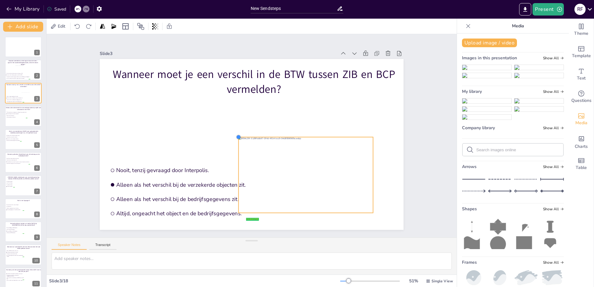
drag, startPoint x: 125, startPoint y: 74, endPoint x: 275, endPoint y: 168, distance: 177.2
click at [234, 168] on div "Wanneer moet je een verschil in de BTW tussen ZIB en BCP vermelden? false | edi…" at bounding box center [252, 144] width 304 height 171
click at [309, 122] on icon at bounding box center [312, 125] width 6 height 6
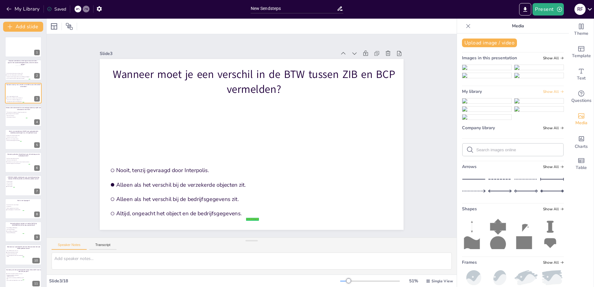
click at [547, 94] on span "Show All" at bounding box center [553, 92] width 21 height 4
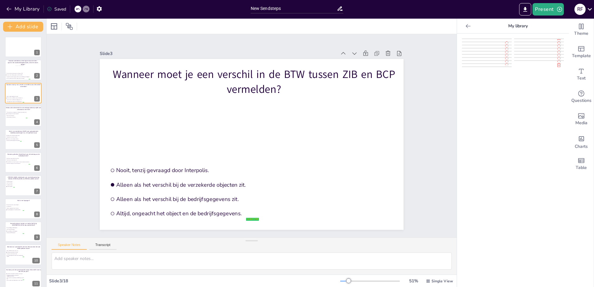
click at [473, 84] on img at bounding box center [487, 81] width 49 height 5
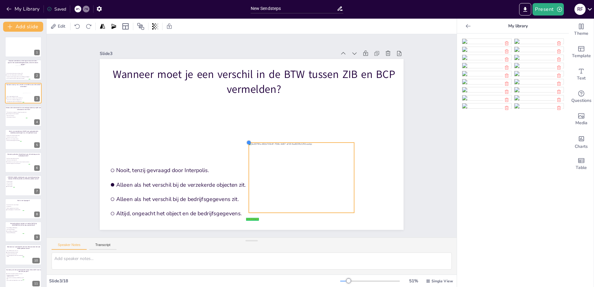
drag, startPoint x: 144, startPoint y: 73, endPoint x: 245, endPoint y: 162, distance: 134.8
click at [245, 162] on div "Wanneer moet je een verschil in de BTW tussen ZIB en BCP vermelden? false | edi…" at bounding box center [252, 144] width 304 height 171
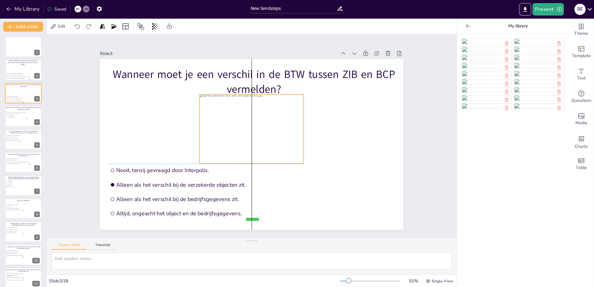
drag, startPoint x: 289, startPoint y: 176, endPoint x: 239, endPoint y: 128, distance: 69.5
click at [239, 128] on div at bounding box center [252, 129] width 104 height 69
click at [15, 121] on div at bounding box center [23, 116] width 37 height 21
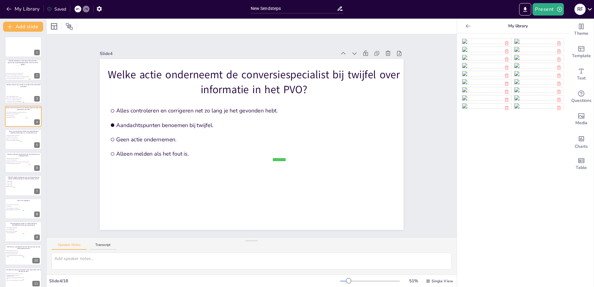
click at [478, 60] on img at bounding box center [487, 57] width 49 height 5
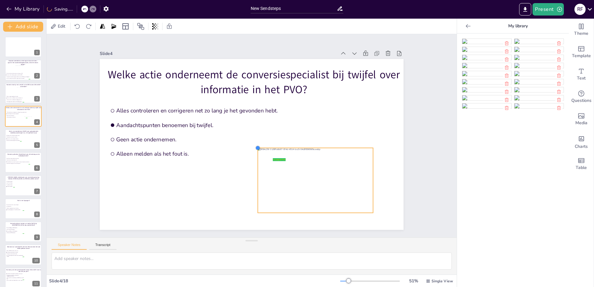
drag, startPoint x: 127, startPoint y: 76, endPoint x: 269, endPoint y: 175, distance: 172.5
click at [266, 174] on div "Welke actie onderneemt de conversiespecialist bij twijfel over informatie in he…" at bounding box center [252, 144] width 304 height 171
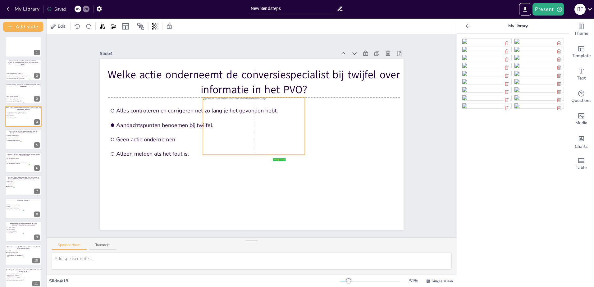
drag, startPoint x: 299, startPoint y: 181, endPoint x: 253, endPoint y: 140, distance: 61.9
click at [253, 140] on div at bounding box center [254, 126] width 102 height 58
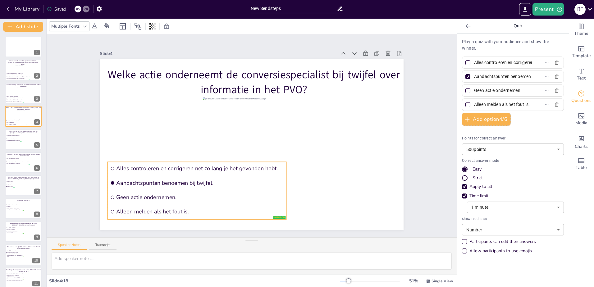
drag, startPoint x: 164, startPoint y: 158, endPoint x: 167, endPoint y: 193, distance: 34.9
click at [167, 194] on span "Geen actie ondernemen." at bounding box center [200, 197] width 168 height 7
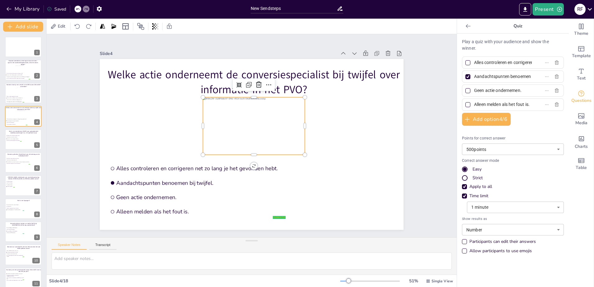
click at [232, 130] on div at bounding box center [254, 126] width 102 height 58
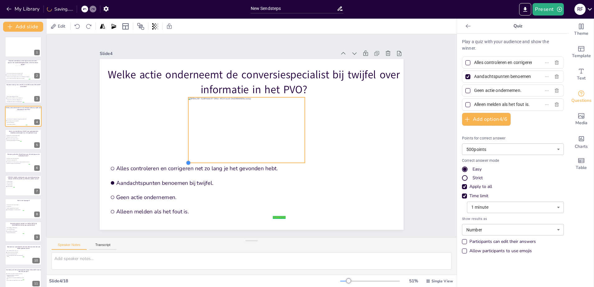
drag, startPoint x: 199, startPoint y: 152, endPoint x: 195, endPoint y: 148, distance: 5.3
click at [184, 156] on div "Welke actie onderneemt de conversiespecialist bij twijfel over informatie in he…" at bounding box center [252, 144] width 304 height 171
drag, startPoint x: 234, startPoint y: 130, endPoint x: 238, endPoint y: 130, distance: 3.4
click at [238, 130] on div at bounding box center [251, 130] width 117 height 66
click at [21, 141] on span "Ze moeten opnieuw geregistreerd worden." at bounding box center [14, 140] width 15 height 1
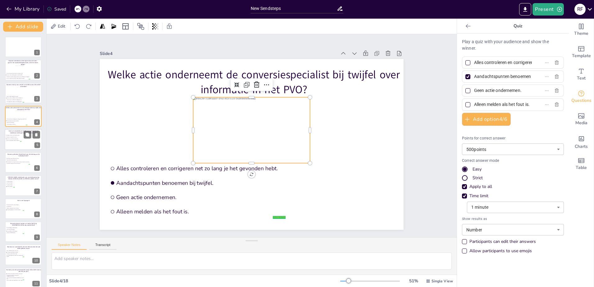
type input "Ze mogen niet meer op de openbare weg."
type input "Ze worden automatisch verzekerd."
type input "Ze moeten een kentekenplaat hebben."
type input "Ze moeten opnieuw geregistreerd worden."
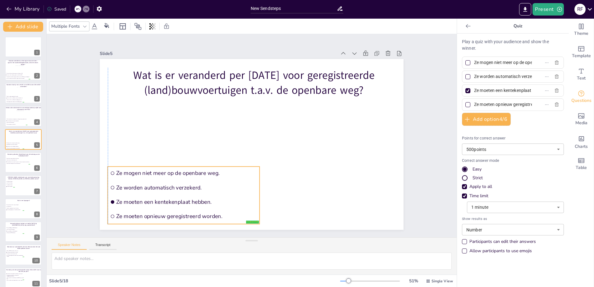
drag, startPoint x: 149, startPoint y: 146, endPoint x: 150, endPoint y: 208, distance: 61.9
click at [150, 210] on li "Ze moeten opnieuw geregistreerd worden." at bounding box center [184, 216] width 152 height 13
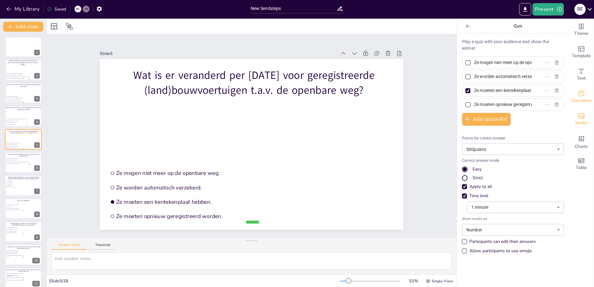
click at [579, 123] on span "Media" at bounding box center [582, 123] width 12 height 7
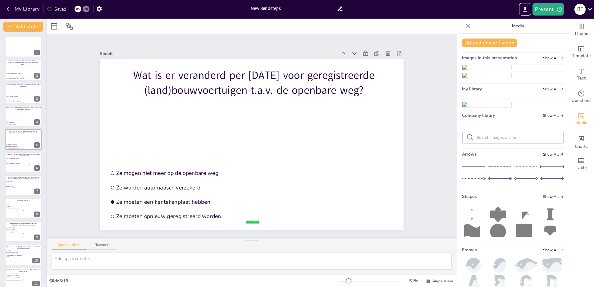
click at [536, 117] on img at bounding box center [539, 114] width 49 height 5
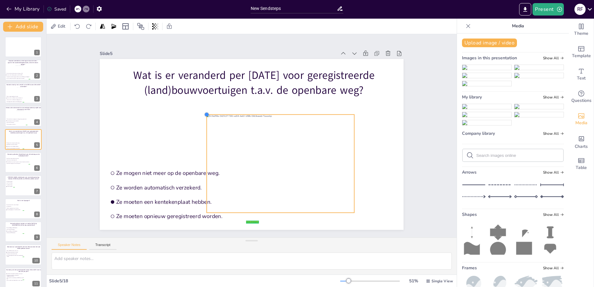
drag, startPoint x: 144, startPoint y: 73, endPoint x: 219, endPoint y: 138, distance: 99.6
click at [215, 137] on div "Wat is er veranderd per 1 januari 2025 voor geregistreerde (land)bouwvoertuigen…" at bounding box center [252, 144] width 304 height 171
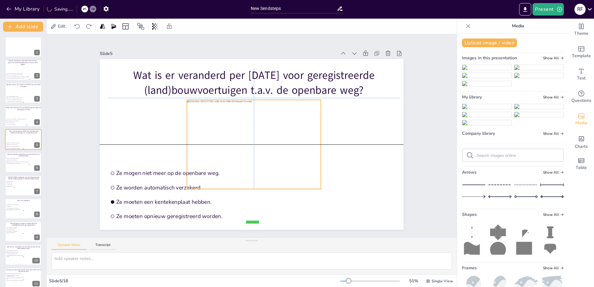
drag, startPoint x: 315, startPoint y: 169, endPoint x: 280, endPoint y: 145, distance: 42.3
click at [280, 145] on div at bounding box center [254, 144] width 134 height 89
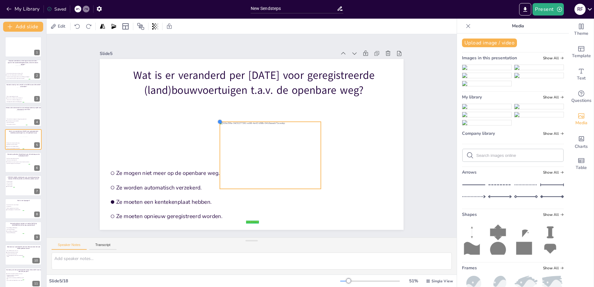
drag, startPoint x: 182, startPoint y: 97, endPoint x: 215, endPoint y: 119, distance: 39.7
click at [218, 119] on div at bounding box center [220, 121] width 5 height 5
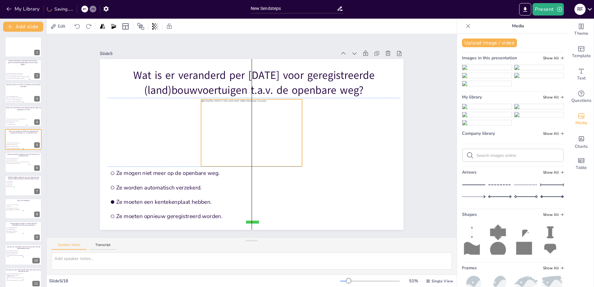
drag, startPoint x: 278, startPoint y: 155, endPoint x: 258, endPoint y: 133, distance: 29.9
click at [258, 133] on div at bounding box center [251, 132] width 101 height 67
click at [24, 164] on li "StreetSmart toont geen relevante informatie." at bounding box center [18, 164] width 25 height 2
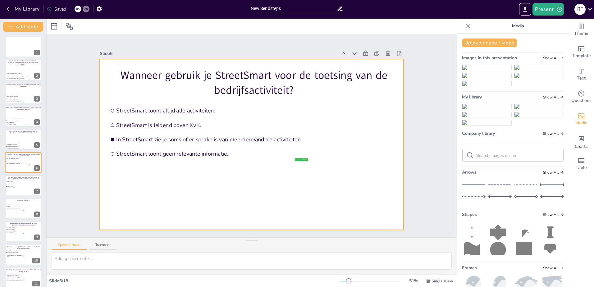
scroll to position [3, 0]
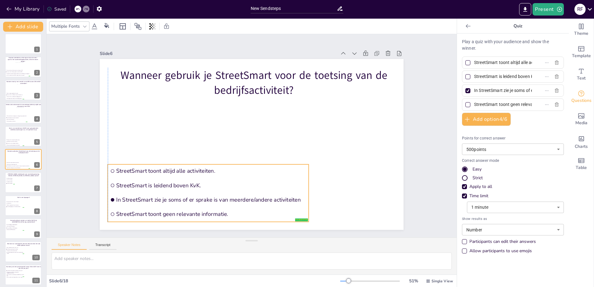
drag, startPoint x: 162, startPoint y: 139, endPoint x: 161, endPoint y: 193, distance: 54.7
click at [161, 193] on li "In StreetSmart zie je soms of er sprake is van meerdere/andere activiteiten" at bounding box center [208, 199] width 201 height 13
click at [581, 120] on span "Media" at bounding box center [582, 123] width 12 height 7
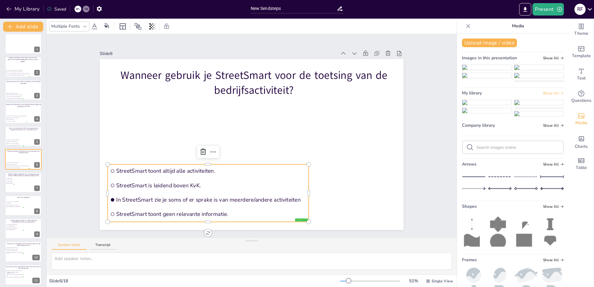
click at [543, 95] on span "Show All" at bounding box center [553, 93] width 21 height 4
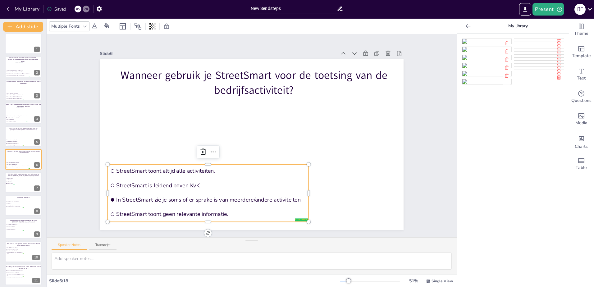
scroll to position [0, 0]
click at [467, 28] on div at bounding box center [469, 26] width 10 height 10
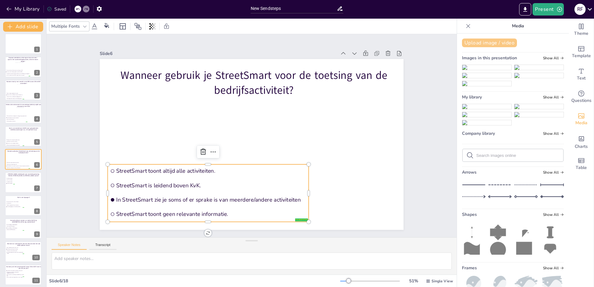
click at [497, 45] on button "Upload image / video" at bounding box center [489, 43] width 55 height 9
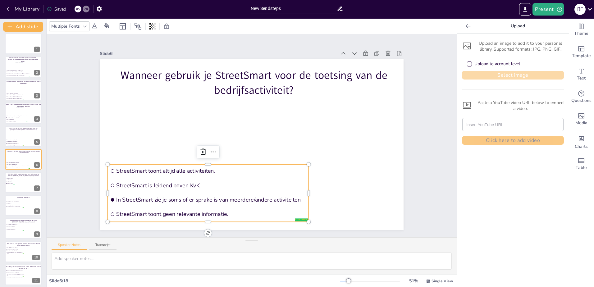
click at [486, 78] on button "Select image" at bounding box center [513, 75] width 102 height 9
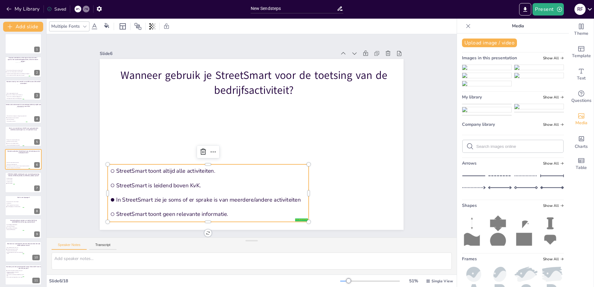
click at [488, 109] on img at bounding box center [487, 106] width 49 height 5
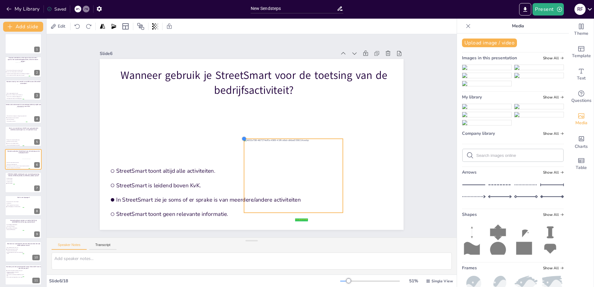
drag, startPoint x: 155, startPoint y: 74, endPoint x: 254, endPoint y: 156, distance: 128.3
click at [243, 153] on div "Wanneer gebruik je StreetSmart voor de toetsing van de bedrijfsactiviteit? fals…" at bounding box center [252, 144] width 304 height 171
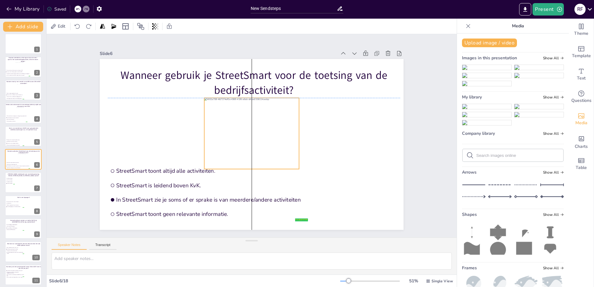
drag, startPoint x: 285, startPoint y: 168, endPoint x: 241, endPoint y: 122, distance: 64.0
click at [241, 122] on div at bounding box center [252, 133] width 95 height 71
click at [239, 121] on div at bounding box center [252, 133] width 95 height 71
drag, startPoint x: 294, startPoint y: 166, endPoint x: 292, endPoint y: 163, distance: 3.5
click at [294, 165] on div at bounding box center [296, 167] width 5 height 5
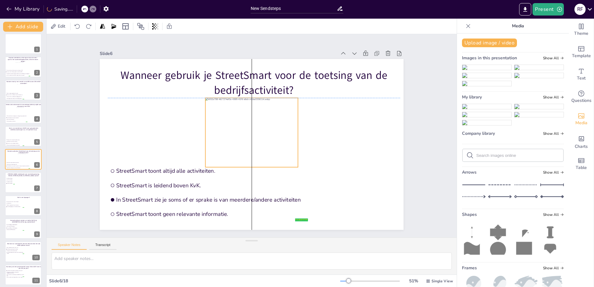
click at [236, 122] on div at bounding box center [251, 132] width 93 height 69
click at [26, 182] on div at bounding box center [23, 182] width 37 height 21
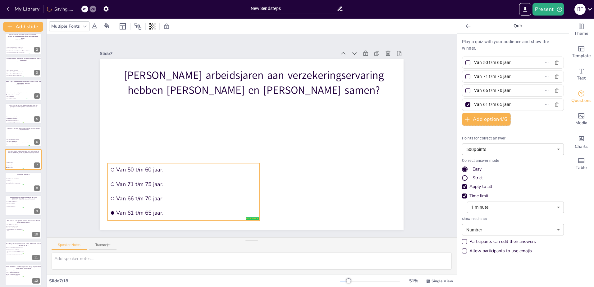
drag, startPoint x: 132, startPoint y: 114, endPoint x: 133, endPoint y: 173, distance: 59.1
click at [133, 173] on li "Van 50 t/m 60 jaar." at bounding box center [184, 169] width 152 height 13
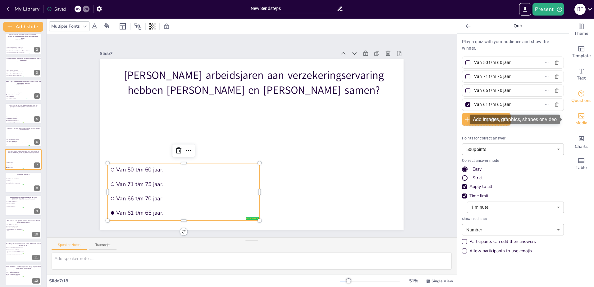
click at [579, 121] on span "Media" at bounding box center [582, 123] width 12 height 7
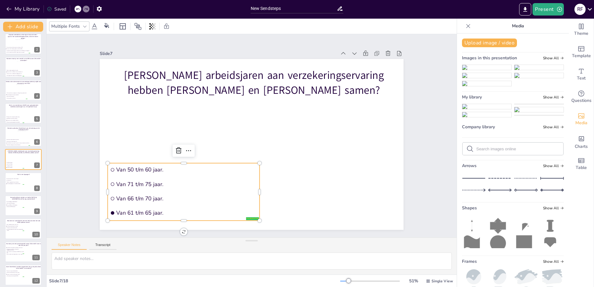
click at [535, 103] on div "My library Show All" at bounding box center [513, 98] width 102 height 8
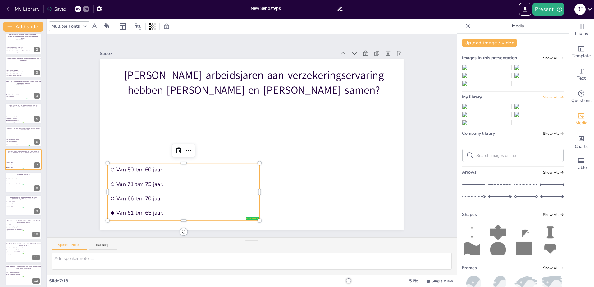
click at [543, 99] on span "Show All" at bounding box center [553, 97] width 21 height 4
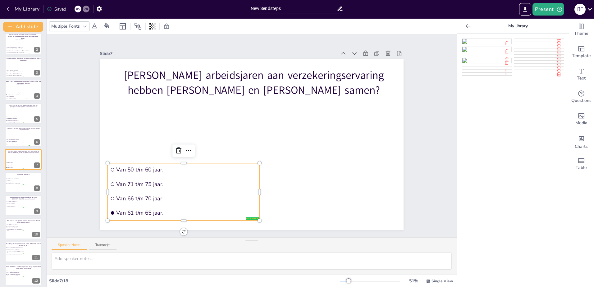
scroll to position [98, 0]
click at [484, 108] on img at bounding box center [487, 106] width 49 height 5
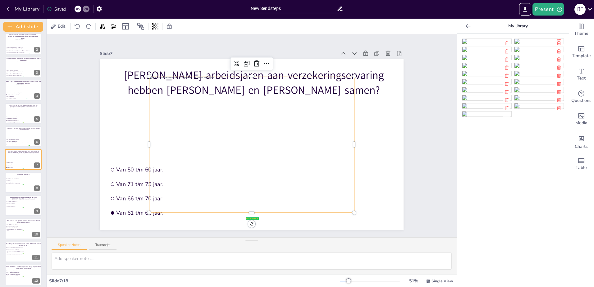
click at [177, 101] on div at bounding box center [251, 144] width 205 height 137
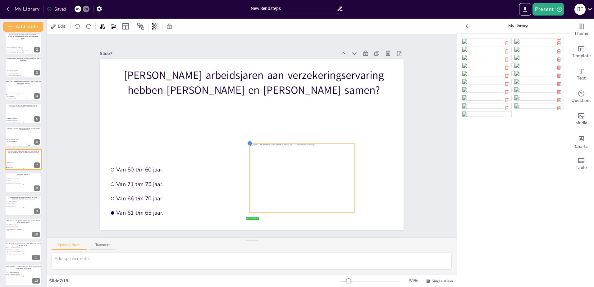
drag, startPoint x: 144, startPoint y: 74, endPoint x: 244, endPoint y: 157, distance: 130.5
click at [244, 157] on div "Hoeveel arbeidsjaren aan verzekeringservaring hebben Gerben en Ben samen? false…" at bounding box center [252, 144] width 304 height 171
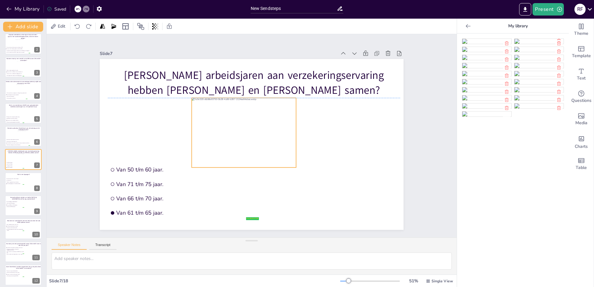
drag, startPoint x: 287, startPoint y: 173, endPoint x: 245, endPoint y: 146, distance: 49.6
click at [245, 146] on div at bounding box center [244, 133] width 104 height 70
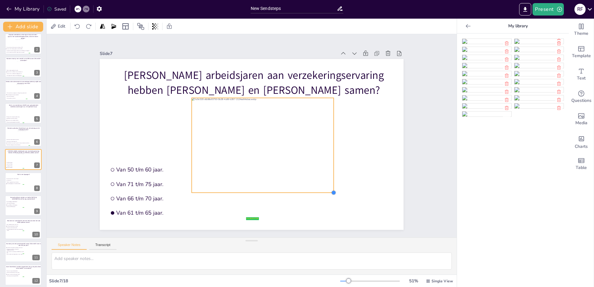
drag, startPoint x: 292, startPoint y: 166, endPoint x: 329, endPoint y: 184, distance: 42.0
click at [329, 184] on div "Hoeveel arbeidsjaren aan verzekeringservaring hebben Gerben en Ben samen? false…" at bounding box center [252, 144] width 304 height 171
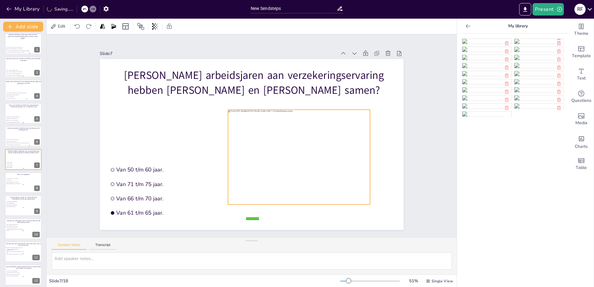
drag, startPoint x: 264, startPoint y: 151, endPoint x: 300, endPoint y: 163, distance: 38.2
click at [300, 163] on div at bounding box center [299, 157] width 142 height 95
click at [16, 189] on div at bounding box center [23, 182] width 37 height 21
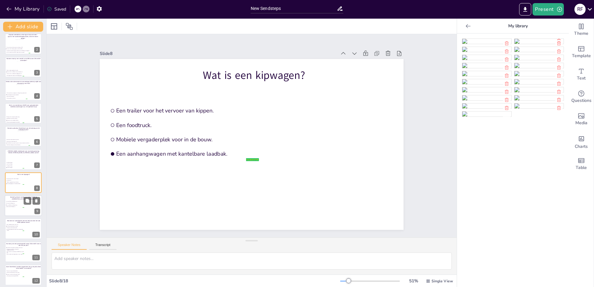
scroll to position [49, 0]
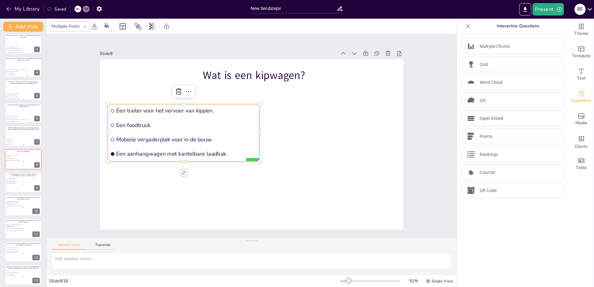
click at [170, 140] on span "Mobiele vergaderplek voor in de bouw." at bounding box center [186, 139] width 141 height 7
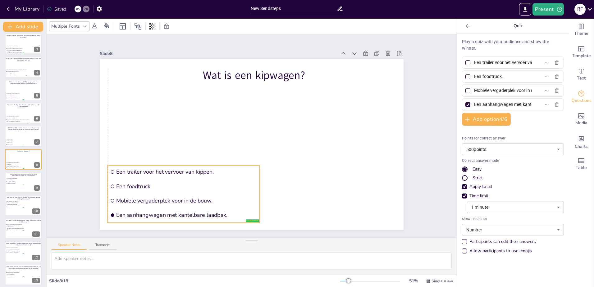
drag, startPoint x: 168, startPoint y: 133, endPoint x: 168, endPoint y: 194, distance: 61.2
click at [168, 194] on li "Mobiele vergaderplek voor in de bouw." at bounding box center [184, 200] width 152 height 13
click at [580, 120] on span "Media" at bounding box center [582, 123] width 12 height 7
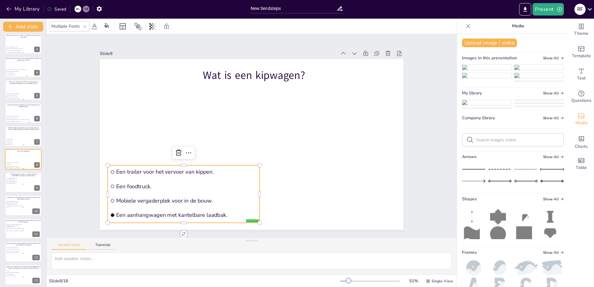
click at [543, 99] on span "Show All" at bounding box center [553, 97] width 21 height 4
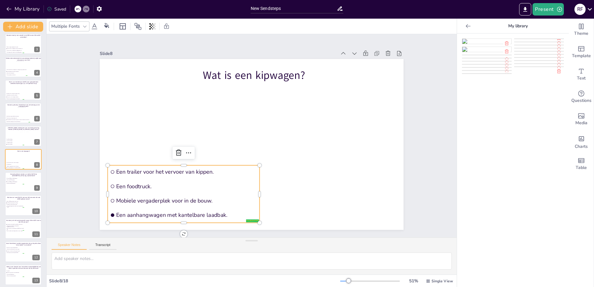
click at [538, 53] on img at bounding box center [539, 53] width 49 height 0
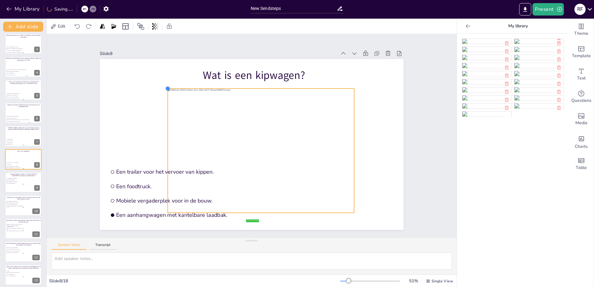
drag, startPoint x: 145, startPoint y: 74, endPoint x: 215, endPoint y: 108, distance: 77.9
click at [215, 108] on div "Wat is een kipwagen? false | editor Een trailer voor het vervoer van kippen. Ee…" at bounding box center [252, 144] width 304 height 171
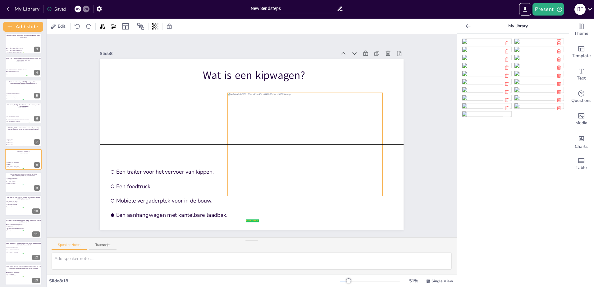
drag, startPoint x: 272, startPoint y: 133, endPoint x: 288, endPoint y: 120, distance: 19.9
click at [288, 120] on div at bounding box center [305, 144] width 155 height 103
click at [16, 180] on span "Meer dan 37.500 polissen." at bounding box center [15, 180] width 17 height 1
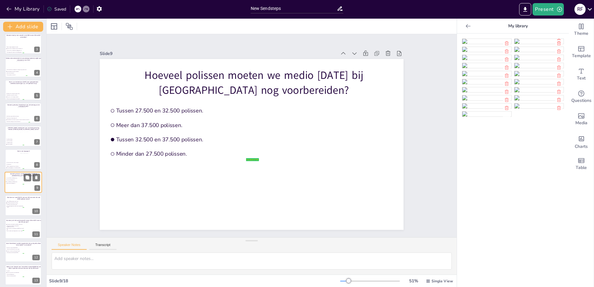
scroll to position [72, 0]
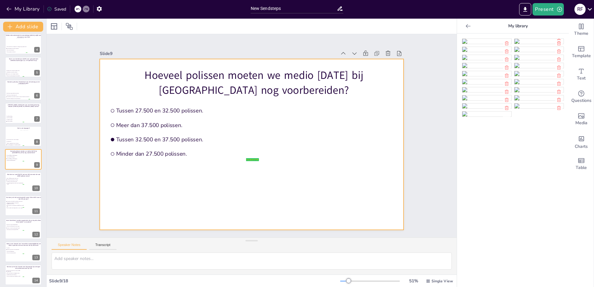
click at [224, 136] on span "Tussen 32.500 en 37.500 polissen." at bounding box center [186, 139] width 141 height 7
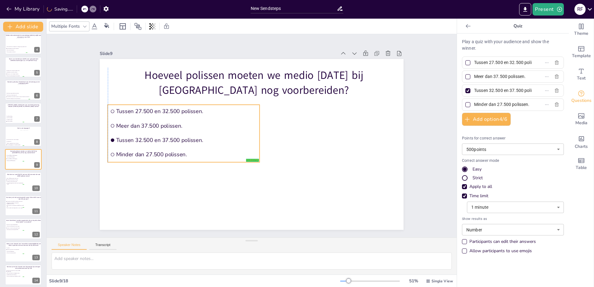
click at [256, 59] on div "Hoeveel polissen moeten we medio oktober 2025 bij HID nog voorbereiden? false |…" at bounding box center [252, 59] width 304 height 0
drag, startPoint x: 256, startPoint y: 132, endPoint x: 212, endPoint y: 132, distance: 44.1
click at [218, 132] on div at bounding box center [220, 134] width 5 height 58
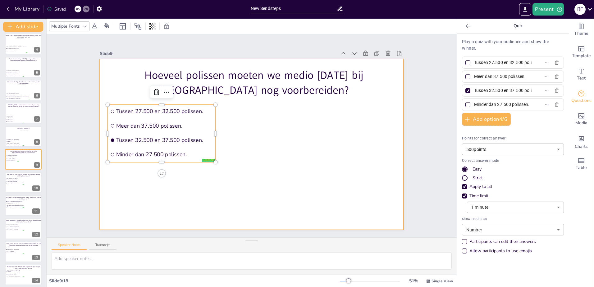
click at [267, 134] on div at bounding box center [252, 144] width 304 height 171
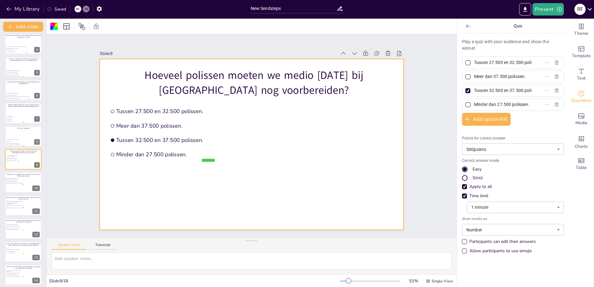
click at [465, 27] on icon at bounding box center [468, 26] width 6 height 6
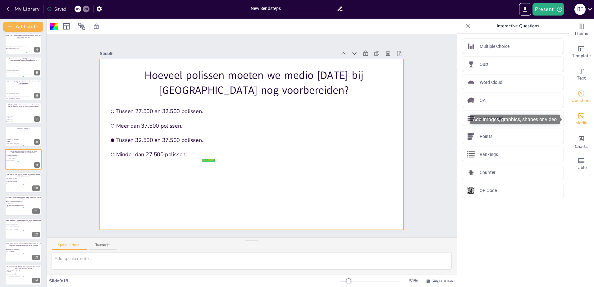
click at [579, 118] on icon "Add images, graphics, shapes or video" at bounding box center [581, 115] width 7 height 7
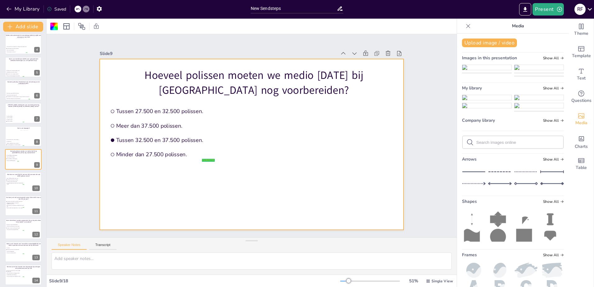
click at [493, 117] on img at bounding box center [487, 114] width 49 height 5
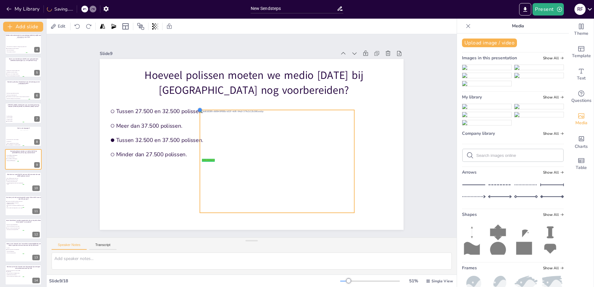
drag, startPoint x: 146, startPoint y: 74, endPoint x: 232, endPoint y: 114, distance: 95.0
click at [228, 109] on div "Hoeveel polissen moeten we medio oktober 2025 bij HID nog voorbereiden? false |…" at bounding box center [252, 144] width 304 height 171
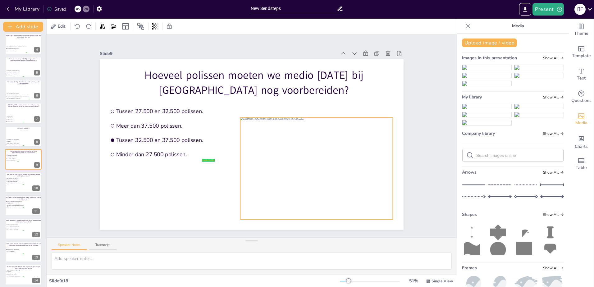
drag, startPoint x: 251, startPoint y: 139, endPoint x: 290, endPoint y: 145, distance: 39.1
click at [290, 145] on div at bounding box center [316, 169] width 152 height 102
click at [14, 182] on li "De verzekeringsadviseur beslist wie de voorbereiding oppakt." at bounding box center [15, 183] width 19 height 2
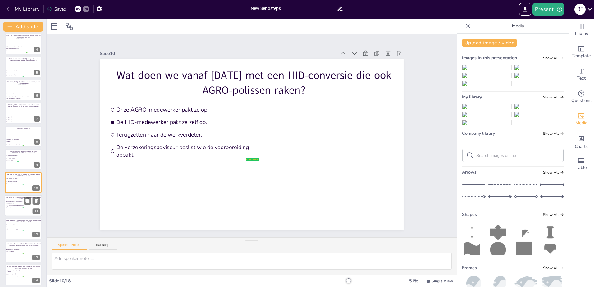
scroll to position [96, 0]
click at [551, 99] on span "Show All" at bounding box center [553, 97] width 21 height 4
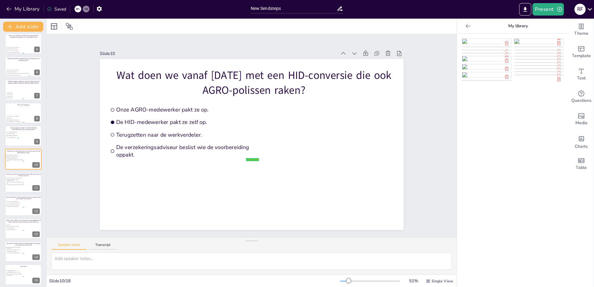
drag, startPoint x: 538, startPoint y: 84, endPoint x: 524, endPoint y: 82, distance: 14.7
click at [538, 52] on img at bounding box center [539, 49] width 49 height 5
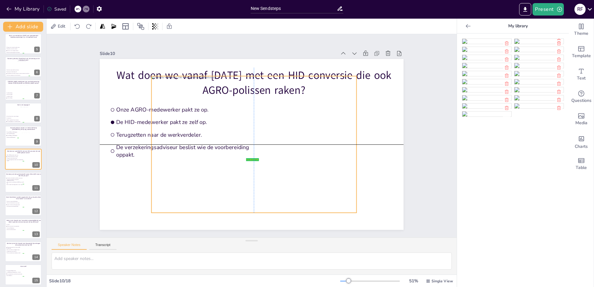
click at [152, 84] on div at bounding box center [254, 144] width 205 height 137
drag, startPoint x: 146, startPoint y: 75, endPoint x: 208, endPoint y: 137, distance: 87.7
click at [208, 137] on div "Wat doen we vanaf 1 juni 2025 met een HID-conversie die ook AGRO-polissen raken…" at bounding box center [252, 144] width 304 height 171
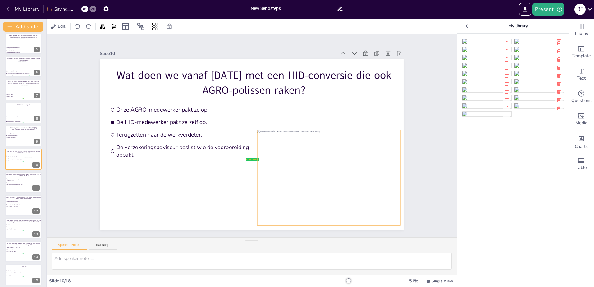
drag, startPoint x: 299, startPoint y: 177, endPoint x: 299, endPoint y: 171, distance: 6.5
click at [299, 171] on div at bounding box center [328, 177] width 143 height 95
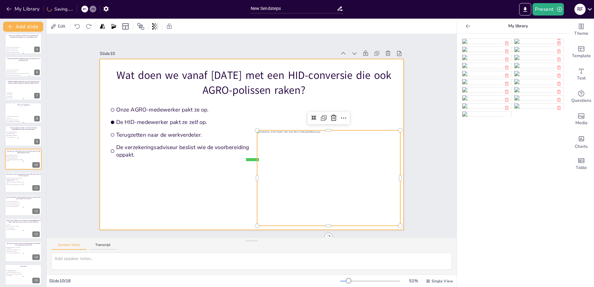
click at [223, 158] on li "De verzekeringsadviseur beslist wie de voorbereiding oppakt." at bounding box center [184, 151] width 152 height 19
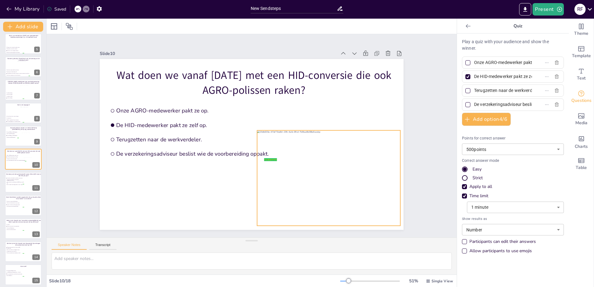
click at [273, 165] on div at bounding box center [328, 178] width 143 height 95
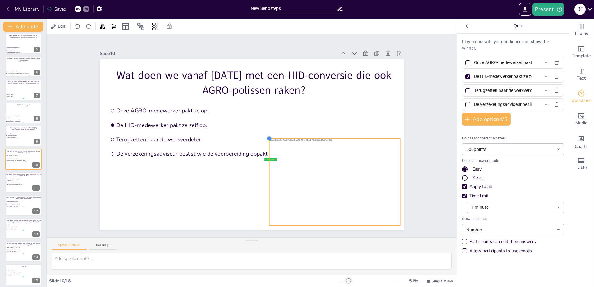
drag, startPoint x: 252, startPoint y: 130, endPoint x: 264, endPoint y: 141, distance: 16.3
click at [264, 141] on div "Wat doen we vanaf 1 juni 2025 met een HID-conversie die ook AGRO-polissen raken…" at bounding box center [252, 144] width 304 height 171
click at [285, 163] on div at bounding box center [335, 180] width 131 height 87
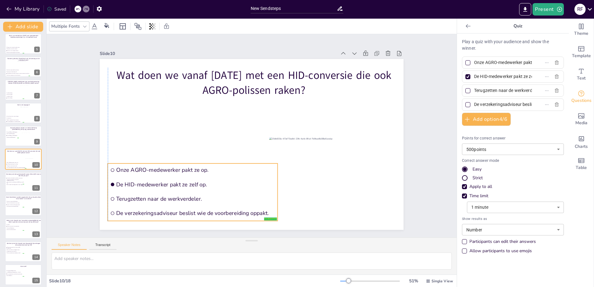
drag, startPoint x: 177, startPoint y: 138, endPoint x: 177, endPoint y: 198, distance: 59.4
click at [177, 198] on span "Terugzetten naar de werkverdeler." at bounding box center [195, 198] width 159 height 7
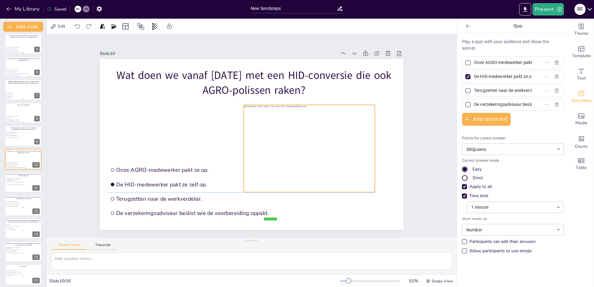
drag, startPoint x: 323, startPoint y: 173, endPoint x: 297, endPoint y: 143, distance: 39.0
click at [297, 143] on div at bounding box center [309, 148] width 131 height 87
drag, startPoint x: 9, startPoint y: 187, endPoint x: 0, endPoint y: 188, distance: 8.9
click at [9, 186] on div at bounding box center [23, 182] width 37 height 21
type input "Vermelden in het tabblad 'verschillen en aannames'."
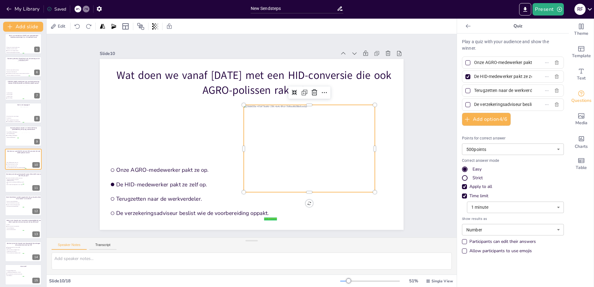
type input "Nieuwe conversieofferte aanvragen bij [GEOGRAPHIC_DATA]."
type input "Niets, omdat het verschil onder de € 25,00 euro verschil ligt."
type input "Niets, tenzij de verzekeringsadviseur er naar vraagt."
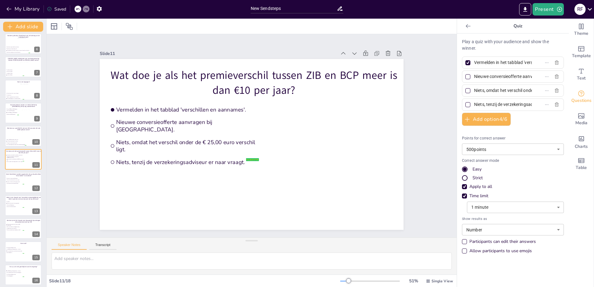
click at [466, 27] on icon at bounding box center [468, 26] width 6 height 6
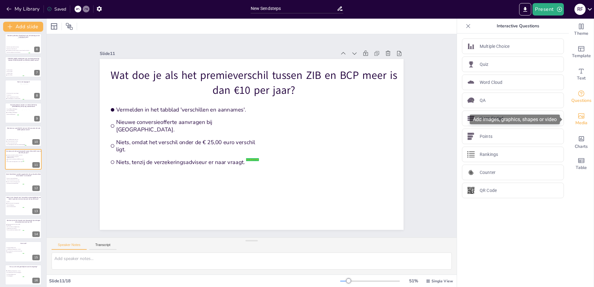
click at [576, 123] on span "Media" at bounding box center [582, 123] width 12 height 7
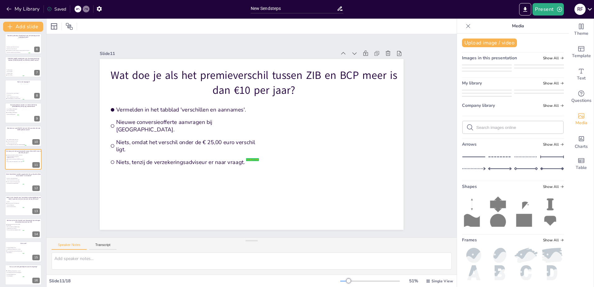
click at [546, 173] on div "Upload image / video Images in this presentation Show All My library Show All C…" at bounding box center [513, 161] width 112 height 254
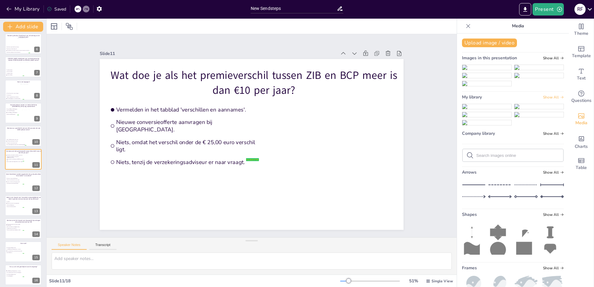
click at [548, 99] on span "Show All" at bounding box center [553, 97] width 21 height 4
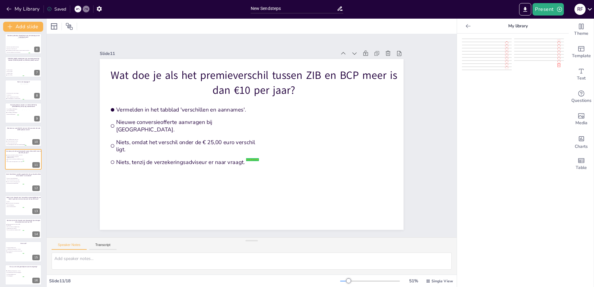
scroll to position [93, 0]
click at [489, 100] on img at bounding box center [487, 97] width 49 height 5
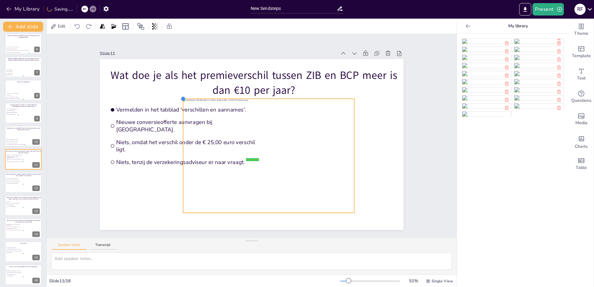
drag, startPoint x: 143, startPoint y: 75, endPoint x: 219, endPoint y: 113, distance: 85.0
click at [219, 113] on div "Wat doe je als het premieverschil tussen ZIB en BCP meer is dan €10 per jaar? f…" at bounding box center [252, 144] width 304 height 171
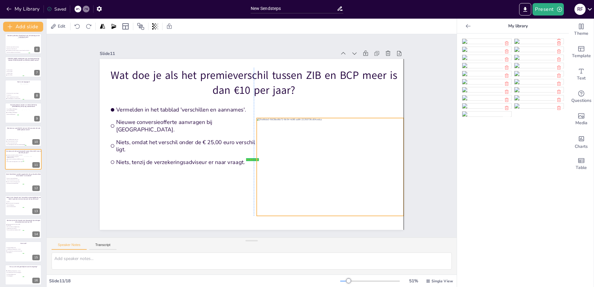
drag, startPoint x: 273, startPoint y: 156, endPoint x: 313, endPoint y: 158, distance: 40.5
click at [313, 158] on div at bounding box center [330, 167] width 147 height 98
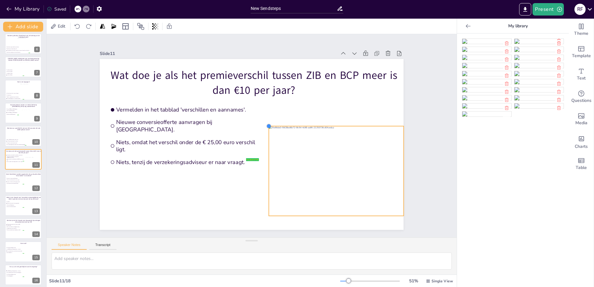
drag, startPoint x: 251, startPoint y: 116, endPoint x: 278, endPoint y: 124, distance: 27.7
click at [278, 124] on div "Wat doe je als het premieverschil tussen ZIB en BCP meer is dan €10 per jaar? f…" at bounding box center [252, 144] width 304 height 171
drag, startPoint x: 324, startPoint y: 157, endPoint x: 316, endPoint y: 155, distance: 7.4
click at [316, 155] on div at bounding box center [329, 170] width 134 height 90
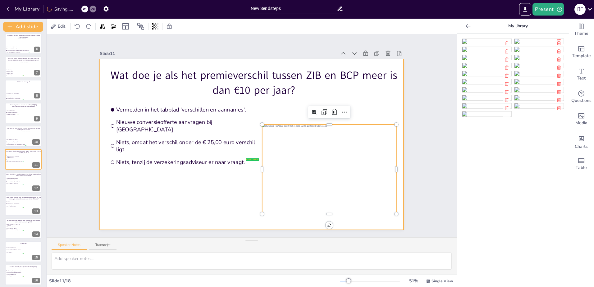
click at [138, 188] on div at bounding box center [252, 144] width 304 height 171
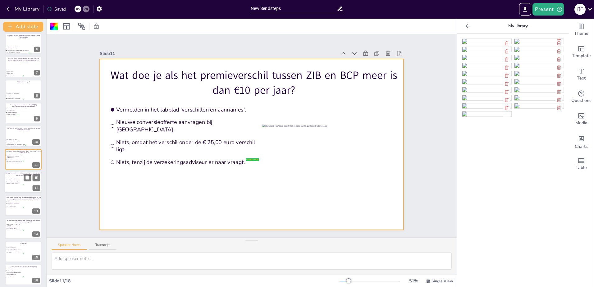
click at [13, 182] on span "Ja, want extra kosten vallen onder 'Locatie'." at bounding box center [15, 182] width 17 height 1
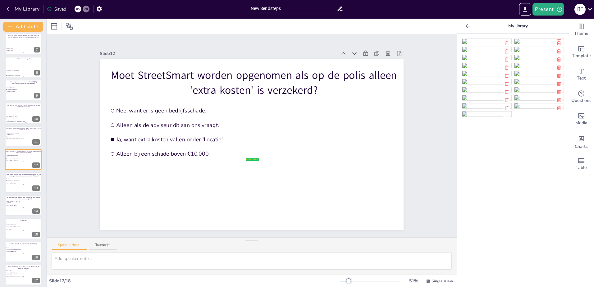
click at [527, 68] on img at bounding box center [539, 65] width 49 height 5
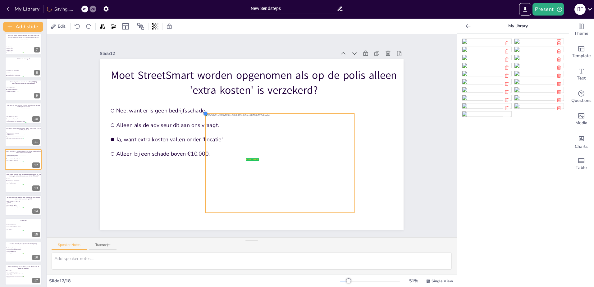
drag, startPoint x: 179, startPoint y: 87, endPoint x: 231, endPoint y: 111, distance: 57.4
click at [231, 111] on div "Moet StreetSmart worden opgenomen als op de polis alleen 'extra kosten' is verz…" at bounding box center [252, 144] width 304 height 171
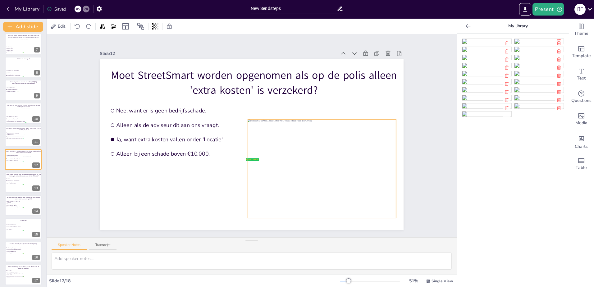
drag, startPoint x: 288, startPoint y: 159, endPoint x: 305, endPoint y: 164, distance: 17.4
click at [305, 164] on div at bounding box center [322, 168] width 148 height 99
click at [20, 189] on div at bounding box center [23, 182] width 37 height 21
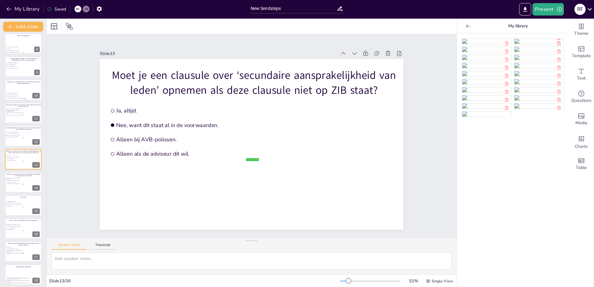
scroll to position [31, 0]
drag, startPoint x: 530, startPoint y: 95, endPoint x: 521, endPoint y: 97, distance: 9.8
click at [530, 60] on img at bounding box center [539, 57] width 49 height 5
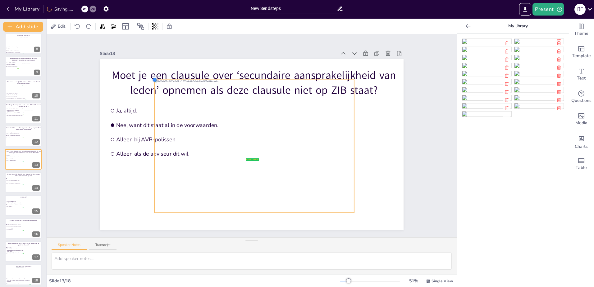
drag, startPoint x: 143, startPoint y: 74, endPoint x: 199, endPoint y: 108, distance: 65.0
click at [199, 108] on div "Moet je een clausule over ‘secundaire aansprakelijkheid van leden’ opnemen als …" at bounding box center [252, 144] width 304 height 171
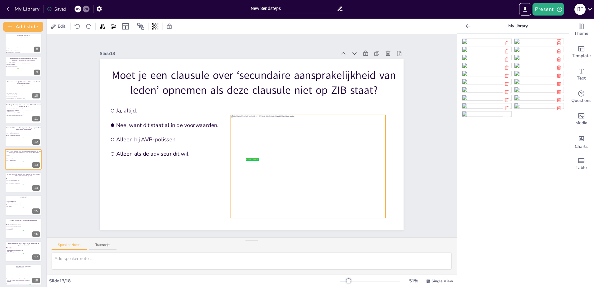
drag, startPoint x: 278, startPoint y: 157, endPoint x: 290, endPoint y: 159, distance: 12.0
click at [290, 159] on div at bounding box center [308, 166] width 155 height 103
click at [18, 183] on span "Alleen vermelden bij een afwijking / verschil." at bounding box center [15, 183] width 17 height 1
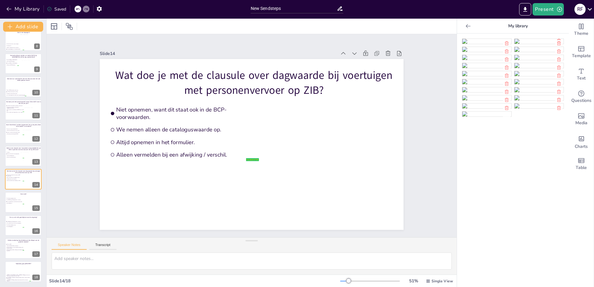
click at [528, 84] on img at bounding box center [539, 81] width 49 height 5
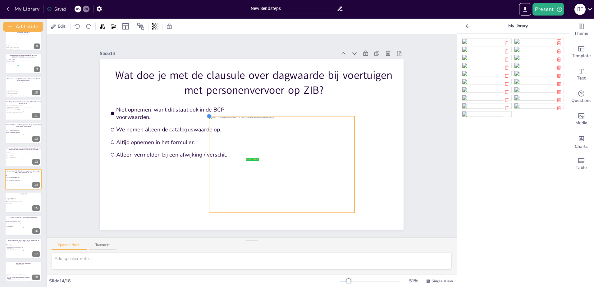
drag, startPoint x: 143, startPoint y: 75, endPoint x: 210, endPoint y: 120, distance: 80.2
click at [207, 117] on div at bounding box center [209, 116] width 5 height 5
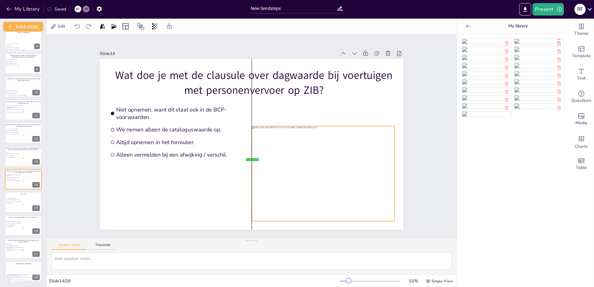
drag, startPoint x: 278, startPoint y: 163, endPoint x: 290, endPoint y: 159, distance: 13.3
click at [290, 159] on div at bounding box center [323, 173] width 143 height 95
click at [21, 203] on li "Data Warehouse." at bounding box center [15, 204] width 19 height 2
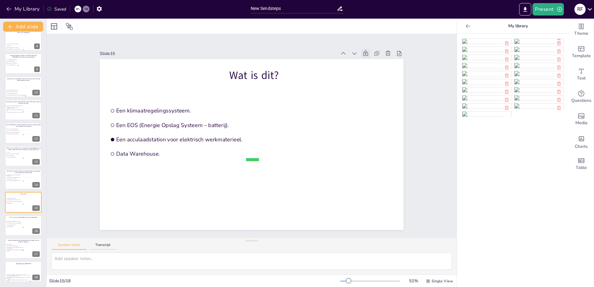
drag, startPoint x: 481, startPoint y: 156, endPoint x: 486, endPoint y: 161, distance: 7.0
click at [482, 76] on img at bounding box center [487, 73] width 49 height 5
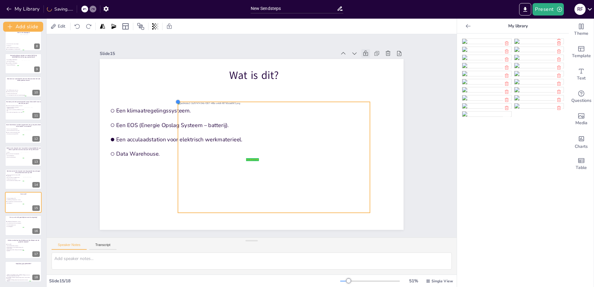
drag, startPoint x: 128, startPoint y: 74, endPoint x: 176, endPoint y: 100, distance: 54.4
click at [176, 100] on div at bounding box center [178, 101] width 5 height 5
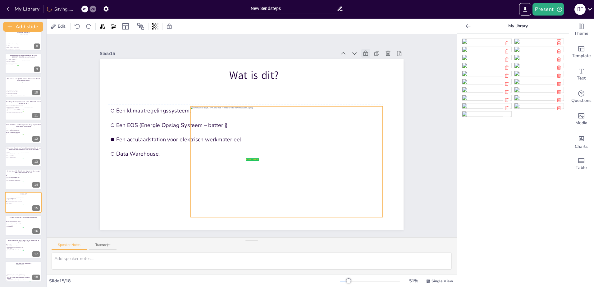
drag, startPoint x: 259, startPoint y: 142, endPoint x: 262, endPoint y: 136, distance: 7.3
click at [262, 136] on div at bounding box center [287, 161] width 192 height 111
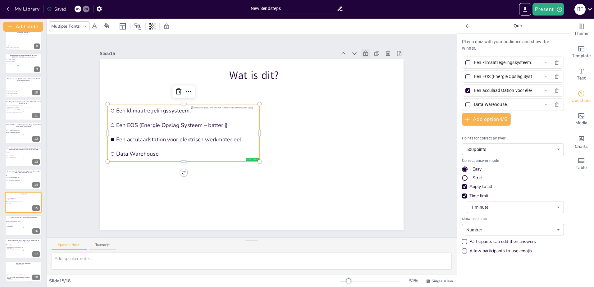
click at [145, 136] on span "Een acculaadstation voor elektrisch werkmaterieel." at bounding box center [186, 139] width 141 height 7
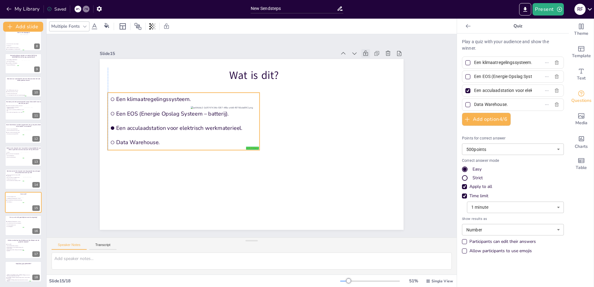
drag, startPoint x: 139, startPoint y: 135, endPoint x: 141, endPoint y: 123, distance: 11.3
click at [141, 124] on span "Een acculaadstation voor elektrisch werkmaterieel." at bounding box center [186, 127] width 141 height 7
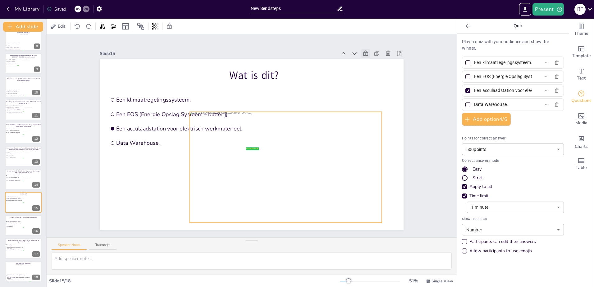
drag, startPoint x: 274, startPoint y: 164, endPoint x: 273, endPoint y: 169, distance: 5.7
click at [273, 169] on div at bounding box center [286, 167] width 192 height 111
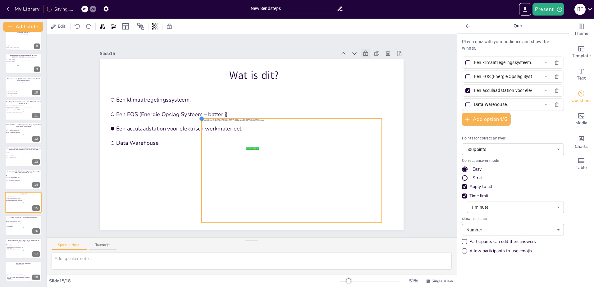
drag, startPoint x: 184, startPoint y: 109, endPoint x: 208, endPoint y: 127, distance: 29.8
click at [208, 127] on div "Wat is dit? false | editor Een klimaatregelingssysteem. Een EOS (Energie Opslag…" at bounding box center [252, 144] width 304 height 171
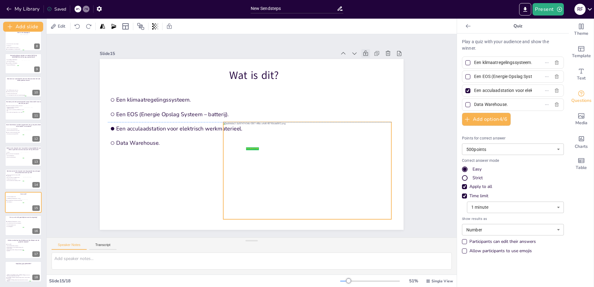
drag, startPoint x: 246, startPoint y: 146, endPoint x: 250, endPoint y: 144, distance: 4.6
click at [250, 144] on div at bounding box center [308, 170] width 168 height 97
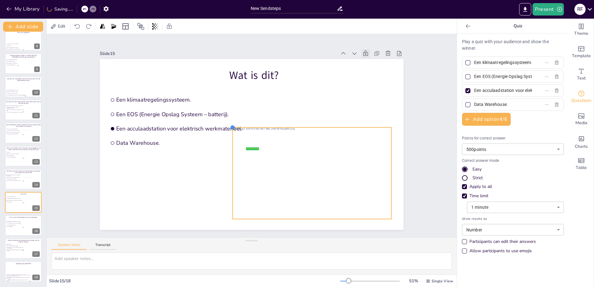
drag, startPoint x: 220, startPoint y: 120, endPoint x: 229, endPoint y: 131, distance: 13.9
click at [229, 131] on div "Wat is dit? false | editor Een klimaatregelingssysteem. Een EOS (Energie Opslag…" at bounding box center [252, 144] width 304 height 171
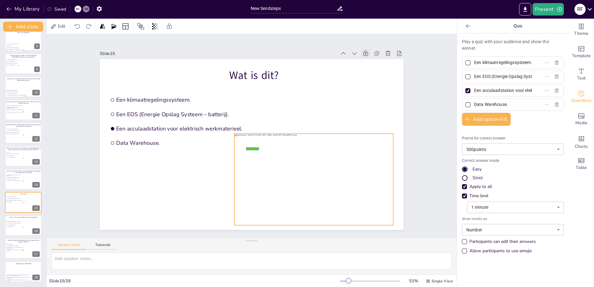
drag, startPoint x: 271, startPoint y: 165, endPoint x: 267, endPoint y: 167, distance: 4.5
click at [267, 167] on div at bounding box center [314, 180] width 159 height 92
drag, startPoint x: 22, startPoint y: 224, endPoint x: 19, endPoint y: 222, distance: 3.5
click at [22, 224] on ul "Een EOS (Energie Opslag Systeem – batterij). Een ventilatorsysteem voor een par…" at bounding box center [15, 224] width 19 height 7
type input "Een EOS (Energie Opslag Systeem – batterij)."
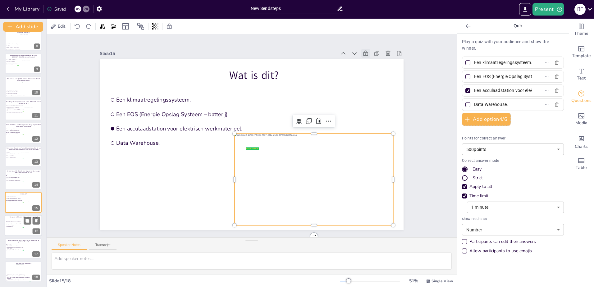
type input "Een ventilatorsysteem voor een parkeergarage."
type input "Een klimaatregelingssysteem."
type input "Een noodaggregaat."
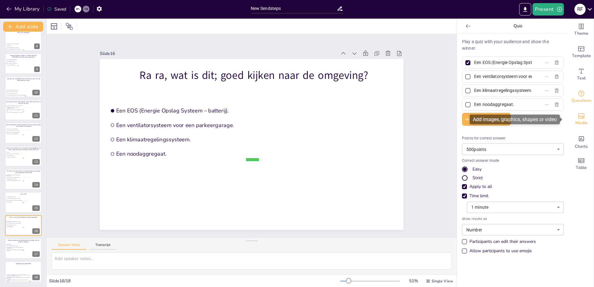
click at [579, 120] on span "Media" at bounding box center [582, 123] width 12 height 7
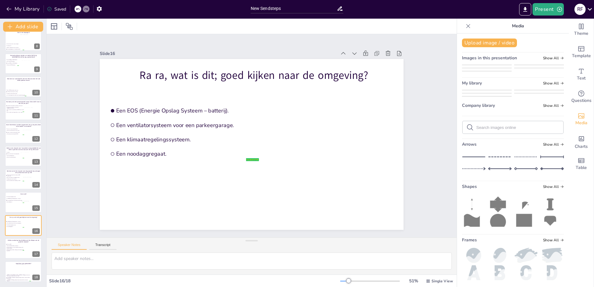
click at [512, 96] on img at bounding box center [487, 96] width 49 height 0
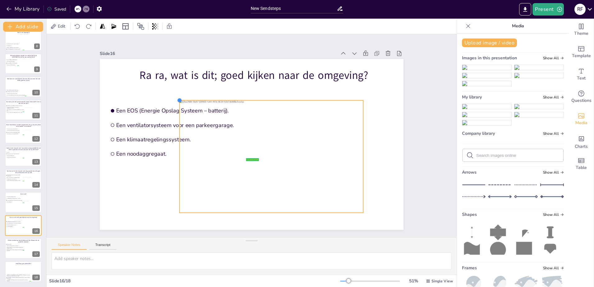
drag, startPoint x: 146, startPoint y: 78, endPoint x: 194, endPoint y: 101, distance: 53.2
click at [194, 101] on div "Ra ra, wat is dit; goed kijken naar de omgeving? false | editor Een EOS (Energi…" at bounding box center [252, 144] width 304 height 171
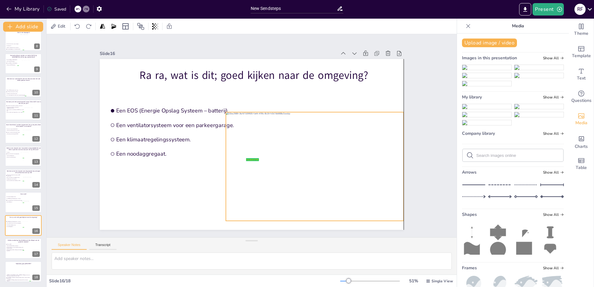
drag, startPoint x: 253, startPoint y: 150, endPoint x: 296, endPoint y: 158, distance: 43.0
click at [296, 158] on div at bounding box center [315, 166] width 178 height 109
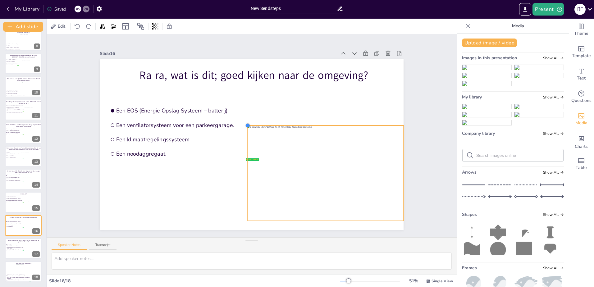
drag, startPoint x: 224, startPoint y: 111, endPoint x: 254, endPoint y: 131, distance: 35.5
click at [250, 128] on div at bounding box center [247, 125] width 5 height 5
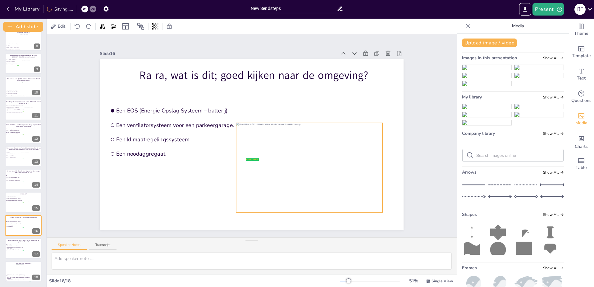
drag, startPoint x: 295, startPoint y: 153, endPoint x: 274, endPoint y: 145, distance: 22.7
click at [274, 145] on div at bounding box center [309, 168] width 146 height 90
click at [25, 247] on button at bounding box center [27, 243] width 7 height 7
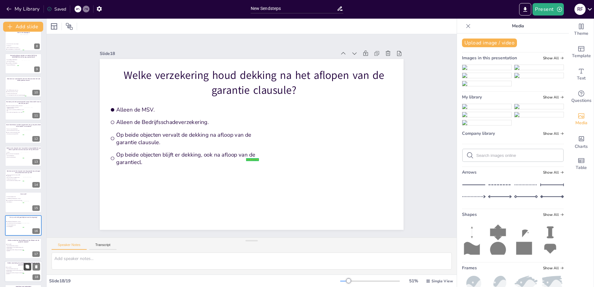
scroll to position [191, 0]
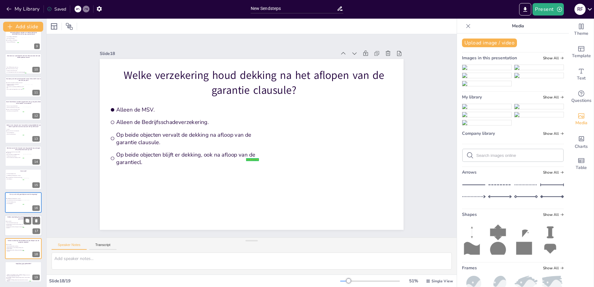
click at [18, 228] on li "Op beide objecten blijft er dekking, ook na afloop van de garantiecl." at bounding box center [15, 227] width 19 height 2
click at [17, 251] on span "Op beide objecten blijft er dekking, ook na afloop van de garantiecl." at bounding box center [15, 251] width 17 height 2
click at [20, 225] on span "Op beide objecten vervalt de dekking na afloop van de garantie clausule." at bounding box center [15, 225] width 17 height 2
click at [36, 218] on button at bounding box center [36, 220] width 7 height 7
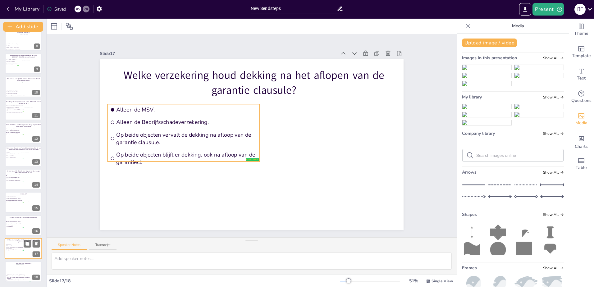
click at [16, 245] on li "Alleen de Bedrijfsschadeverzekering." at bounding box center [15, 245] width 19 height 1
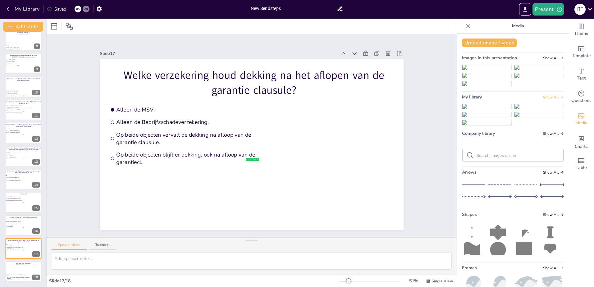
click at [546, 99] on span "Show All" at bounding box center [553, 97] width 21 height 4
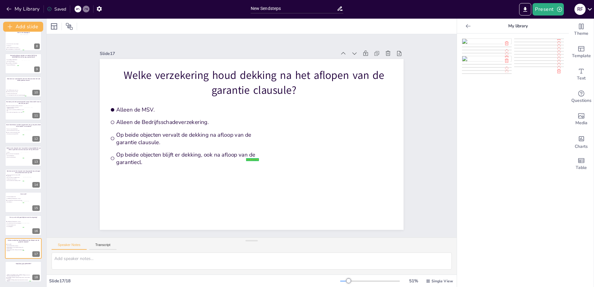
scroll to position [98, 0]
click at [477, 117] on img at bounding box center [487, 114] width 49 height 5
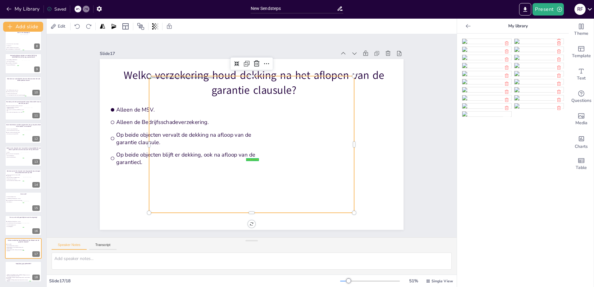
click at [170, 88] on div at bounding box center [251, 144] width 205 height 137
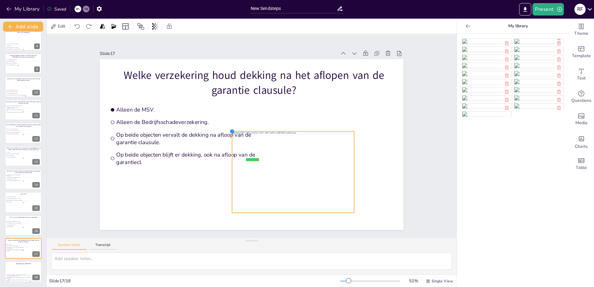
drag, startPoint x: 145, startPoint y: 74, endPoint x: 244, endPoint y: 138, distance: 117.4
click at [243, 137] on div "Welke verzekering houd dekking na het aflopen van de garantie clausule? false |…" at bounding box center [252, 144] width 304 height 171
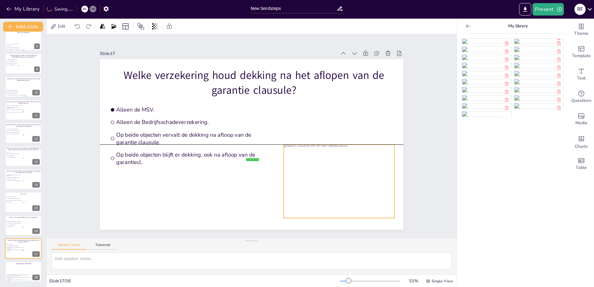
drag, startPoint x: 297, startPoint y: 167, endPoint x: 312, endPoint y: 181, distance: 20.7
click at [336, 175] on div at bounding box center [339, 182] width 110 height 74
drag, startPoint x: 64, startPoint y: 193, endPoint x: 64, endPoint y: 187, distance: 5.9
click at [64, 191] on div "Slide 1 Slide 2 Waarom vermelden we het eigen risico niet meer apart in het voo…" at bounding box center [252, 135] width 410 height 203
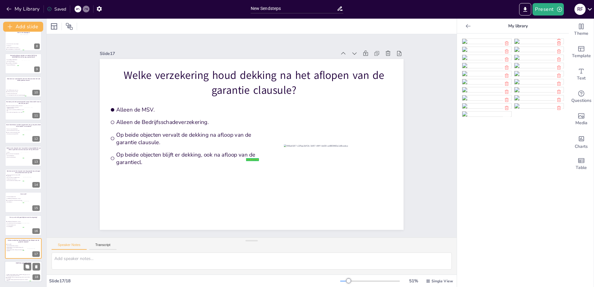
click at [16, 277] on span "Nee, [PERSON_NAME] toont ongepast gedrag en had het verzoek via Siebel moeten d…" at bounding box center [19, 278] width 24 height 2
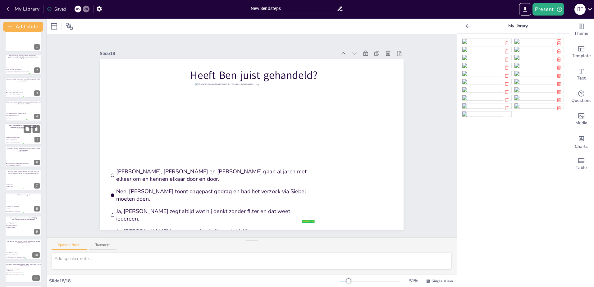
scroll to position [0, 0]
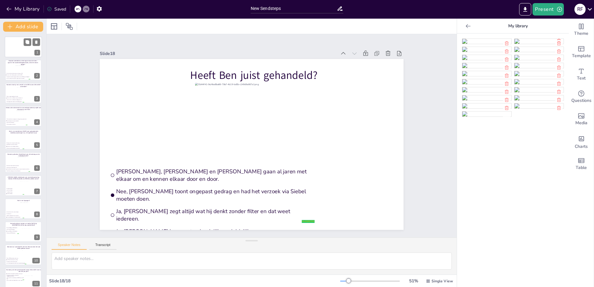
click at [12, 51] on div at bounding box center [23, 46] width 37 height 21
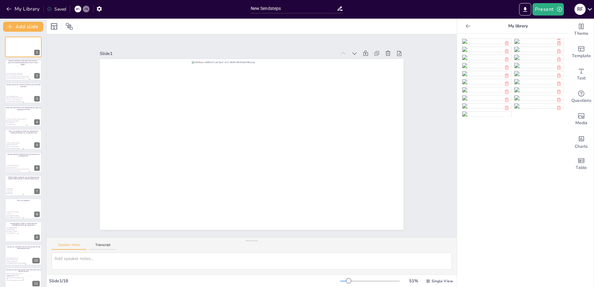
click at [465, 25] on icon at bounding box center [468, 26] width 6 height 6
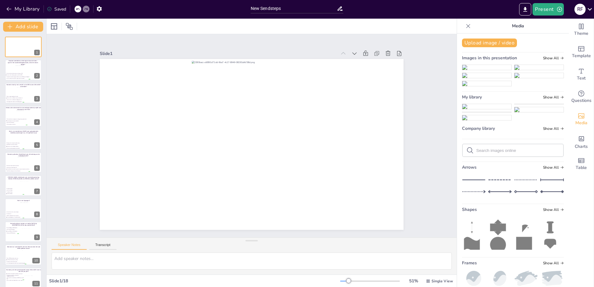
click at [465, 28] on icon at bounding box center [468, 26] width 6 height 6
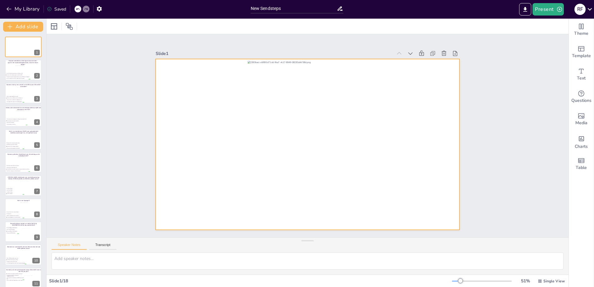
click at [406, 126] on div at bounding box center [308, 144] width 304 height 171
click at [580, 93] on icon "Get real-time input from your audience" at bounding box center [582, 93] width 6 height 6
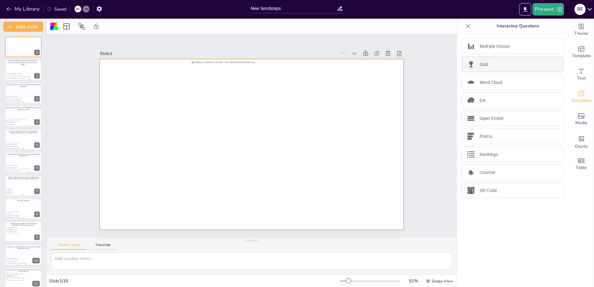
click at [484, 63] on p "Quiz" at bounding box center [484, 64] width 9 height 7
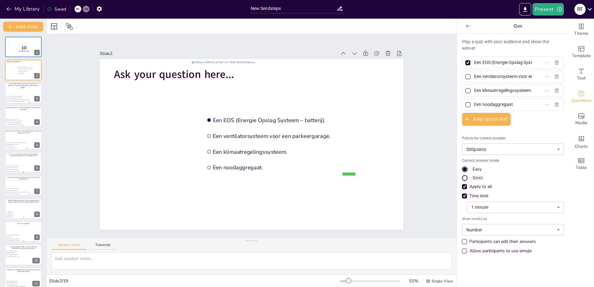
click at [489, 205] on body "My Library Saved New Sendsteps Present R F Document fonts Akatab Recently used …" at bounding box center [297, 143] width 594 height 287
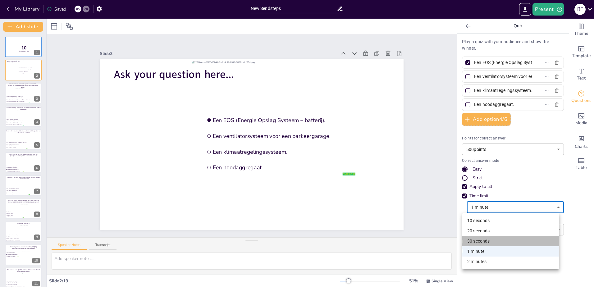
click at [490, 242] on li "30 seconds" at bounding box center [511, 241] width 97 height 10
type input "30"
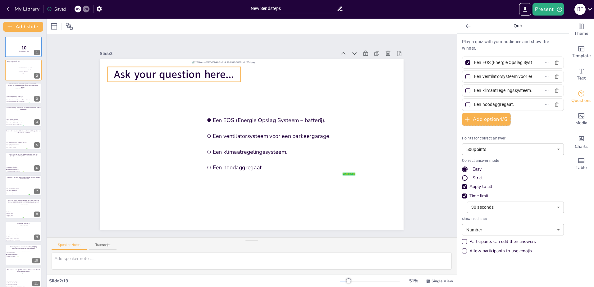
click at [127, 64] on div at bounding box center [252, 144] width 304 height 171
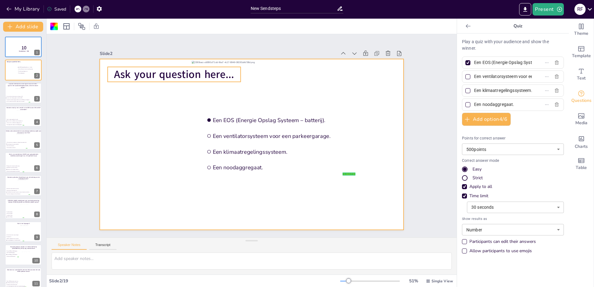
click at [129, 73] on span "Ask your question here..." at bounding box center [174, 74] width 120 height 15
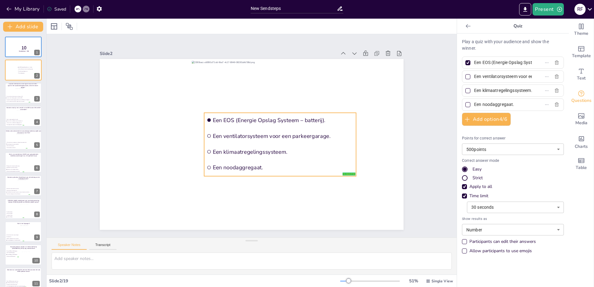
click at [238, 120] on span "Een EOS (Energie Opslag Systeem – batterij)." at bounding box center [283, 120] width 141 height 7
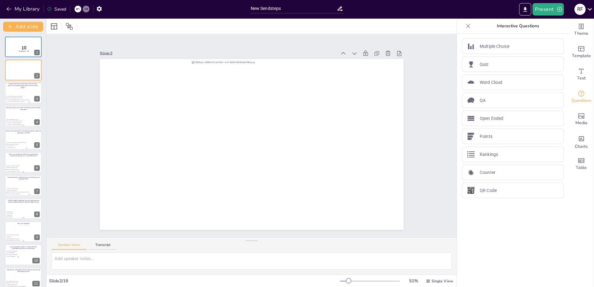
click at [64, 57] on div "Slide 1 10 Countdown - title Slide 2 Slide 3 Waarom vermelden we het eigen risi…" at bounding box center [252, 135] width 410 height 203
click at [26, 50] on span "10" at bounding box center [23, 47] width 5 height 7
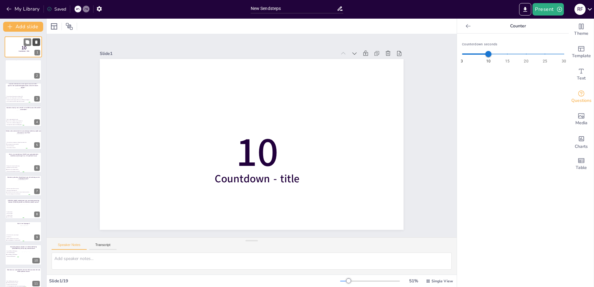
click at [38, 41] on icon at bounding box center [36, 42] width 4 height 4
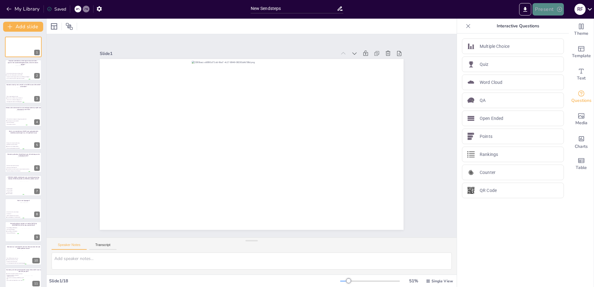
click at [555, 9] on button "Present" at bounding box center [548, 9] width 31 height 12
click at [557, 23] on li "Preview presentation" at bounding box center [557, 23] width 49 height 10
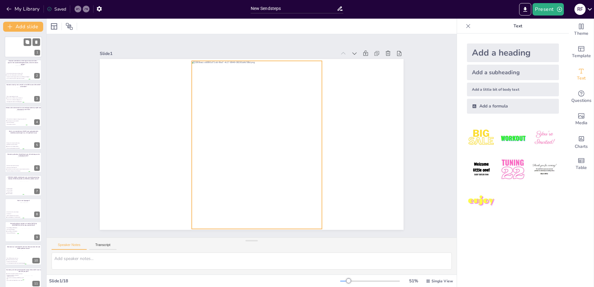
click at [18, 51] on div at bounding box center [24, 47] width 16 height 21
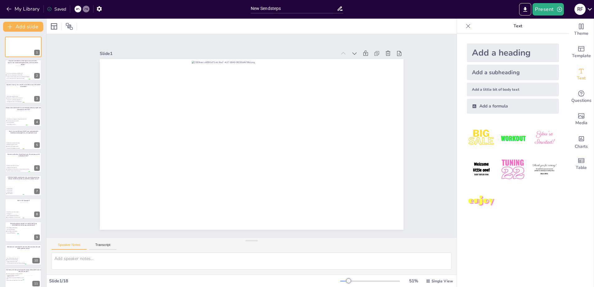
click at [127, 45] on div "Slide 1 Slide 2 Waarom vermelden we het eigen risico niet meer apart in het voo…" at bounding box center [252, 136] width 304 height 188
click at [296, 8] on input "New Sendsteps" at bounding box center [294, 8] width 86 height 9
drag, startPoint x: 316, startPoint y: 8, endPoint x: 203, endPoint y: 6, distance: 113.5
click at [196, 4] on div "My Library Saved New Sendsteps Present R F" at bounding box center [297, 9] width 594 height 19
type input "quiz conversie"
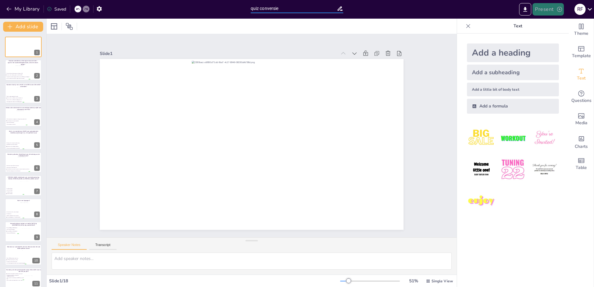
click at [539, 9] on button "Present" at bounding box center [548, 9] width 31 height 12
click at [546, 24] on li "Preview presentation" at bounding box center [557, 23] width 49 height 10
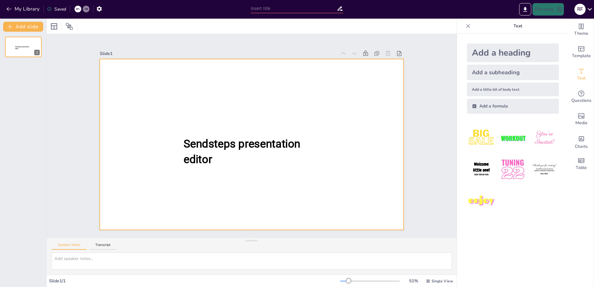
type input "quiz conversie"
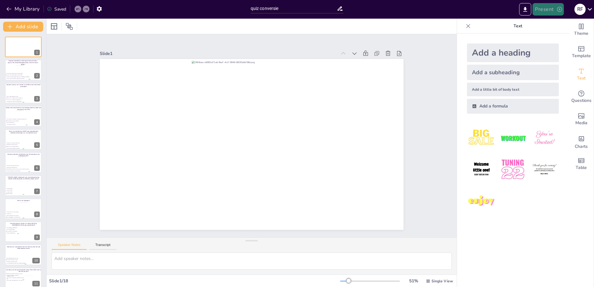
click at [557, 10] on icon "button" at bounding box center [560, 9] width 6 height 6
click at [560, 22] on li "Preview presentation" at bounding box center [557, 23] width 49 height 10
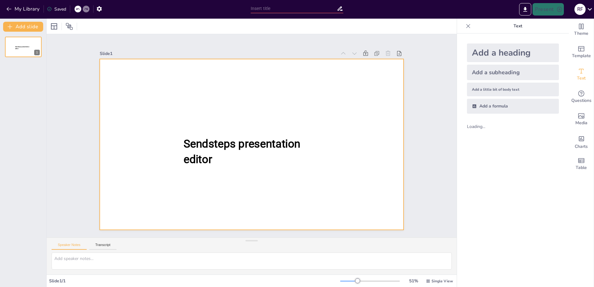
type input "quiz conversie"
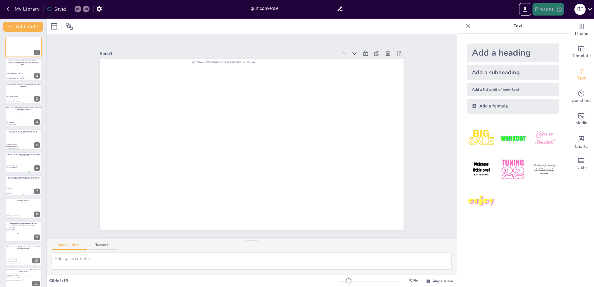
click at [548, 9] on button "Present" at bounding box center [548, 9] width 31 height 12
click at [554, 41] on li "Play presentation" at bounding box center [557, 38] width 49 height 10
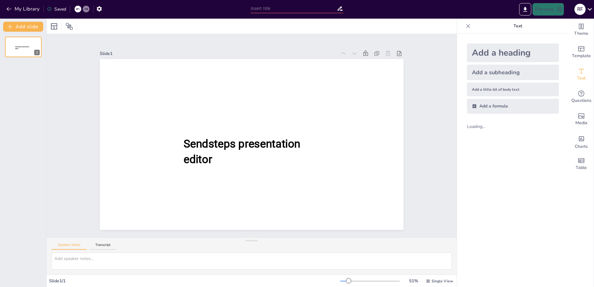
type input "quiz conversie"
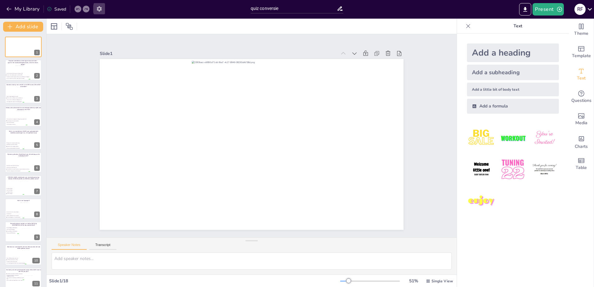
click at [101, 8] on icon "button" at bounding box center [99, 8] width 5 height 5
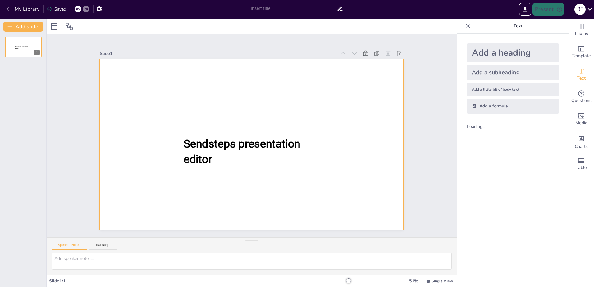
type input "quiz conversie"
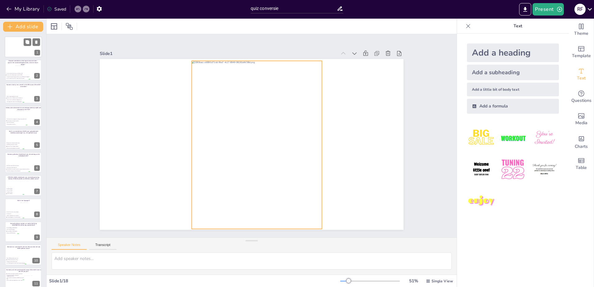
click at [16, 45] on div at bounding box center [24, 47] width 16 height 21
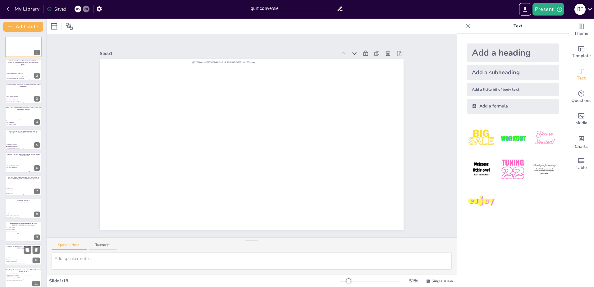
click at [18, 256] on div at bounding box center [23, 255] width 37 height 21
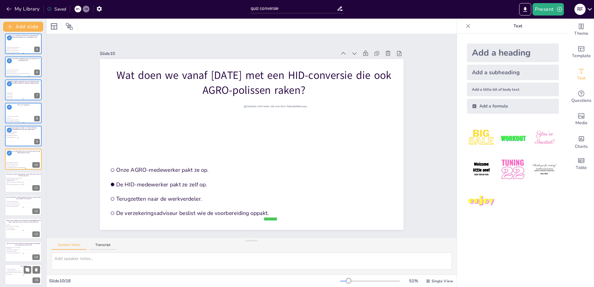
click at [16, 276] on div at bounding box center [23, 275] width 37 height 21
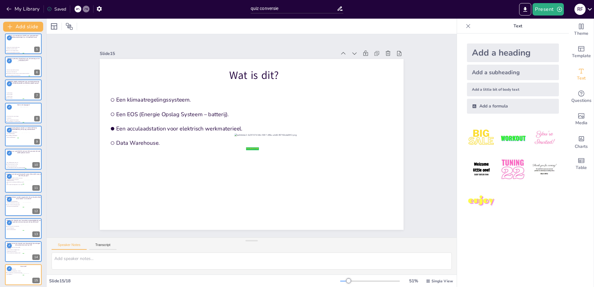
scroll to position [168, 0]
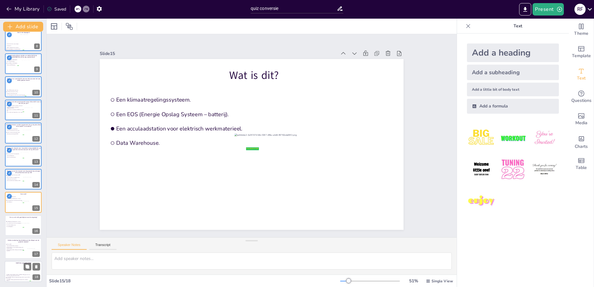
click at [15, 275] on span "[PERSON_NAME], [PERSON_NAME] en [PERSON_NAME] gaan al jaren met elkaar om en ke…" at bounding box center [19, 276] width 24 height 2
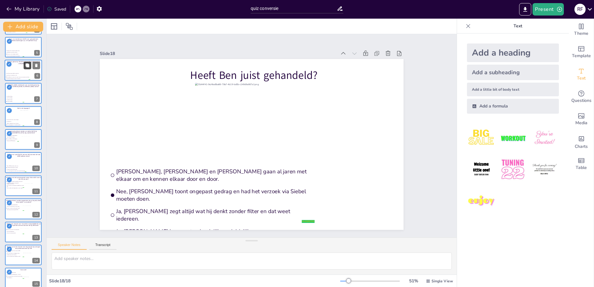
scroll to position [0, 0]
click at [545, 12] on button "Present" at bounding box center [548, 9] width 31 height 12
click at [545, 22] on li "Preview presentation" at bounding box center [557, 23] width 49 height 10
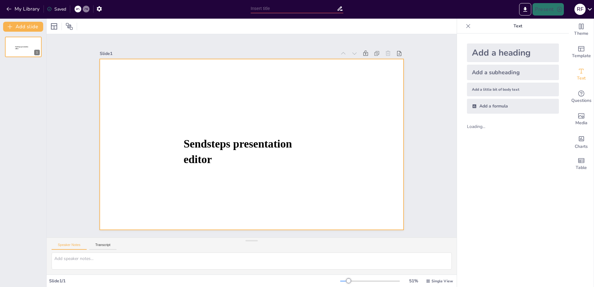
type input "quiz conversie"
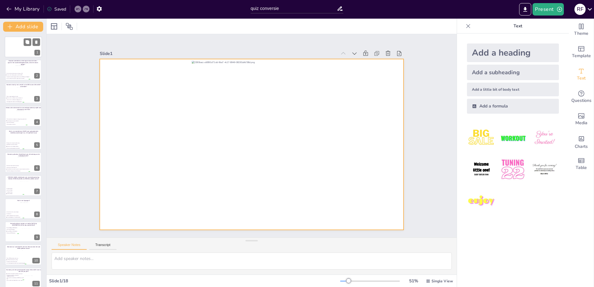
click at [15, 51] on div at bounding box center [23, 46] width 37 height 21
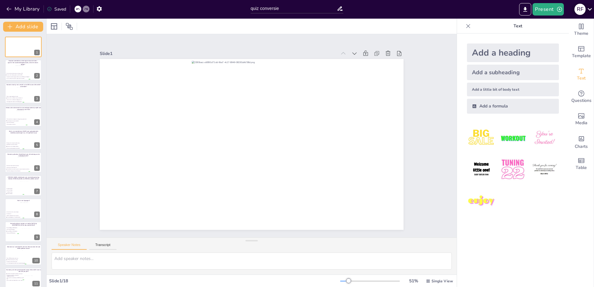
click at [582, 9] on div "R F" at bounding box center [580, 9] width 11 height 11
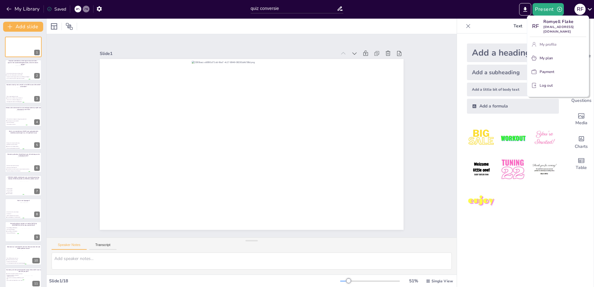
click at [551, 42] on p "My profile" at bounding box center [548, 45] width 17 height 6
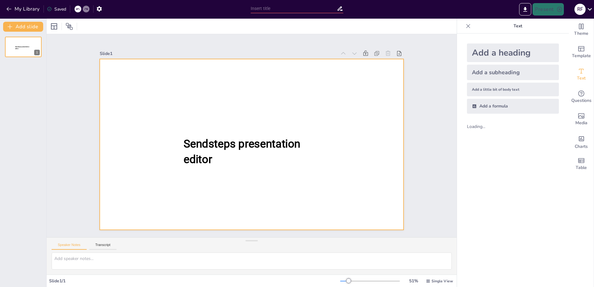
type input "quiz conversie"
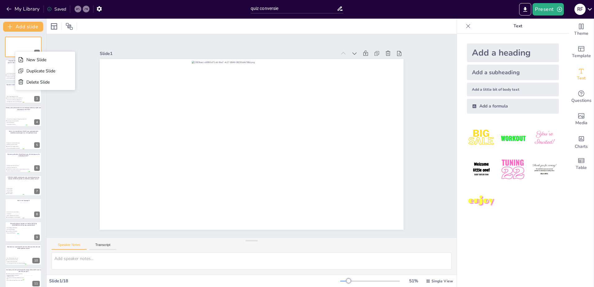
click at [73, 42] on div "Slide 1 Slide 2 Waarom vermelden we het eigen risico niet meer apart in het voo…" at bounding box center [252, 135] width 410 height 203
click at [12, 9] on button "My Library" at bounding box center [24, 9] width 38 height 10
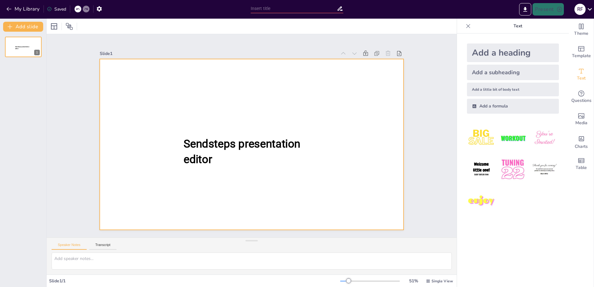
type input "quiz conversie"
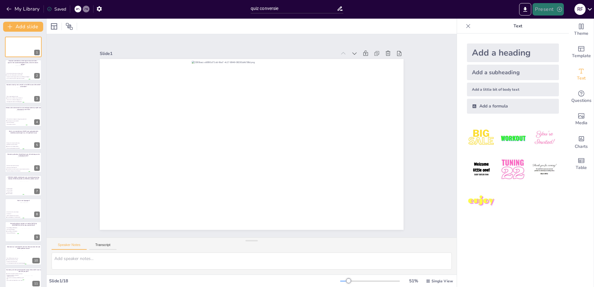
click at [542, 9] on button "Present" at bounding box center [548, 9] width 31 height 12
click at [550, 35] on li "Play presentation" at bounding box center [557, 38] width 49 height 10
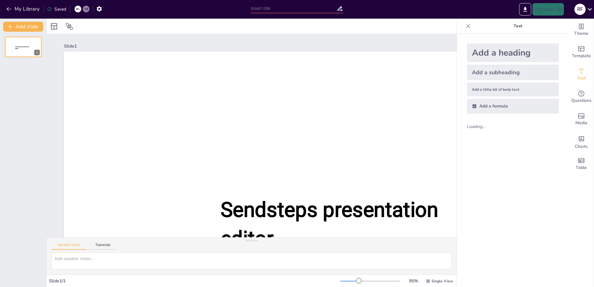
type input "quiz conversie"
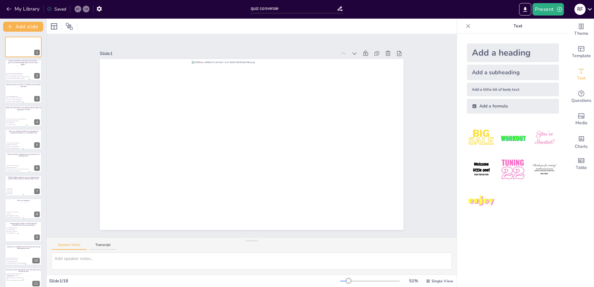
click at [2, 6] on div "My Library Saved" at bounding box center [52, 8] width 105 height 11
click at [12, 10] on button "My Library" at bounding box center [24, 9] width 38 height 10
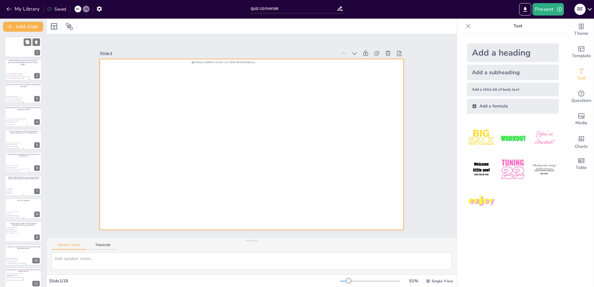
click at [12, 47] on div at bounding box center [23, 46] width 37 height 21
click at [10, 46] on div at bounding box center [23, 46] width 37 height 21
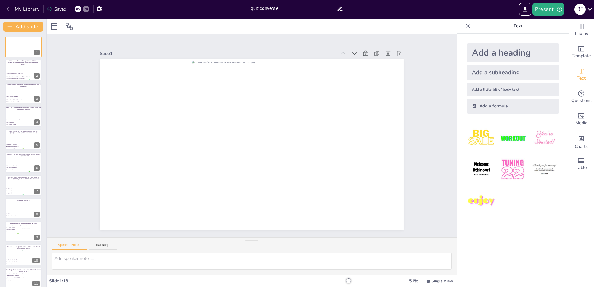
click at [457, 29] on div "Theme Template Text Questions Media Charts Table Text Add a heading Add a subhe…" at bounding box center [525, 153] width 137 height 269
click at [464, 25] on div at bounding box center [469, 26] width 10 height 10
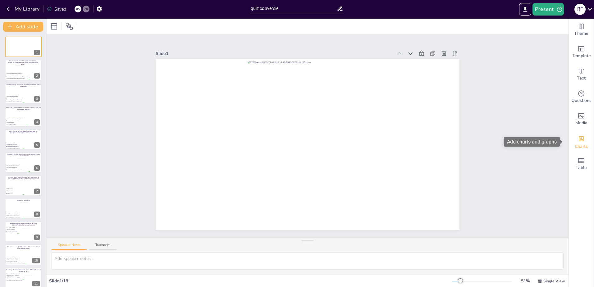
click at [581, 145] on span "Charts" at bounding box center [581, 146] width 13 height 7
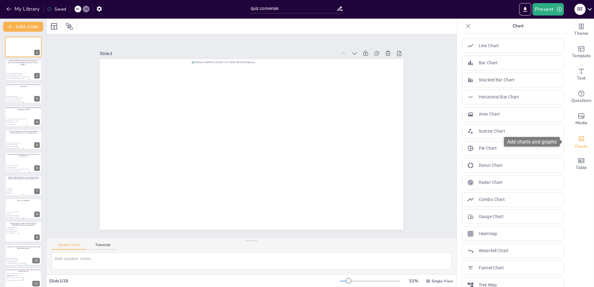
click at [582, 144] on span "Charts" at bounding box center [581, 146] width 13 height 7
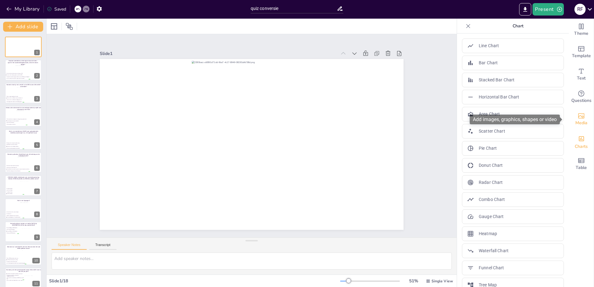
click at [576, 120] on span "Media" at bounding box center [582, 123] width 12 height 7
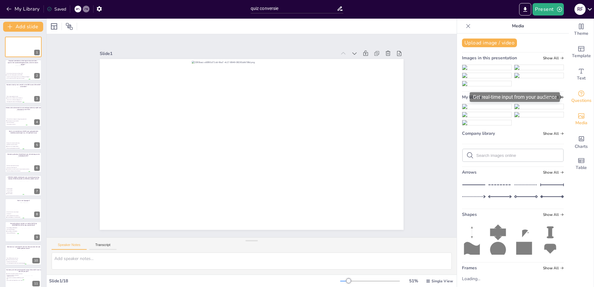
click at [582, 100] on span "Questions" at bounding box center [582, 100] width 20 height 7
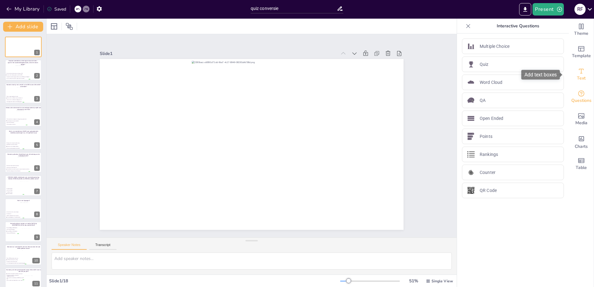
click at [577, 76] on span "Text" at bounding box center [581, 78] width 9 height 7
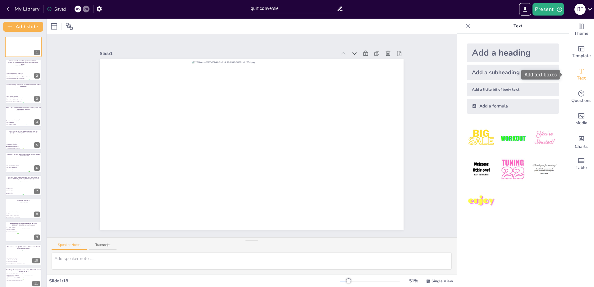
click at [574, 63] on div "Text" at bounding box center [581, 74] width 25 height 22
click at [575, 44] on div "Template" at bounding box center [581, 52] width 25 height 22
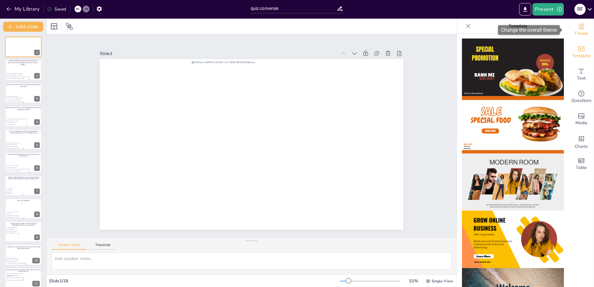
click at [578, 30] on span "Theme" at bounding box center [581, 33] width 14 height 7
